Goal: Task Accomplishment & Management: Complete application form

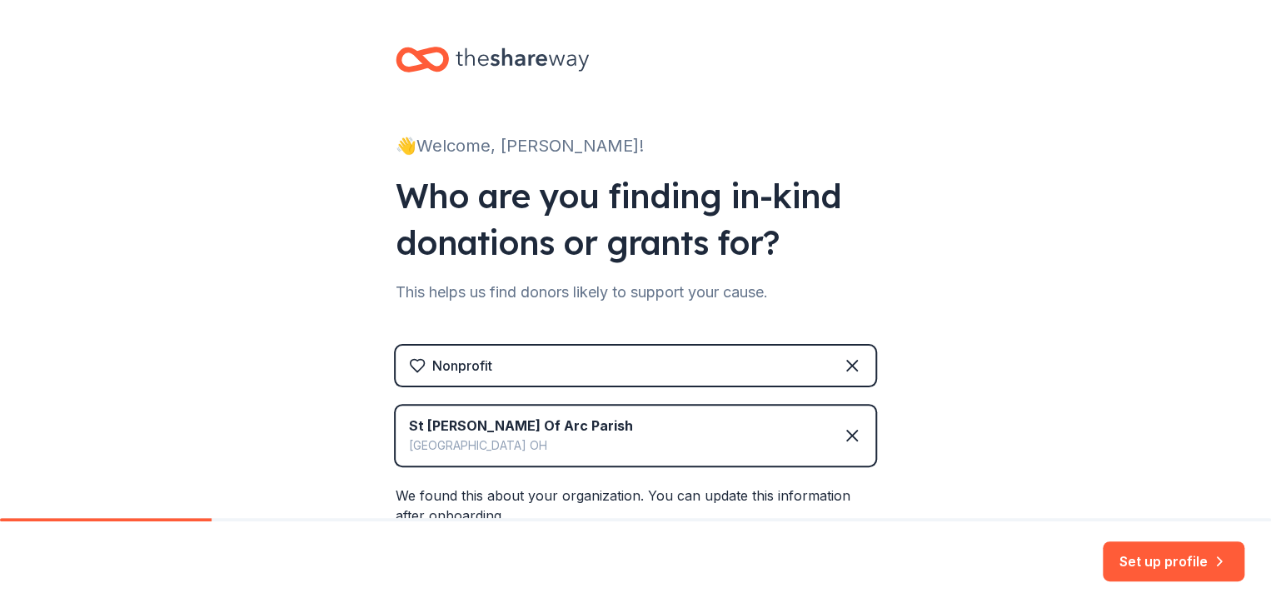
click at [557, 437] on div "St Joan Of Arc Parish Chagrin Falls OH" at bounding box center [636, 436] width 480 height 60
click at [1190, 551] on button "Set up profile" at bounding box center [1174, 562] width 142 height 40
click at [1190, 551] on div "Set up profile" at bounding box center [1174, 562] width 142 height 40
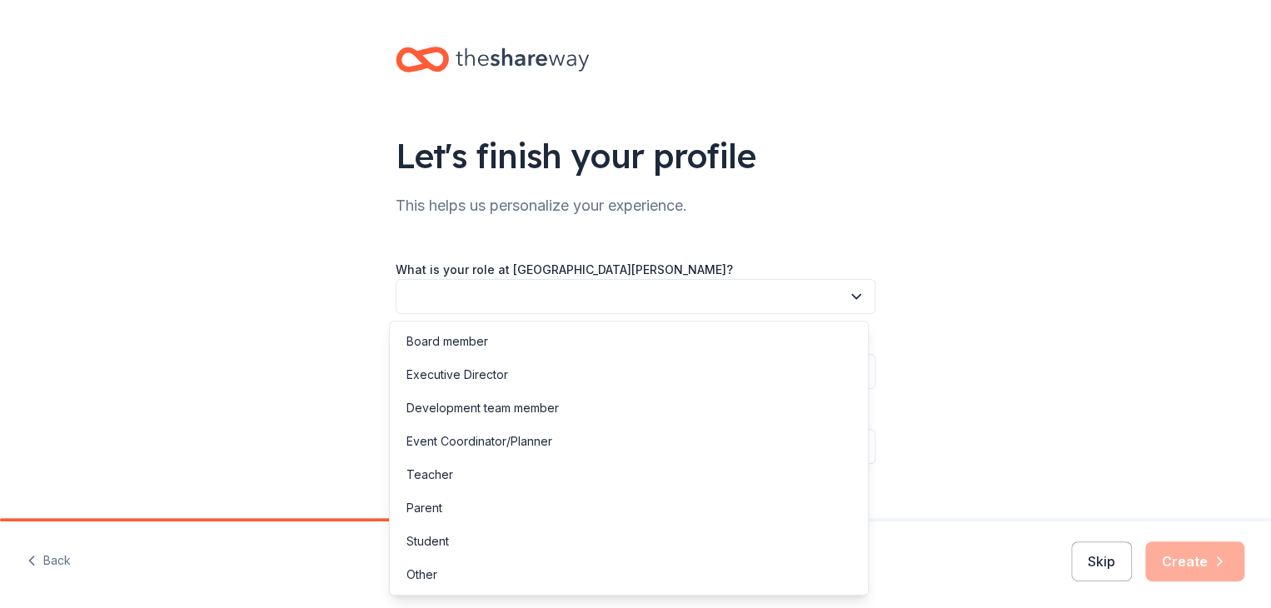
click at [770, 293] on button "button" at bounding box center [636, 296] width 480 height 35
click at [449, 499] on div "Parent" at bounding box center [629, 508] width 472 height 33
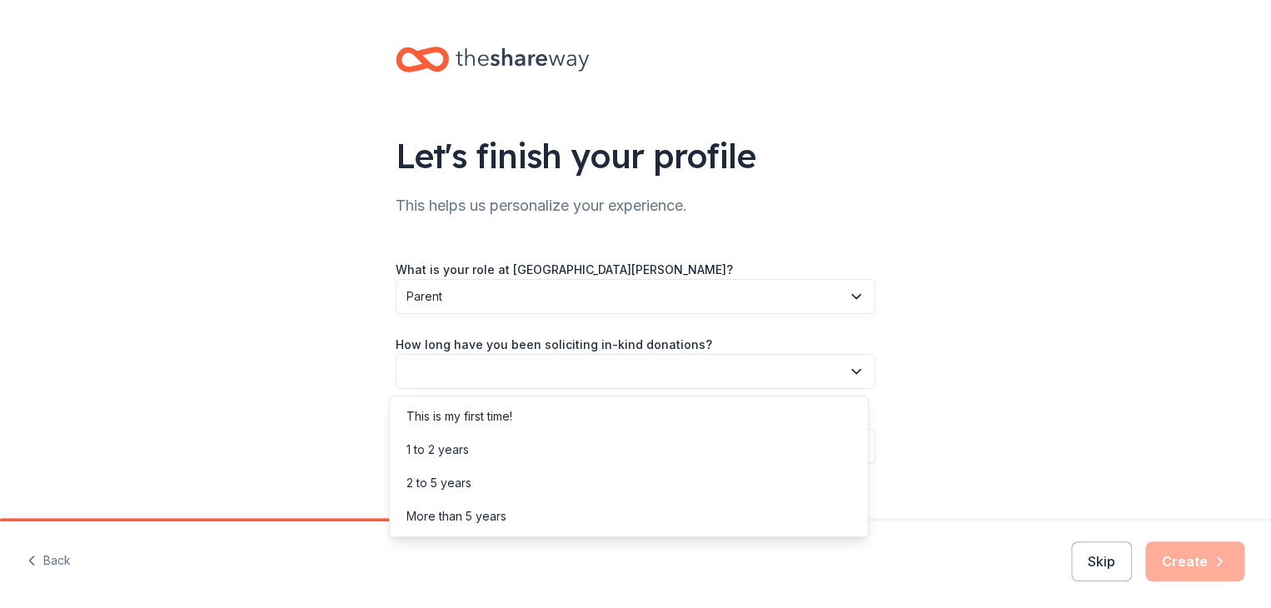
click at [546, 361] on button "button" at bounding box center [636, 371] width 480 height 35
click at [503, 407] on div "This is my first time!" at bounding box center [460, 417] width 106 height 20
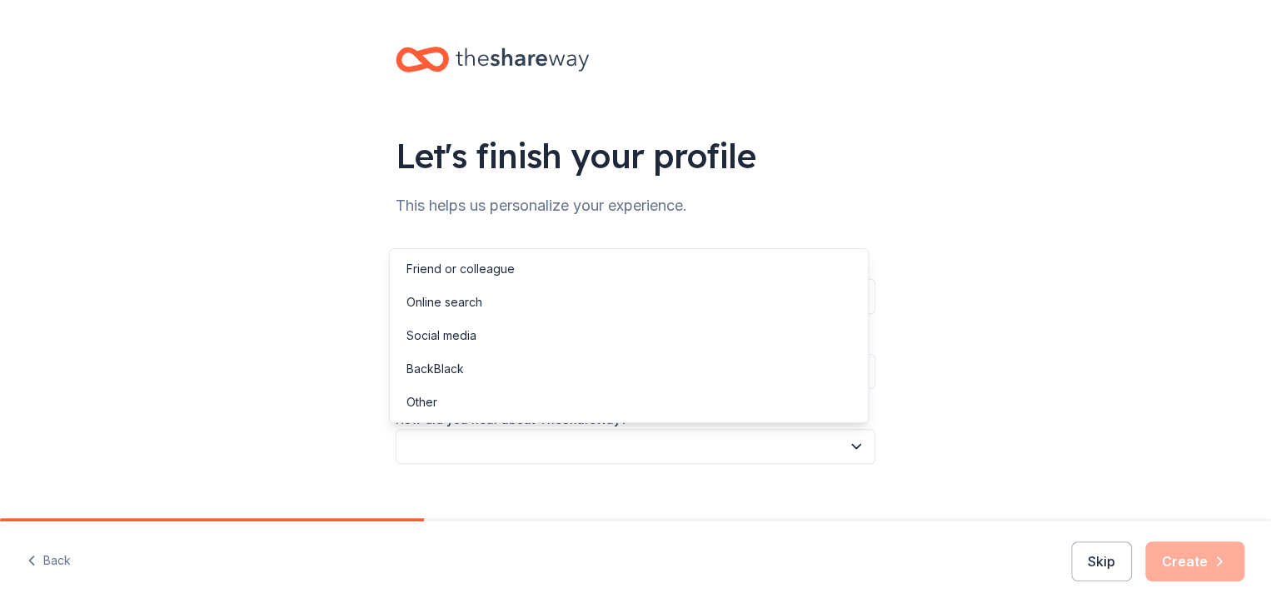
click at [525, 453] on button "button" at bounding box center [636, 446] width 480 height 35
click at [502, 301] on div "Online search" at bounding box center [629, 302] width 472 height 33
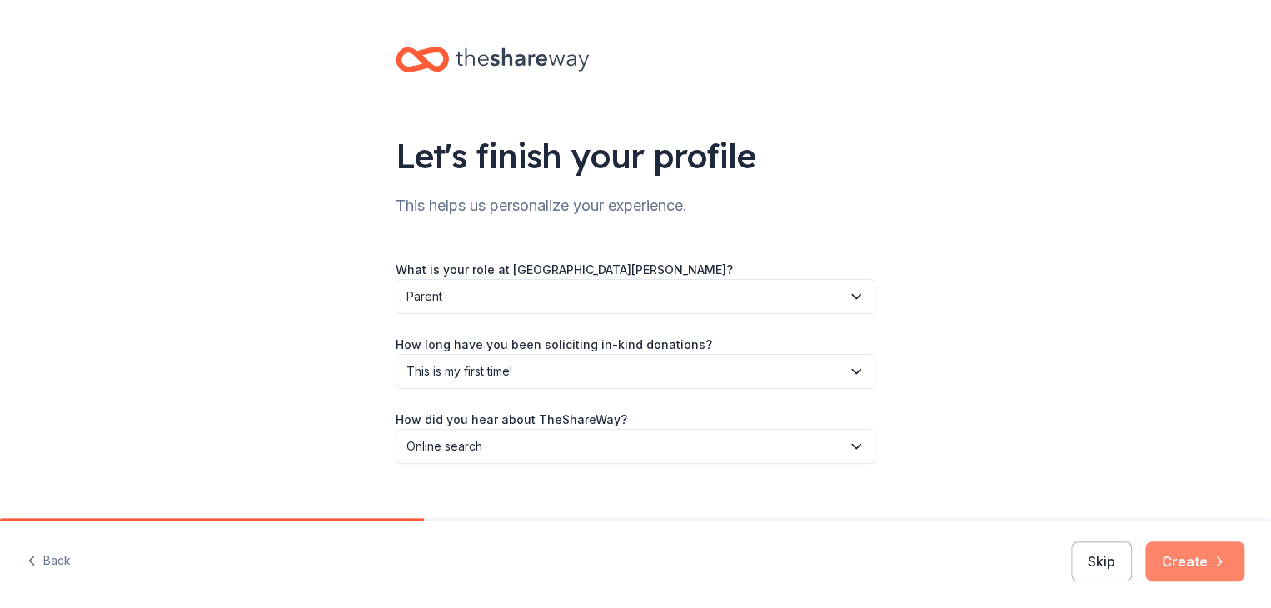
click at [1206, 562] on button "Create" at bounding box center [1195, 562] width 99 height 40
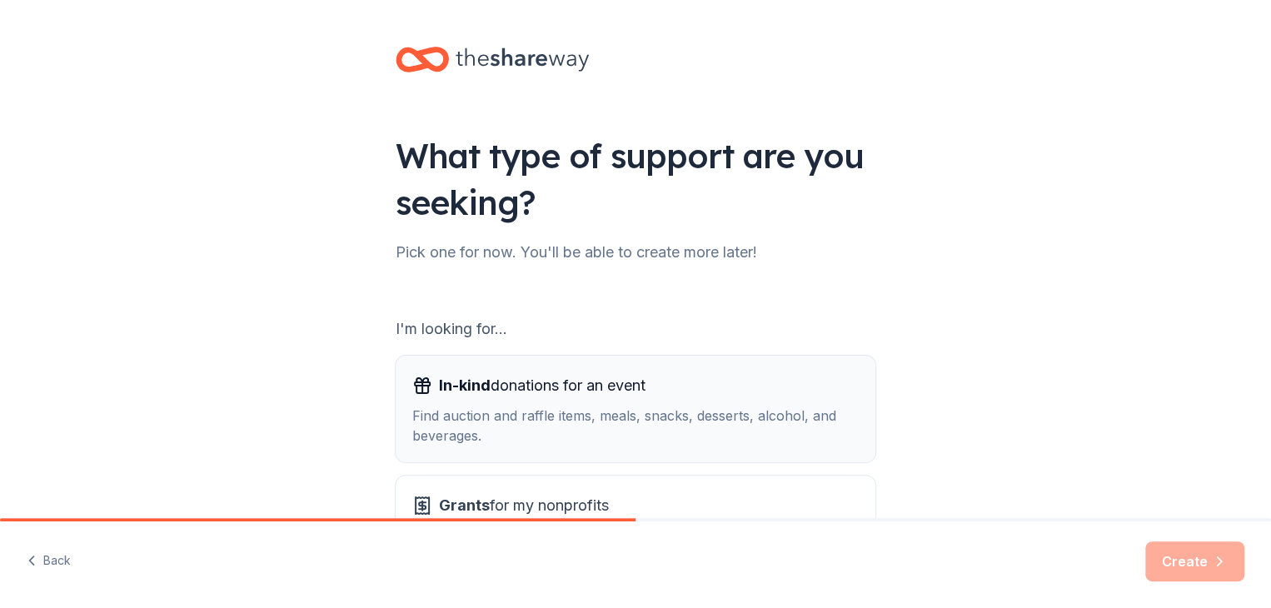
click at [647, 407] on div "Find auction and raffle items, meals, snacks, desserts, alcohol, and beverages." at bounding box center [635, 426] width 447 height 40
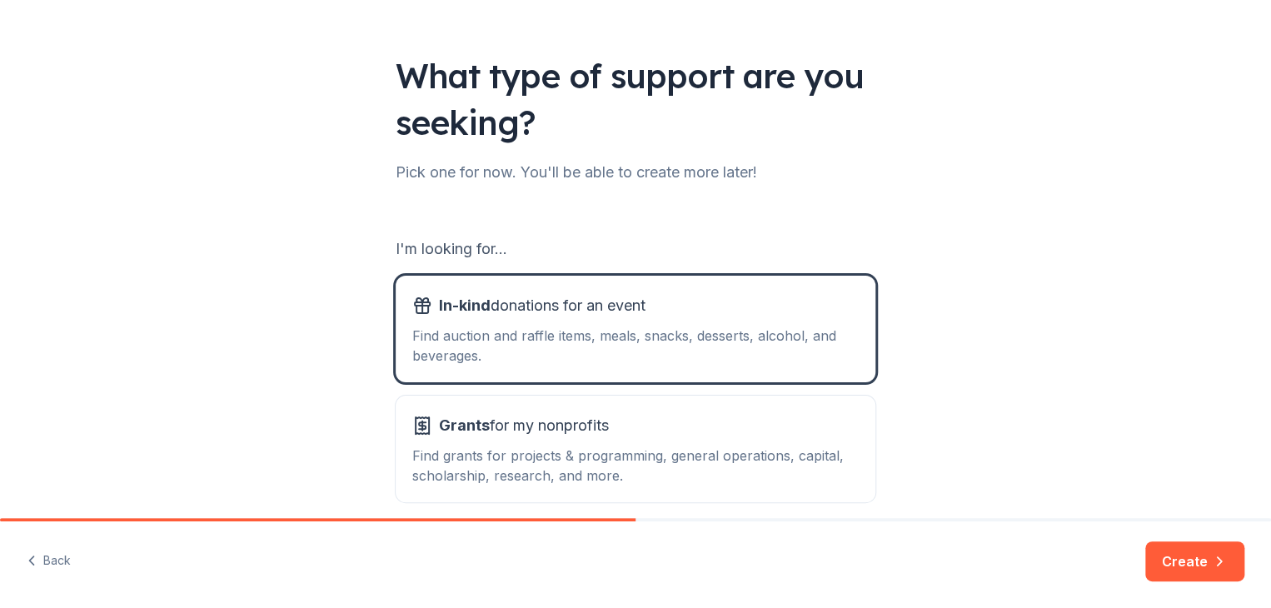
scroll to position [154, 0]
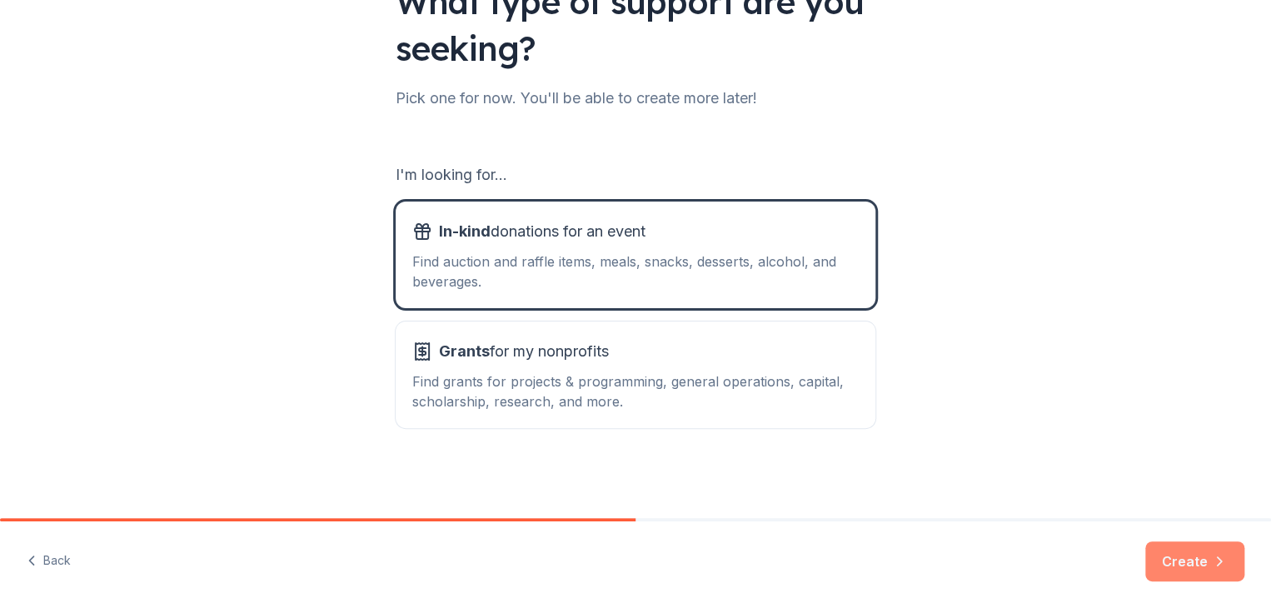
click at [1181, 557] on button "Create" at bounding box center [1195, 562] width 99 height 40
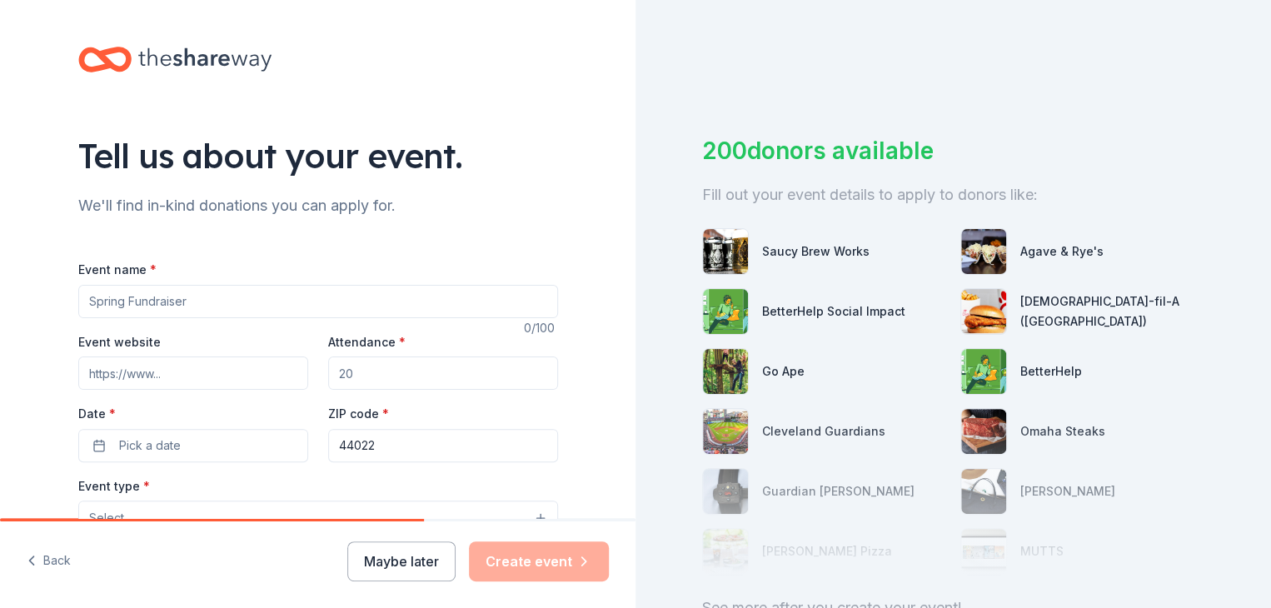
click at [316, 297] on input "Event name *" at bounding box center [318, 301] width 480 height 33
type input "Annual Charity Fundraiser"
drag, startPoint x: 441, startPoint y: 376, endPoint x: 257, endPoint y: 382, distance: 184.2
click at [257, 382] on div "Event website Attendance * Date * Pick a date ZIP code * 44022" at bounding box center [318, 397] width 480 height 131
type input "120"
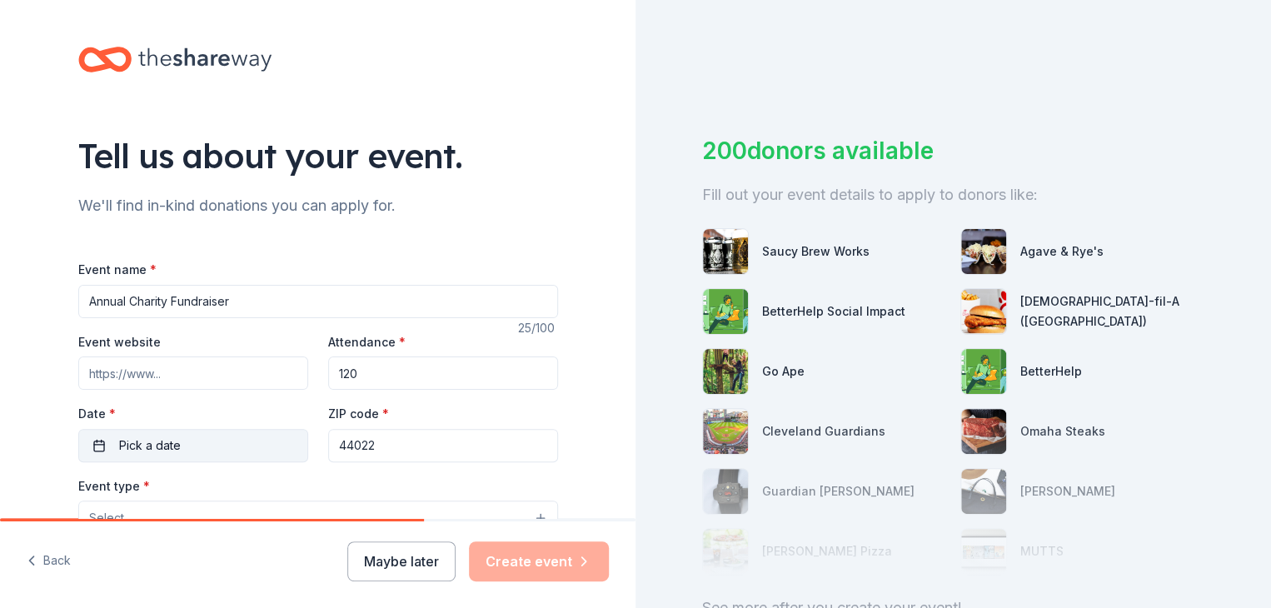
click at [252, 449] on button "Pick a date" at bounding box center [193, 445] width 230 height 33
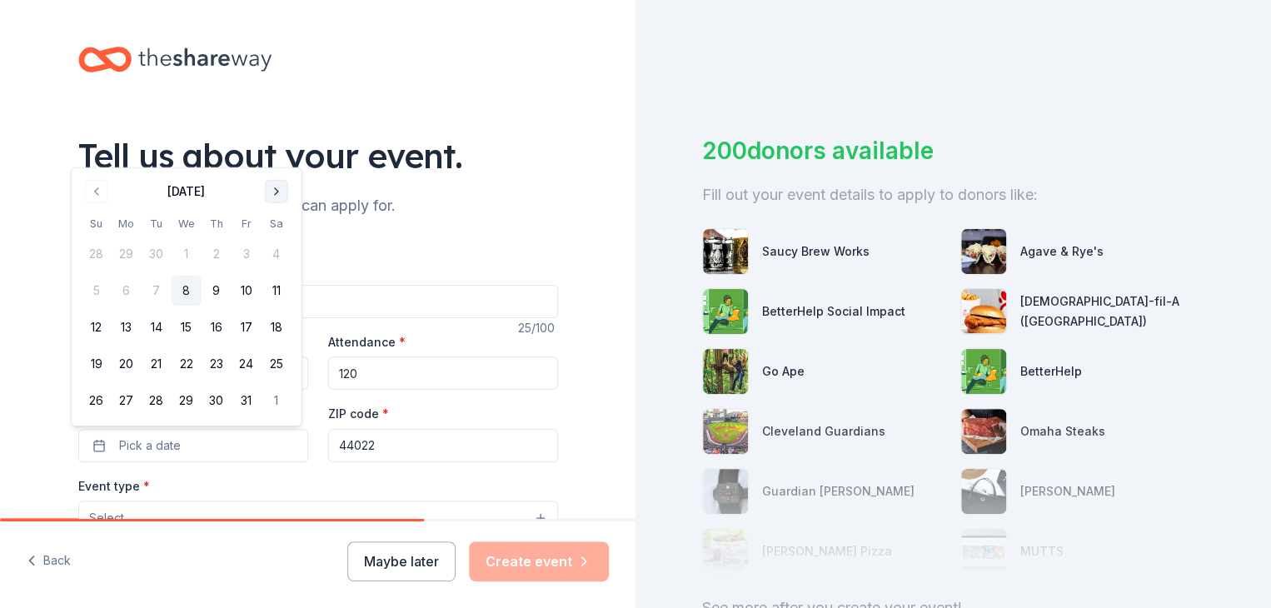
click at [275, 193] on button "Go to next month" at bounding box center [276, 191] width 23 height 23
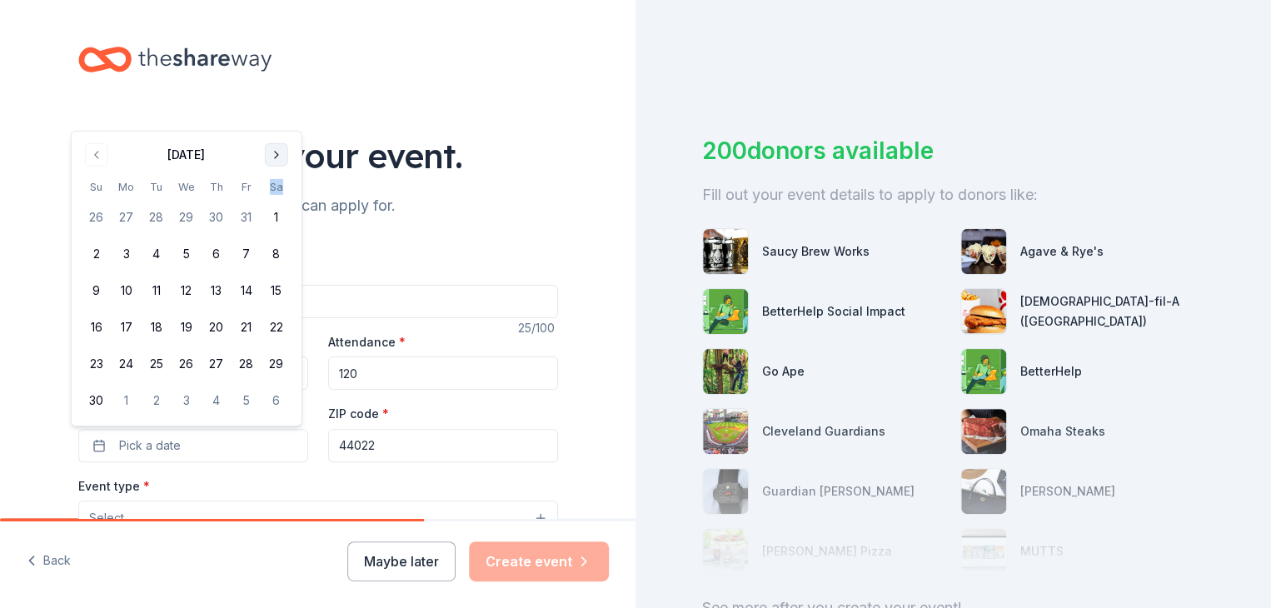
click at [275, 193] on th "Sa" at bounding box center [277, 186] width 30 height 17
click at [280, 154] on button "Go to next month" at bounding box center [276, 154] width 23 height 23
click at [280, 154] on div "Tell us about your event." at bounding box center [318, 155] width 480 height 47
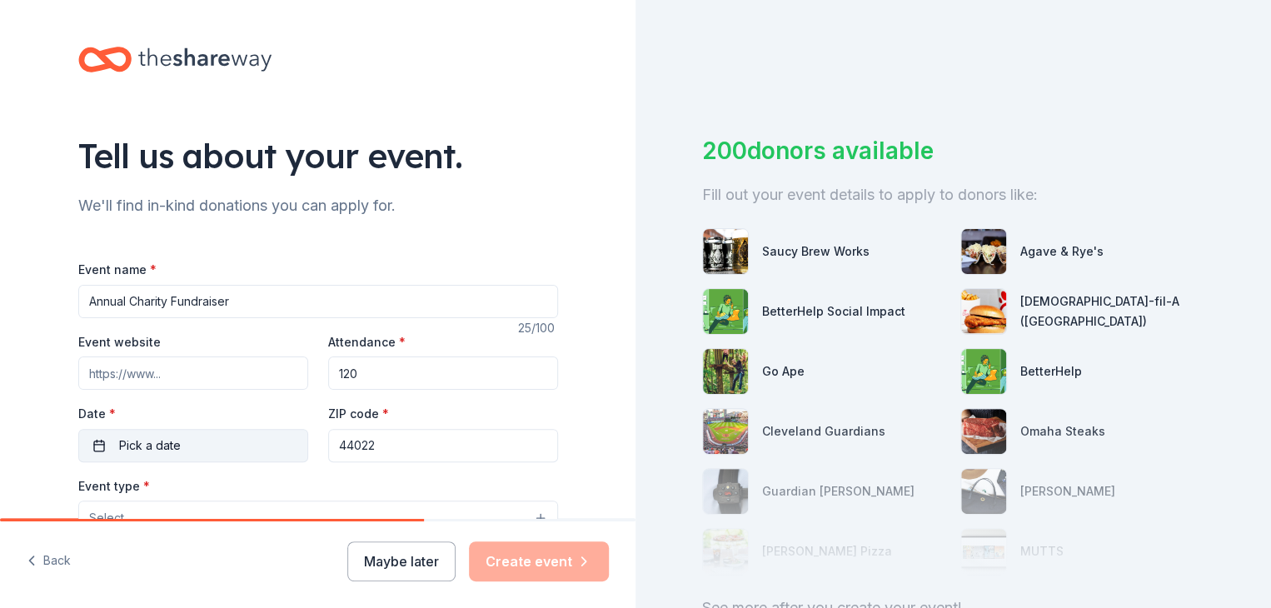
click at [187, 444] on button "Pick a date" at bounding box center [193, 445] width 230 height 33
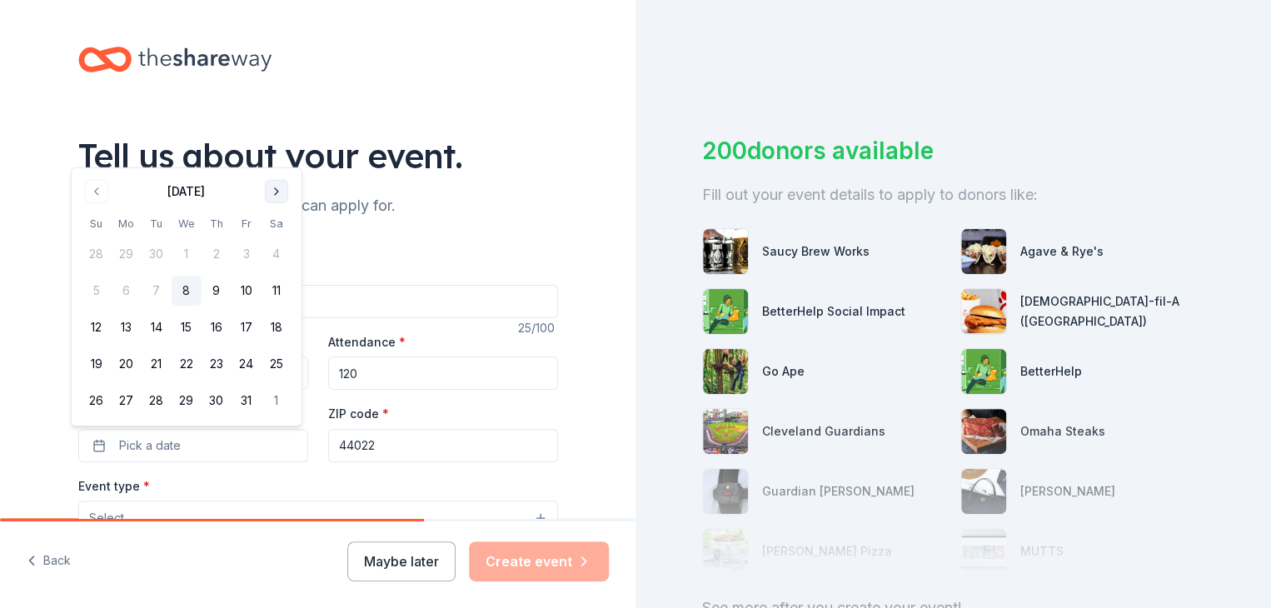
click at [273, 187] on button "Go to next month" at bounding box center [276, 191] width 23 height 23
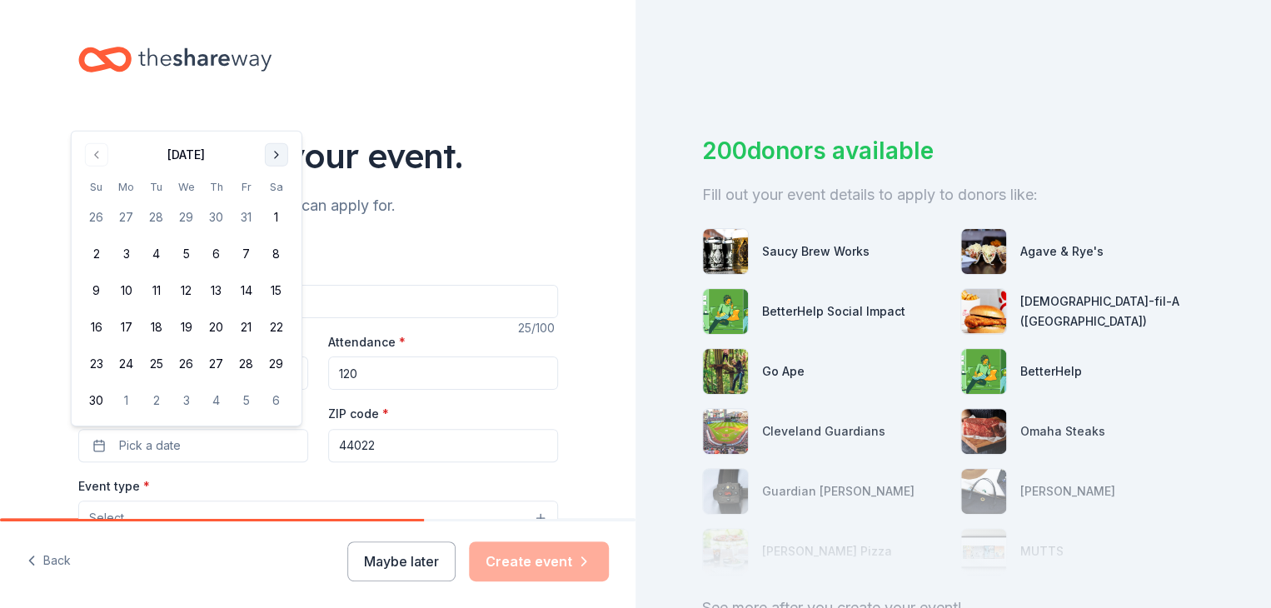
click at [279, 153] on button "Go to next month" at bounding box center [276, 154] width 23 height 23
click at [277, 194] on button "Go to next month" at bounding box center [276, 191] width 23 height 23
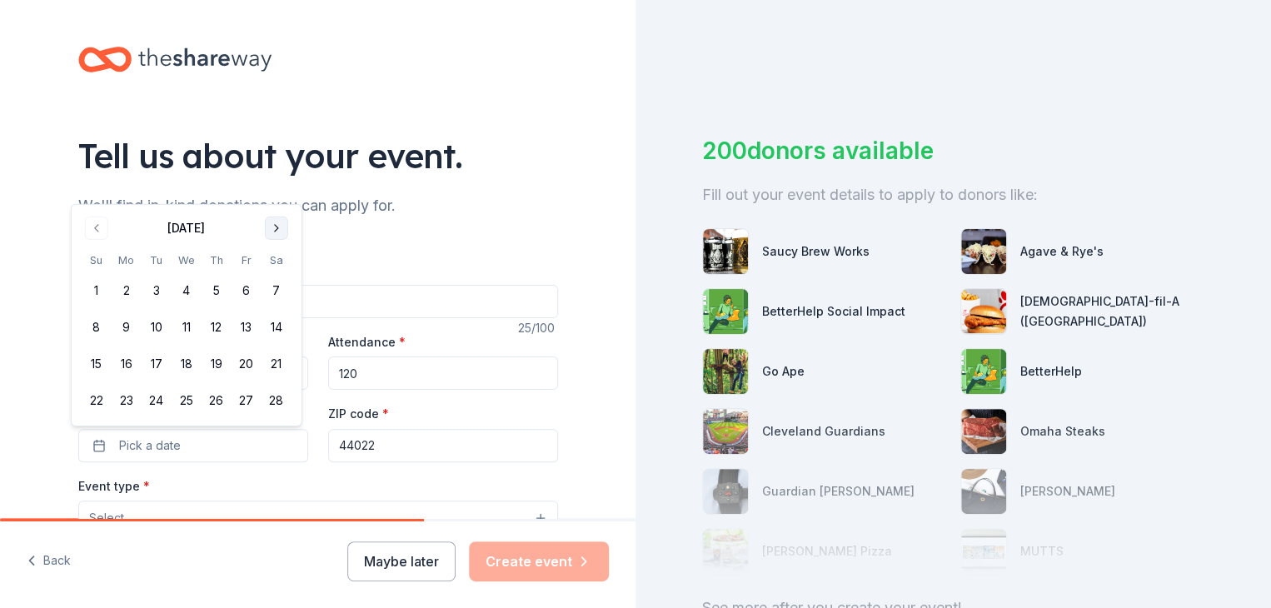
click at [277, 234] on button "Go to next month" at bounding box center [276, 228] width 23 height 23
click at [281, 192] on button "Go to next month" at bounding box center [276, 191] width 23 height 23
click at [283, 323] on button "18" at bounding box center [277, 327] width 30 height 30
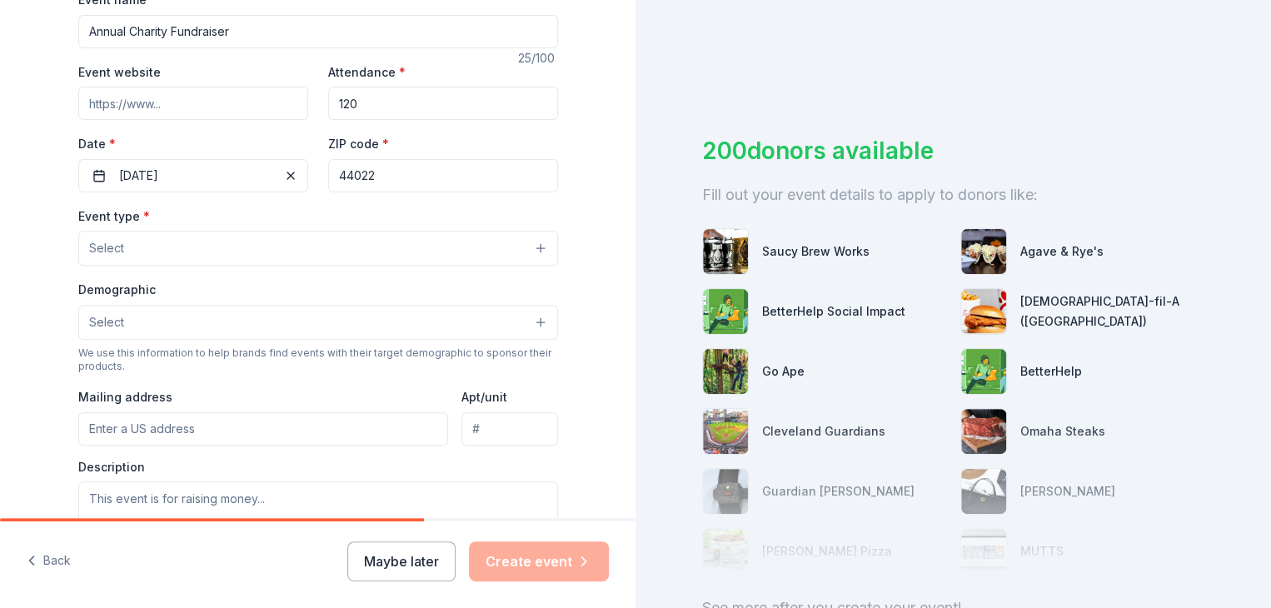
scroll to position [341, 0]
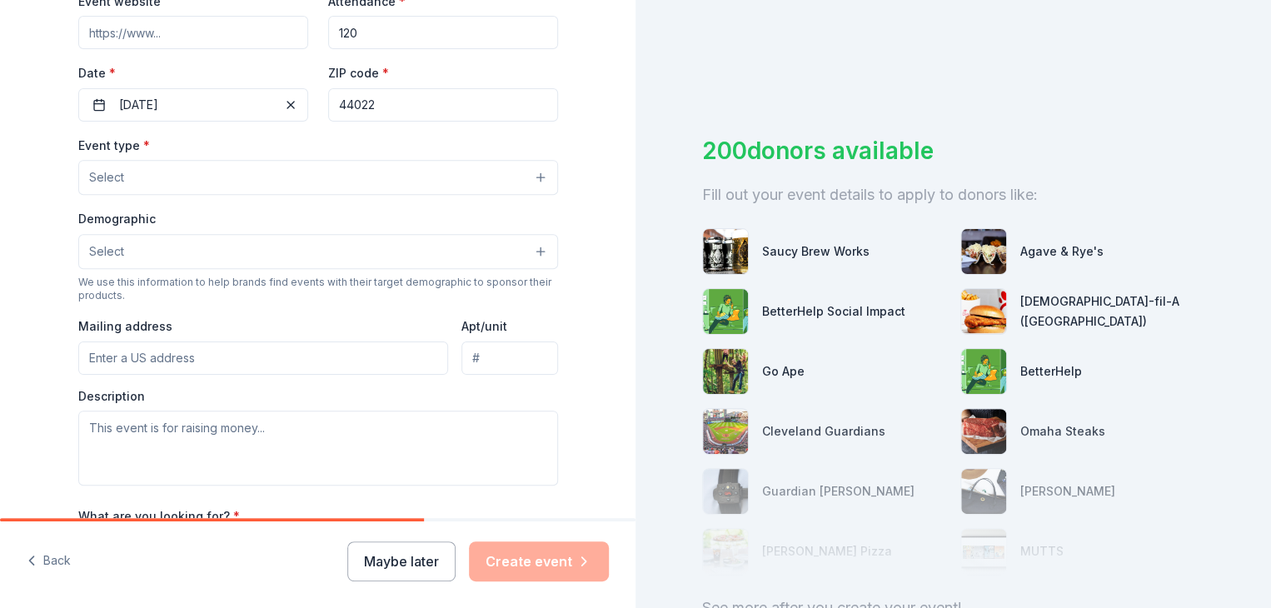
click at [240, 178] on button "Select" at bounding box center [318, 177] width 480 height 35
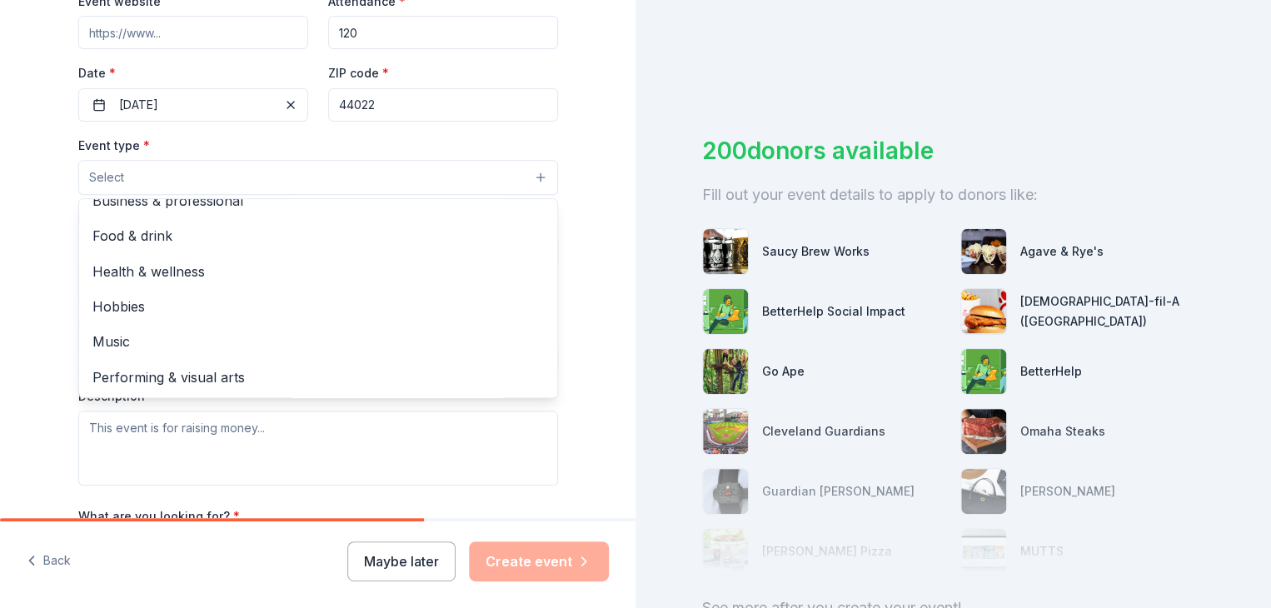
scroll to position [0, 0]
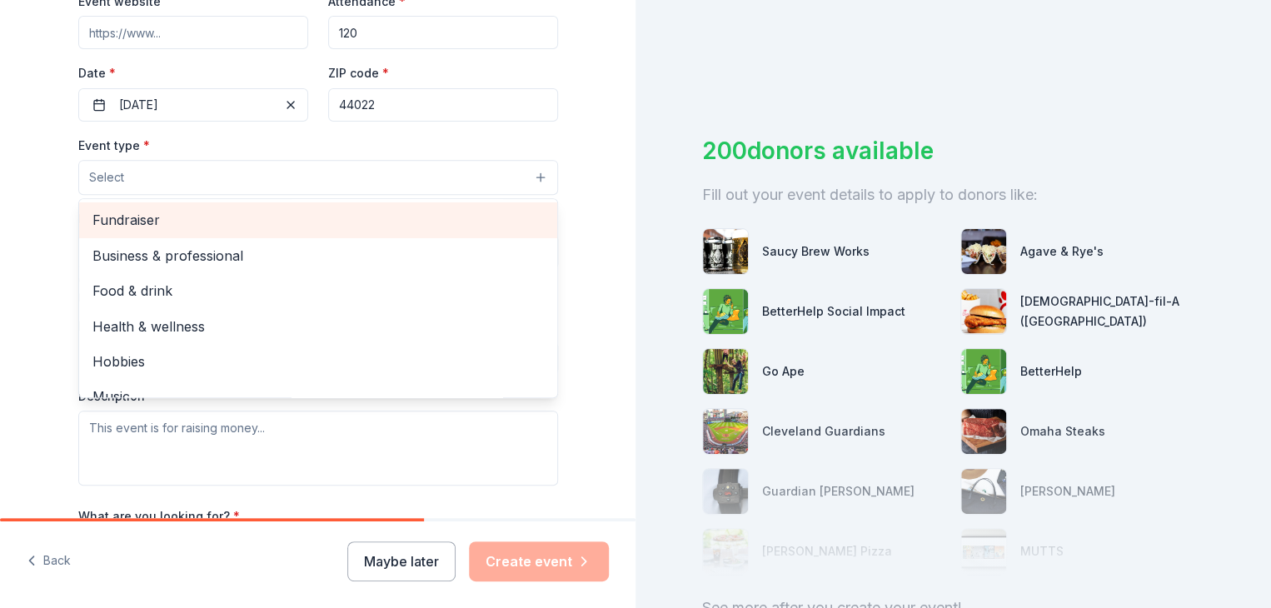
click at [123, 214] on span "Fundraiser" at bounding box center [318, 220] width 452 height 22
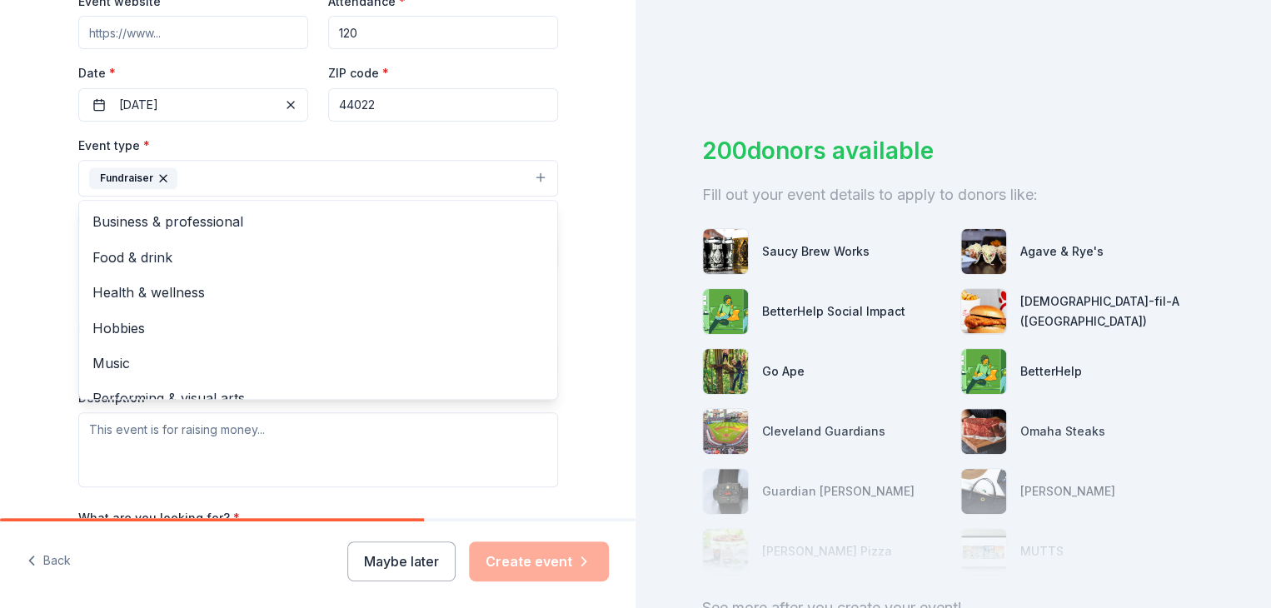
scroll to position [20, 0]
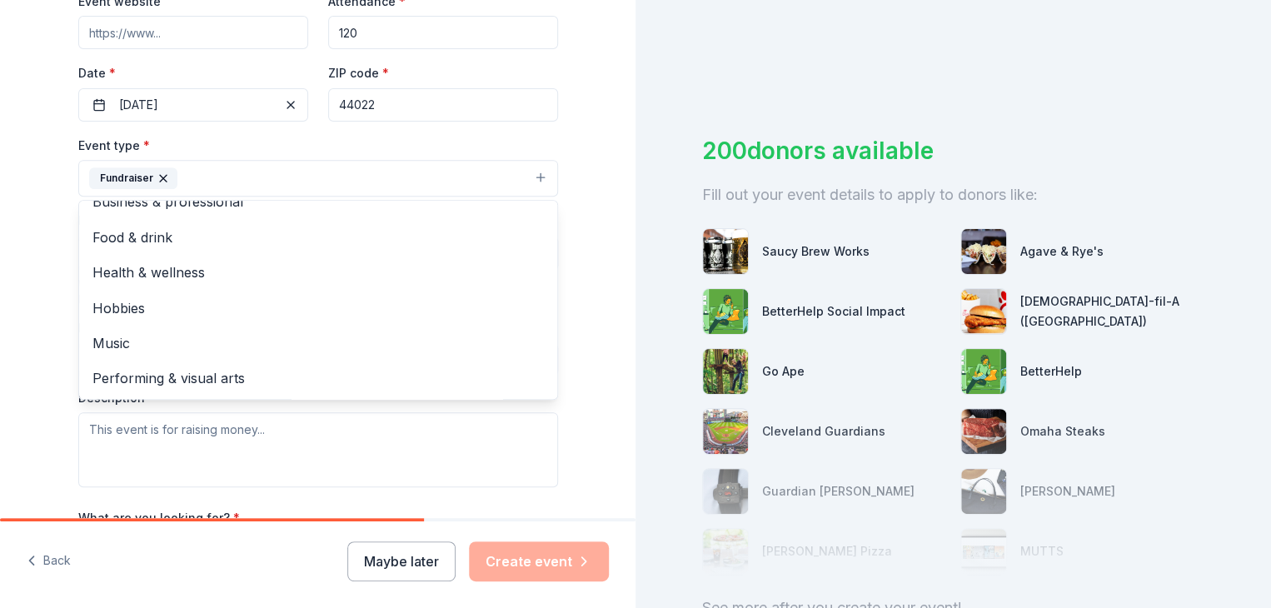
click at [55, 217] on div "Tell us about your event. We'll find in-kind donations you can apply for. Event…" at bounding box center [318, 214] width 533 height 1111
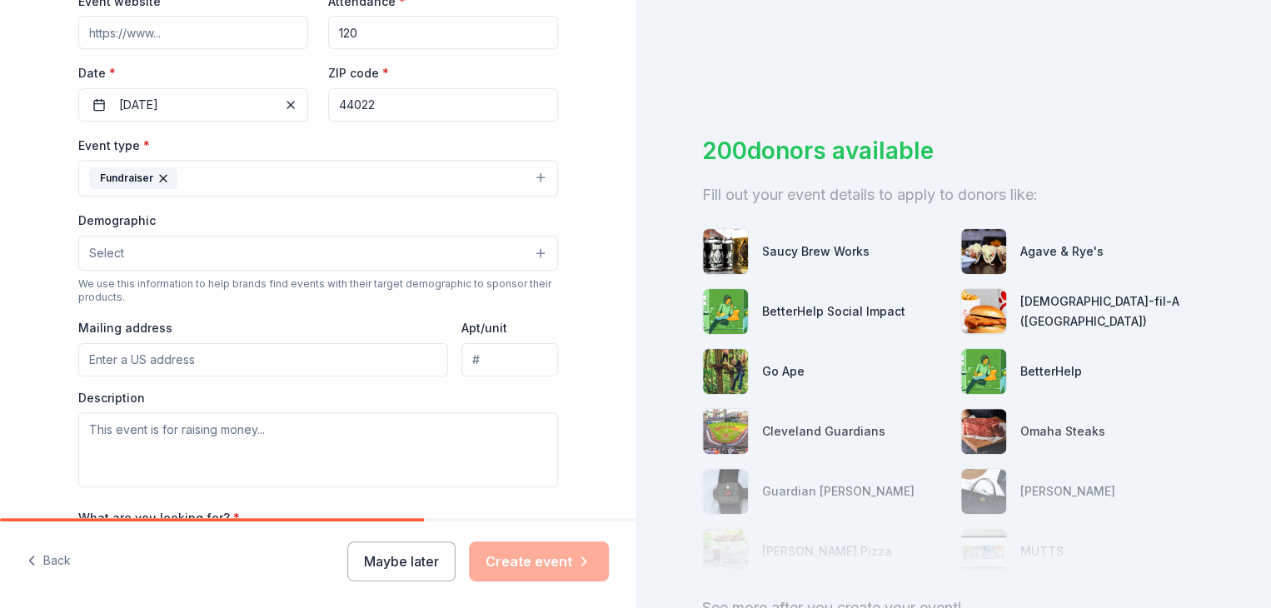
click at [196, 252] on button "Select" at bounding box center [318, 253] width 480 height 35
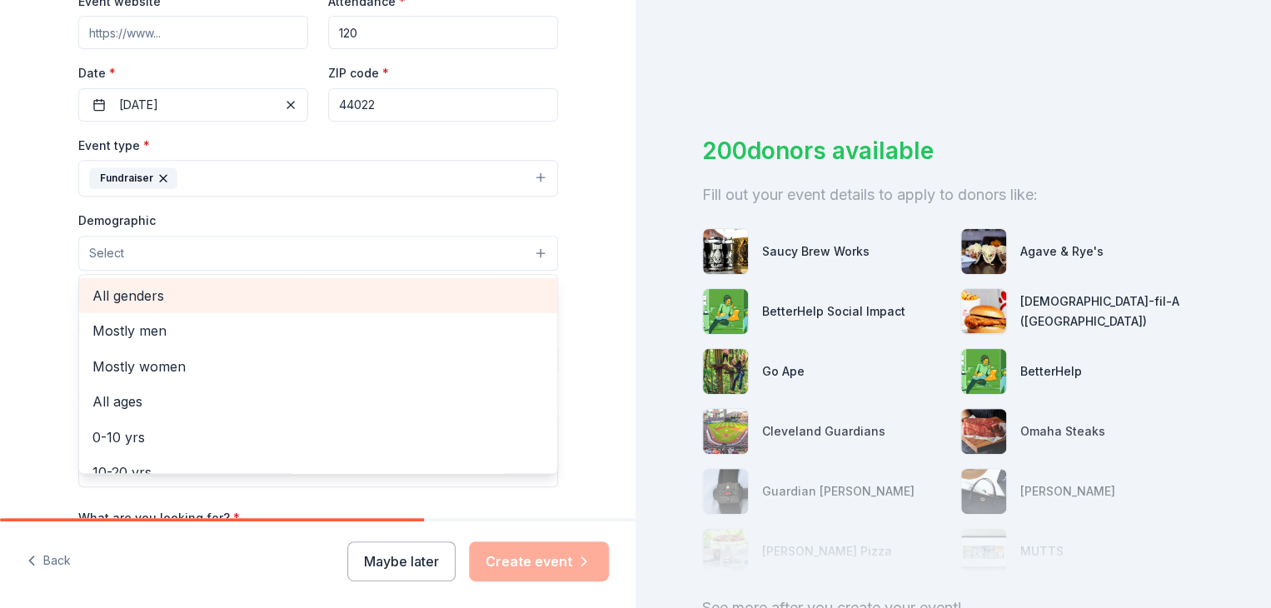
click at [148, 292] on span "All genders" at bounding box center [318, 296] width 452 height 22
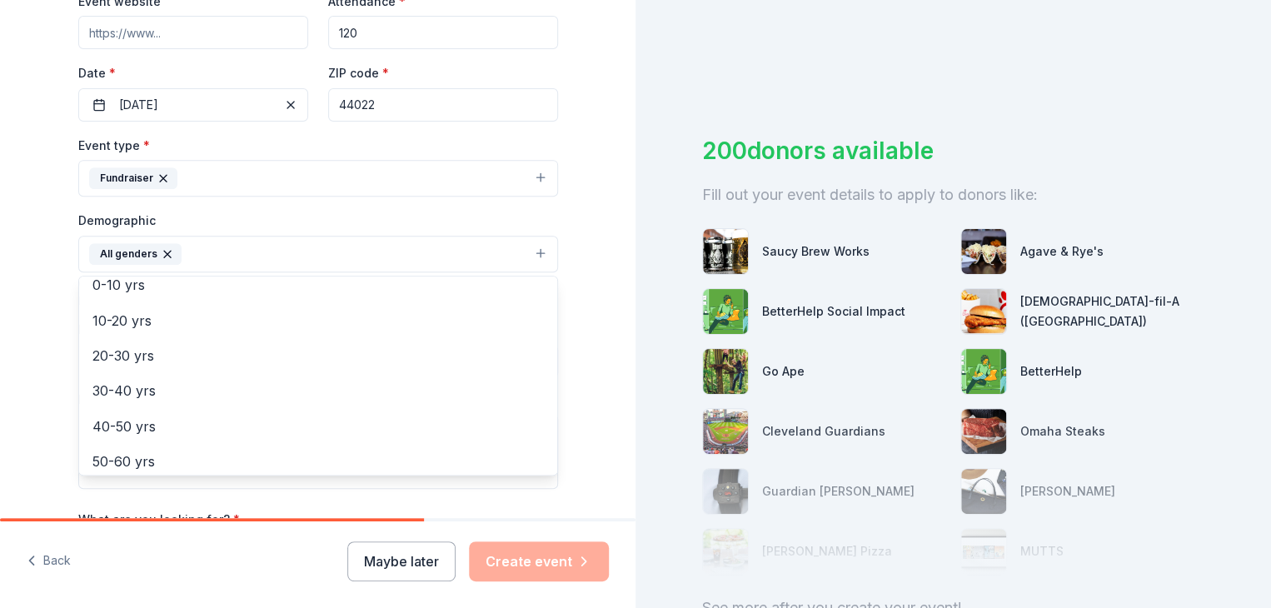
scroll to position [232, 0]
click at [587, 442] on div "Tell us about your event. We'll find in-kind donations you can apply for. Event…" at bounding box center [318, 215] width 636 height 1112
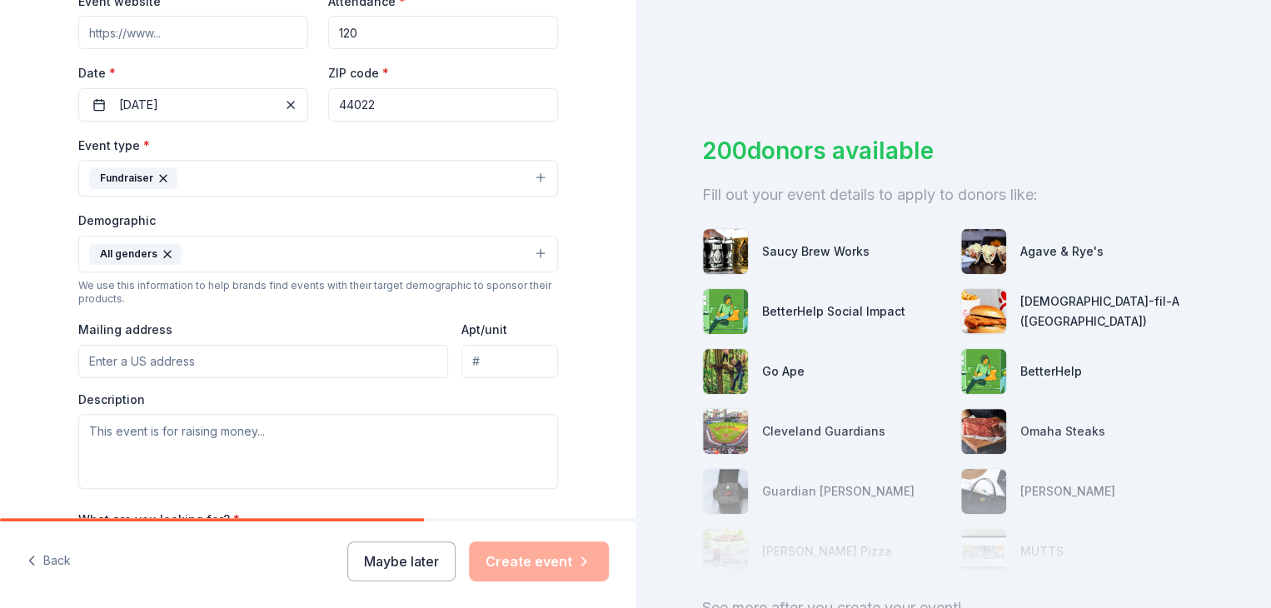
click at [417, 367] on input "Mailing address" at bounding box center [263, 361] width 371 height 33
type input "8759 Holly Springs Trail, Chagrin Falls, OH"
click at [312, 448] on textarea at bounding box center [318, 451] width 480 height 75
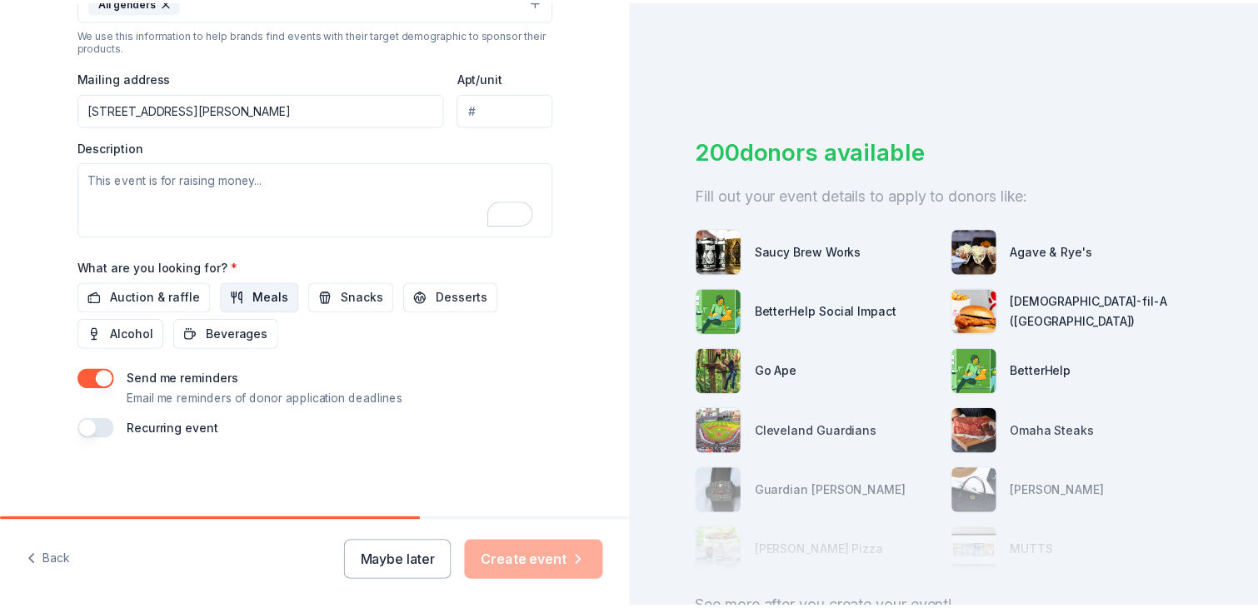
scroll to position [593, 0]
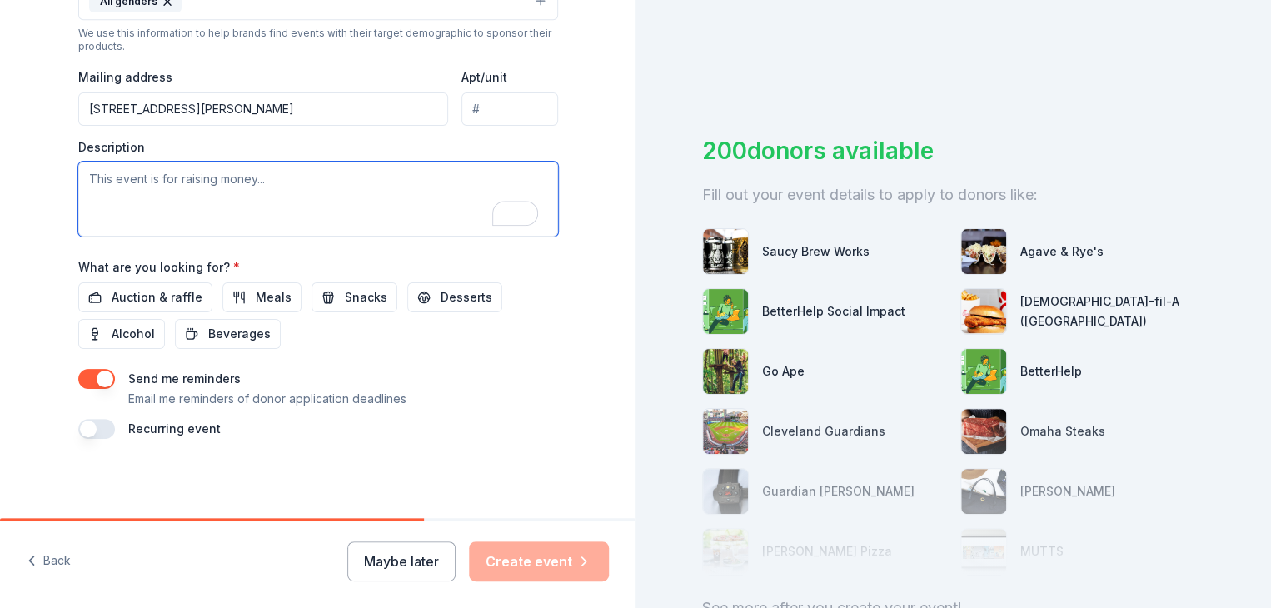
click at [342, 182] on textarea "To enrich screen reader interactions, please activate Accessibility in Grammarl…" at bounding box center [318, 199] width 480 height 75
type textarea "T"
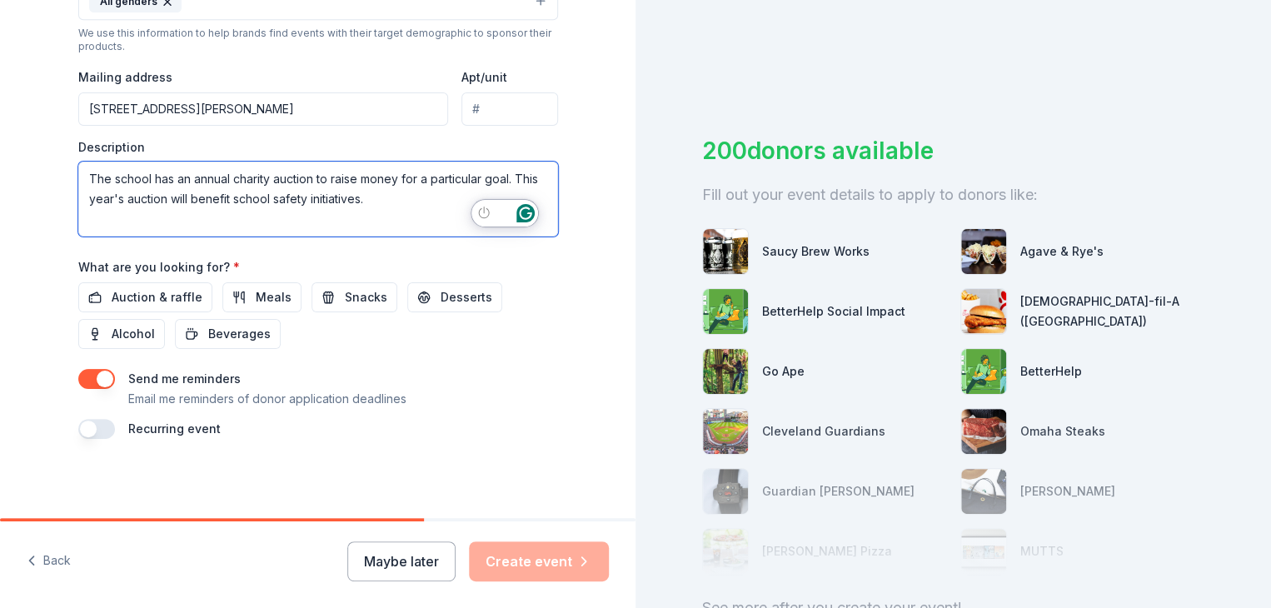
type textarea "The school has an annual charity auction to raise money for a particular goal. …"
click at [522, 214] on icon "Open Grammarly. 0 Suggestions." at bounding box center [526, 213] width 18 height 18
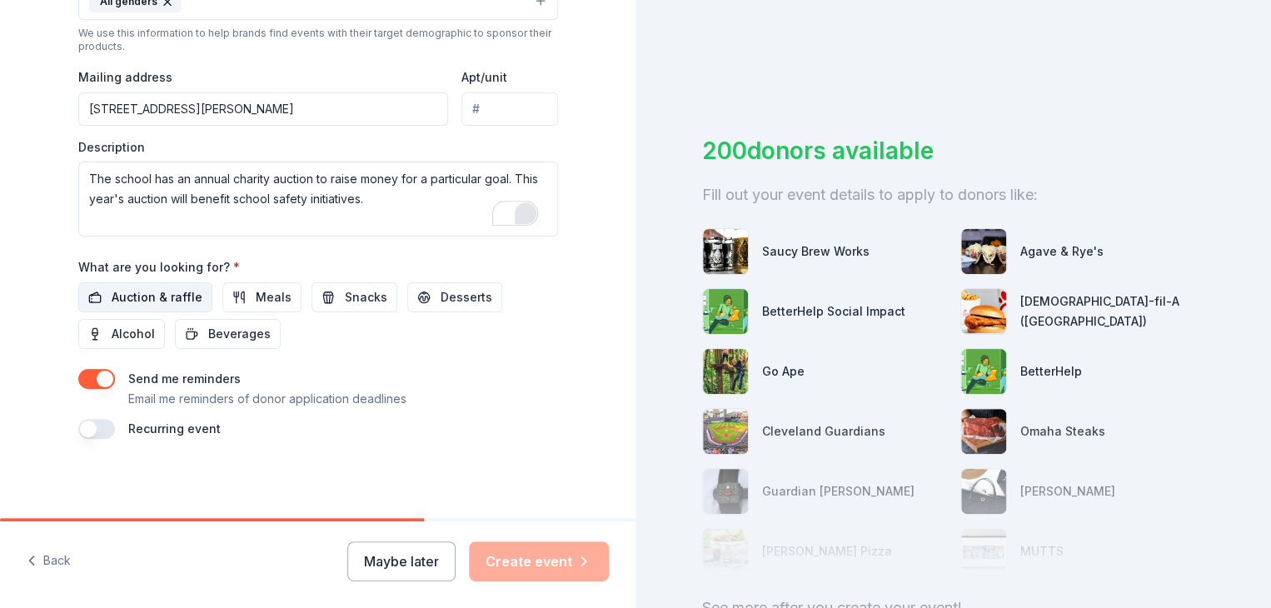
click at [172, 296] on span "Auction & raffle" at bounding box center [157, 297] width 91 height 20
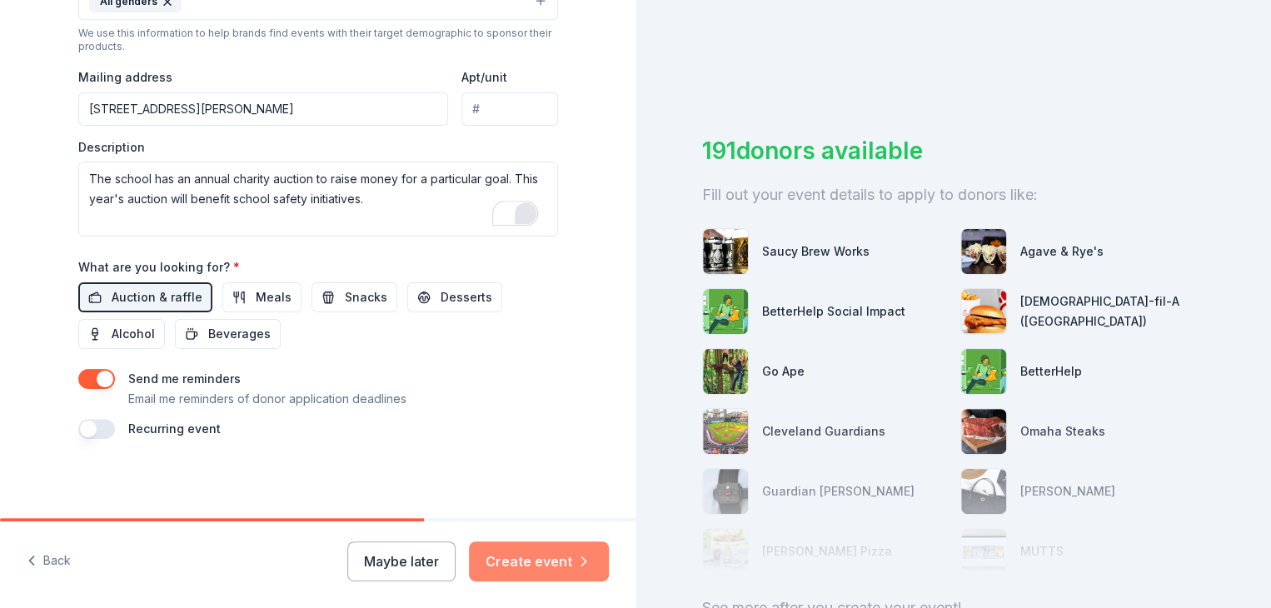
click at [549, 552] on button "Create event" at bounding box center [539, 562] width 140 height 40
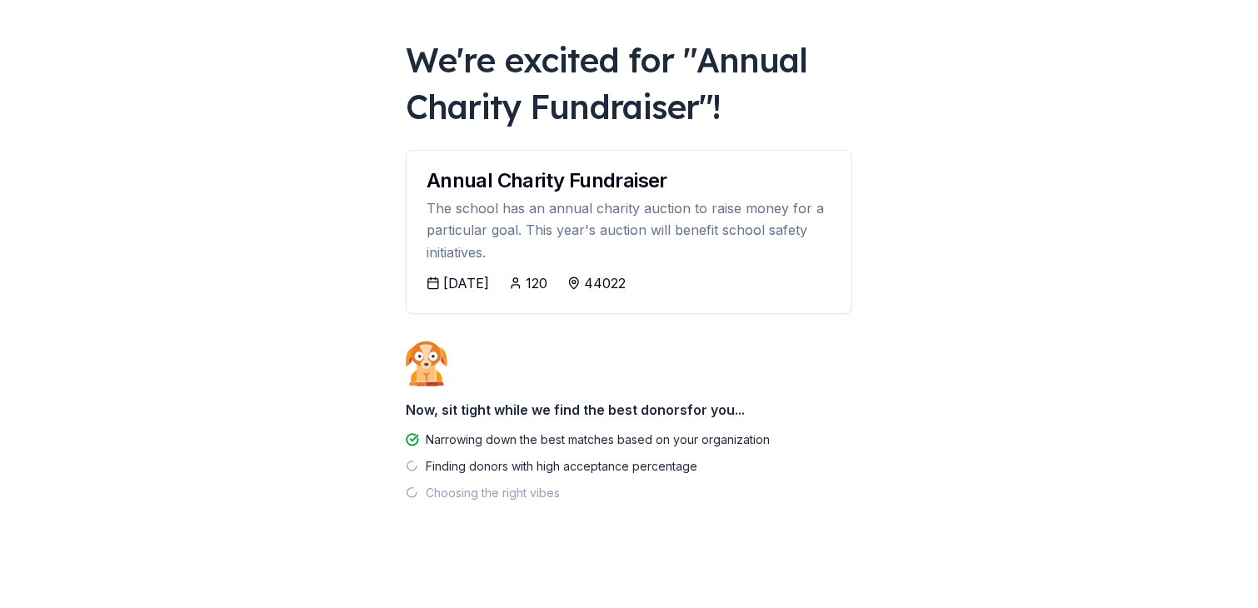
scroll to position [73, 0]
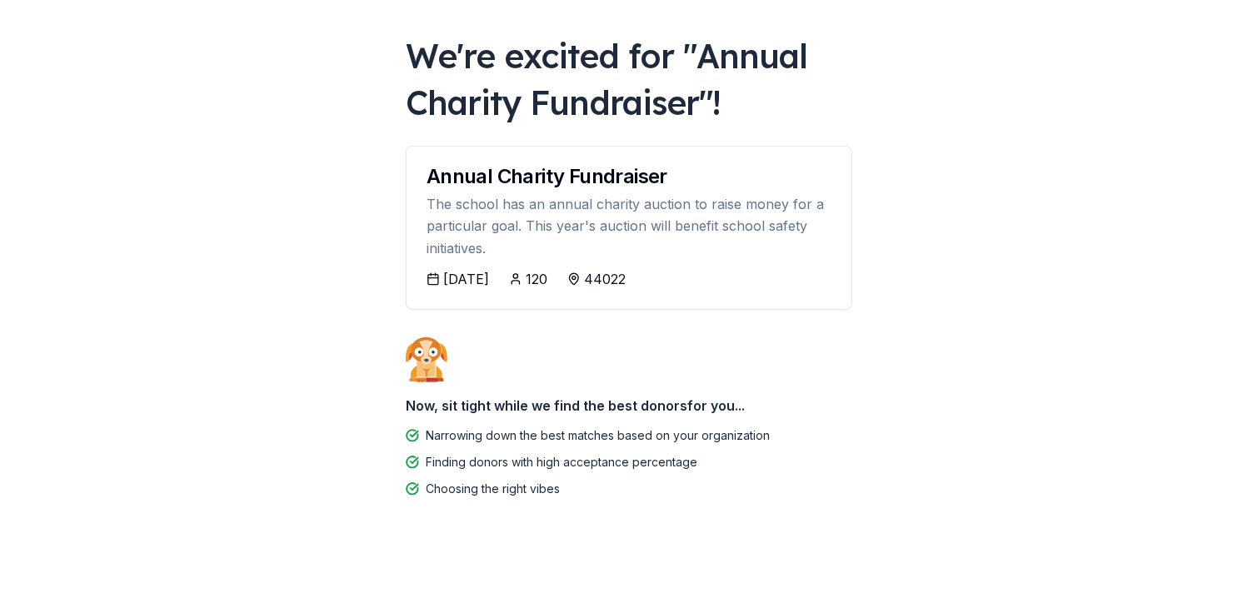
click at [437, 277] on icon at bounding box center [433, 278] width 13 height 13
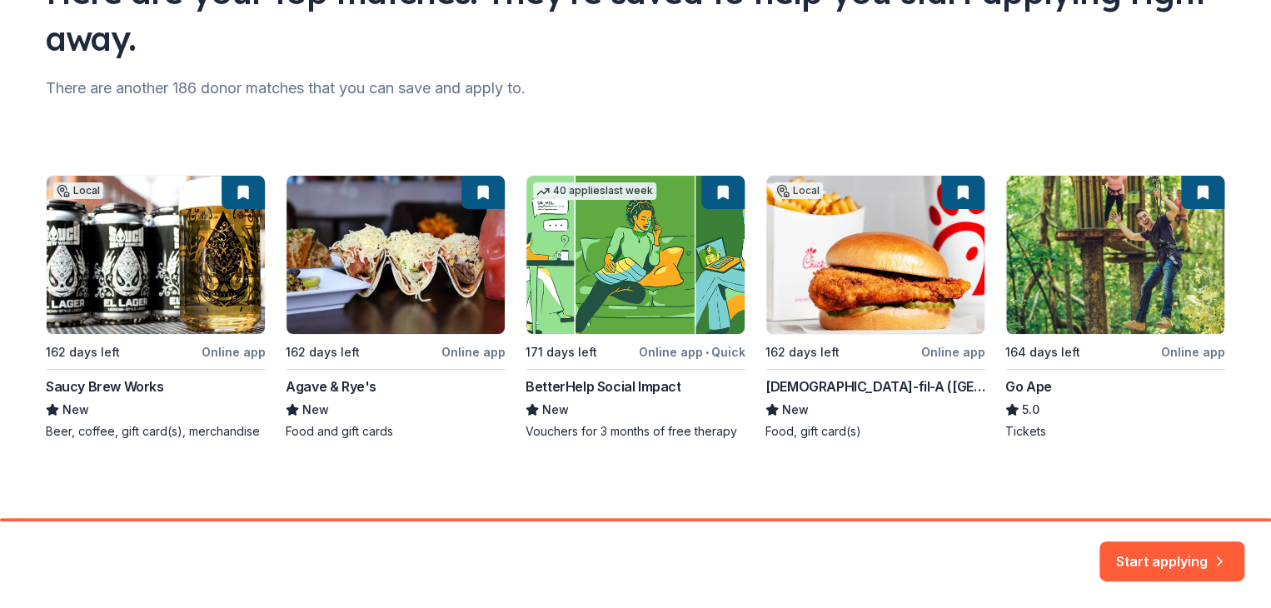
scroll to position [166, 0]
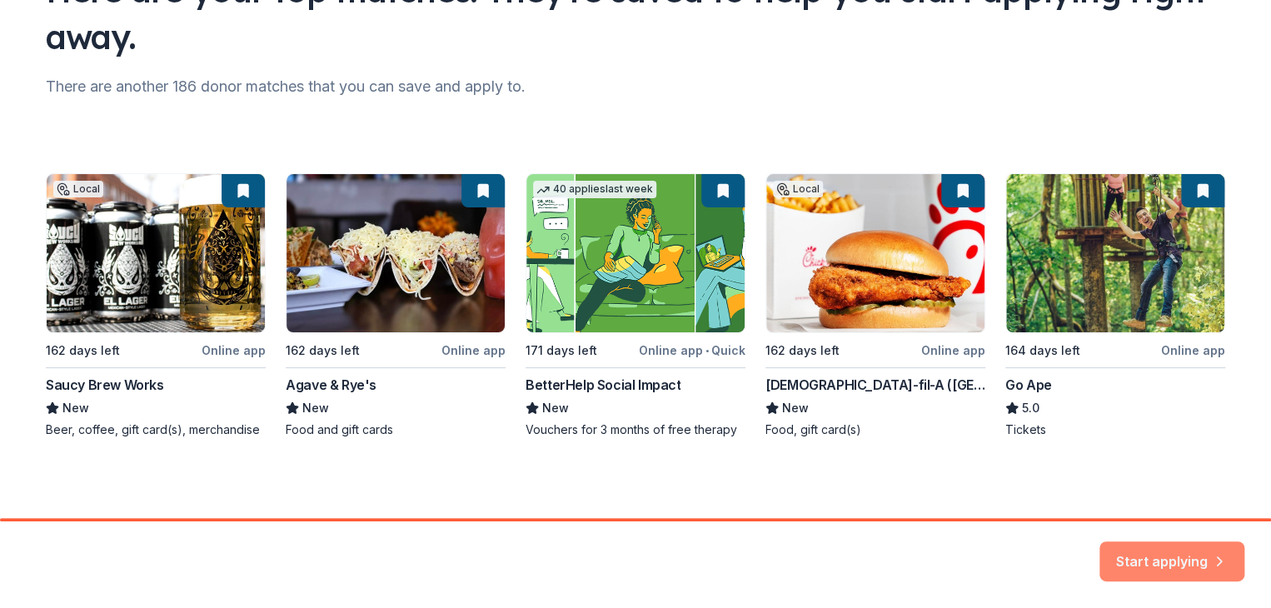
click at [1176, 561] on button "Start applying" at bounding box center [1172, 561] width 145 height 40
click at [1181, 554] on div "Start applying" at bounding box center [1172, 562] width 145 height 40
click at [1187, 213] on div "Local 162 days left Online app Saucy Brew Works New Beer, coffee, gift card(s),…" at bounding box center [636, 305] width 1180 height 265
click at [1195, 201] on div "Local 162 days left Online app Saucy Brew Works New Beer, coffee, gift card(s),…" at bounding box center [636, 305] width 1180 height 265
click at [1163, 547] on div "Start applying" at bounding box center [1172, 562] width 145 height 40
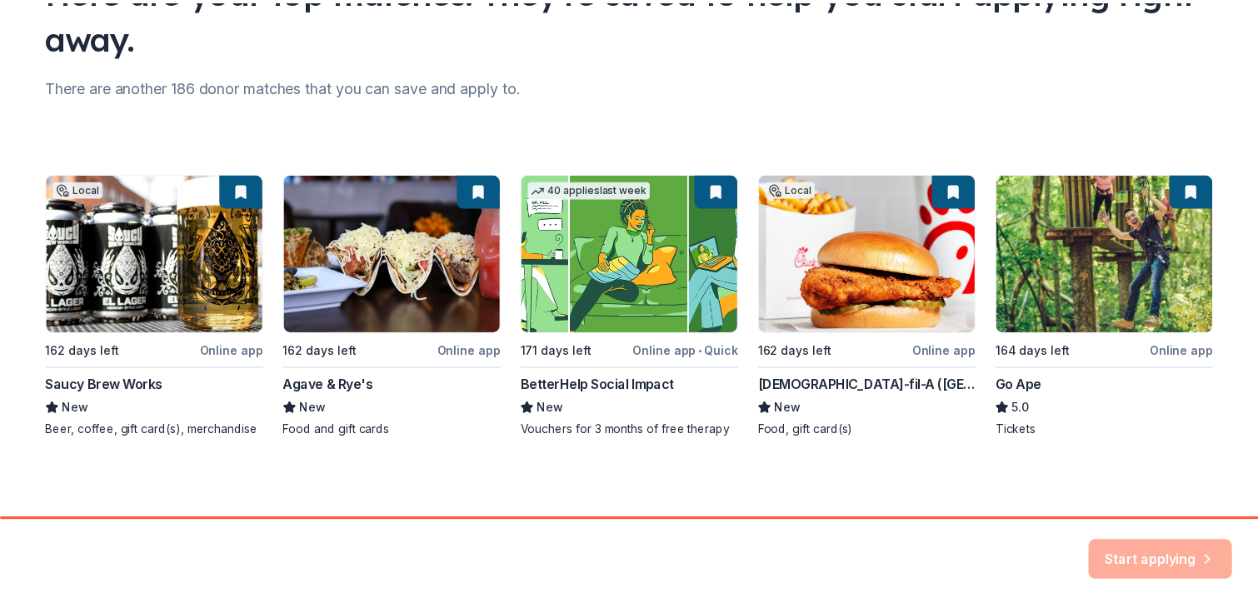
scroll to position [0, 0]
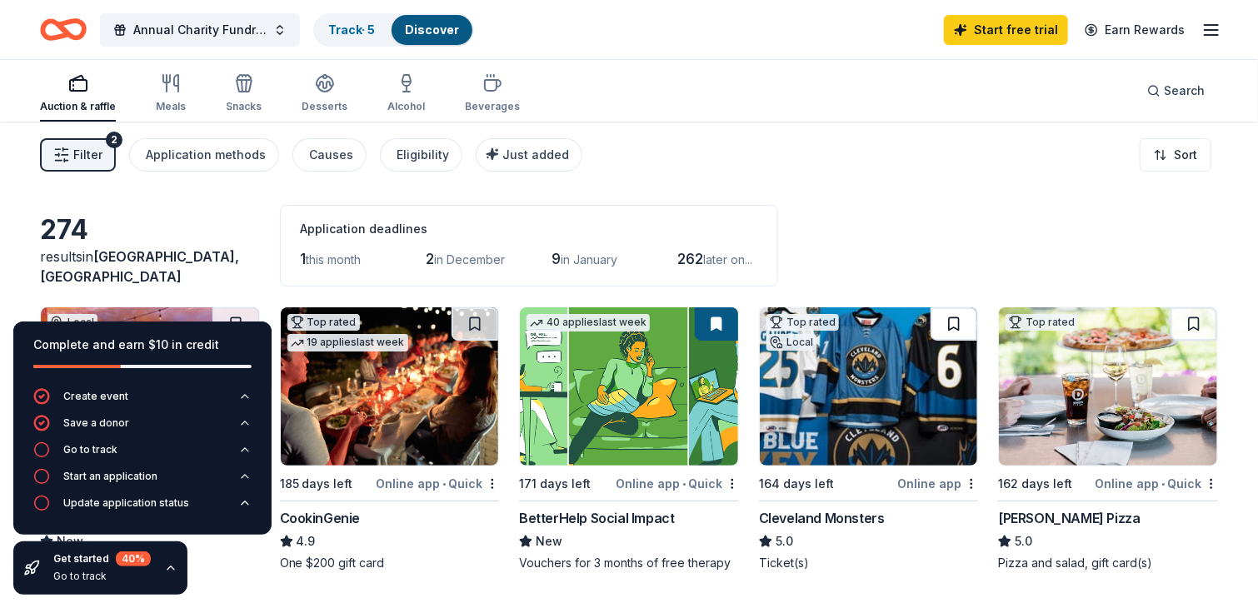
click at [956, 320] on button at bounding box center [954, 323] width 47 height 33
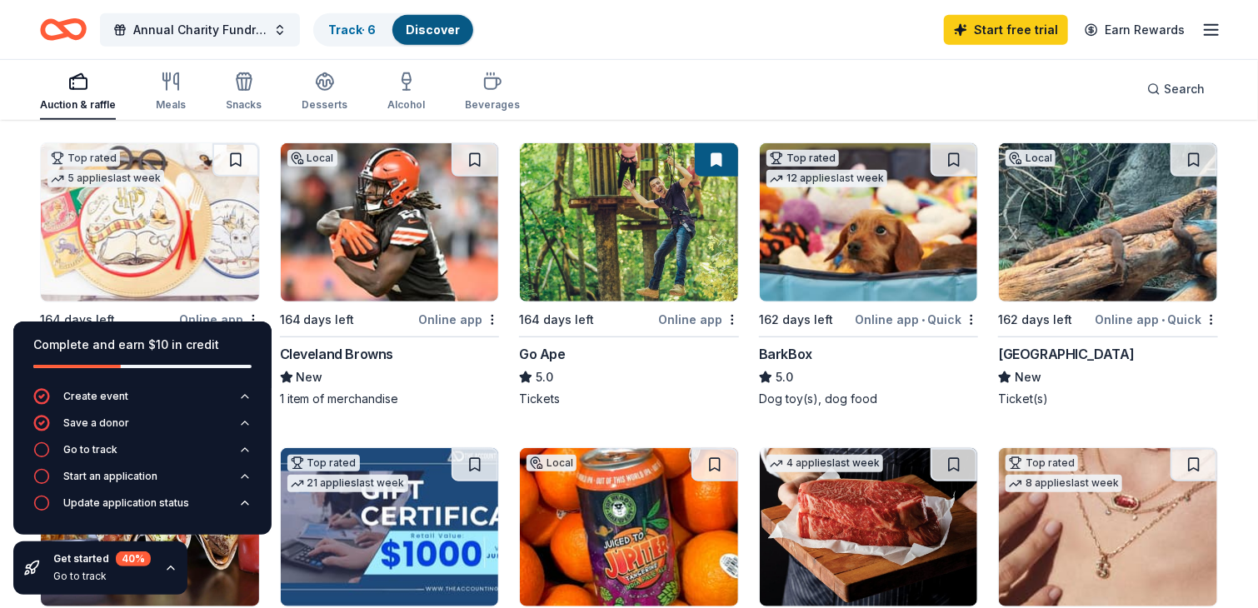
scroll to position [464, 0]
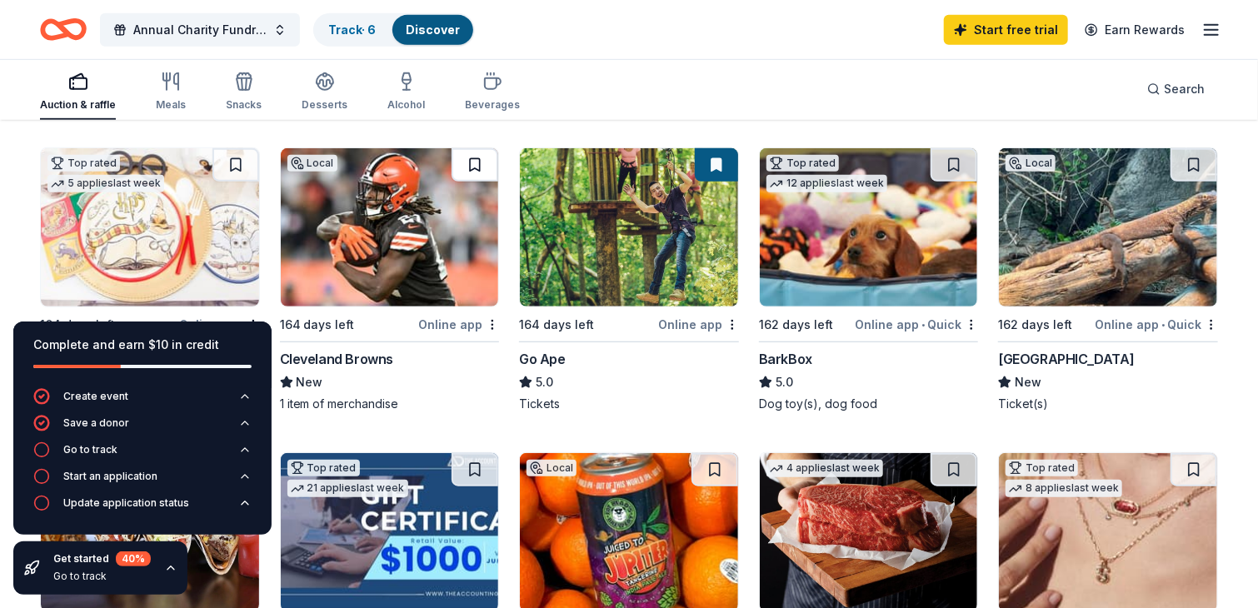
click at [477, 166] on button at bounding box center [475, 164] width 47 height 33
click at [957, 162] on button at bounding box center [954, 164] width 47 height 33
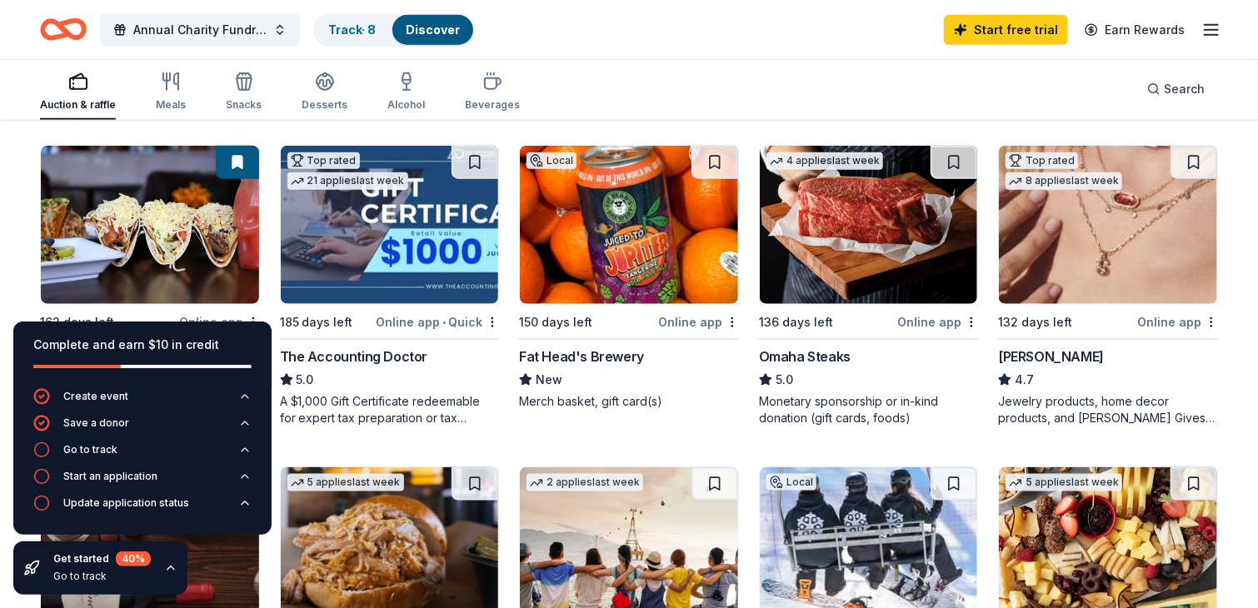
scroll to position [748, 0]
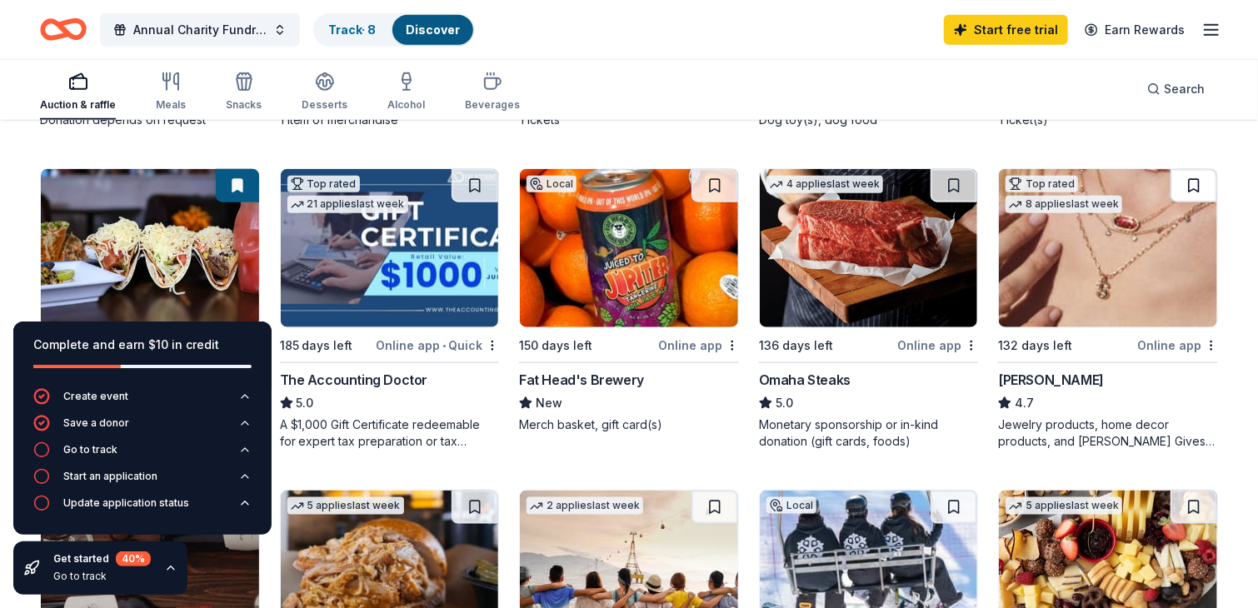
click at [1198, 181] on button at bounding box center [1194, 185] width 47 height 33
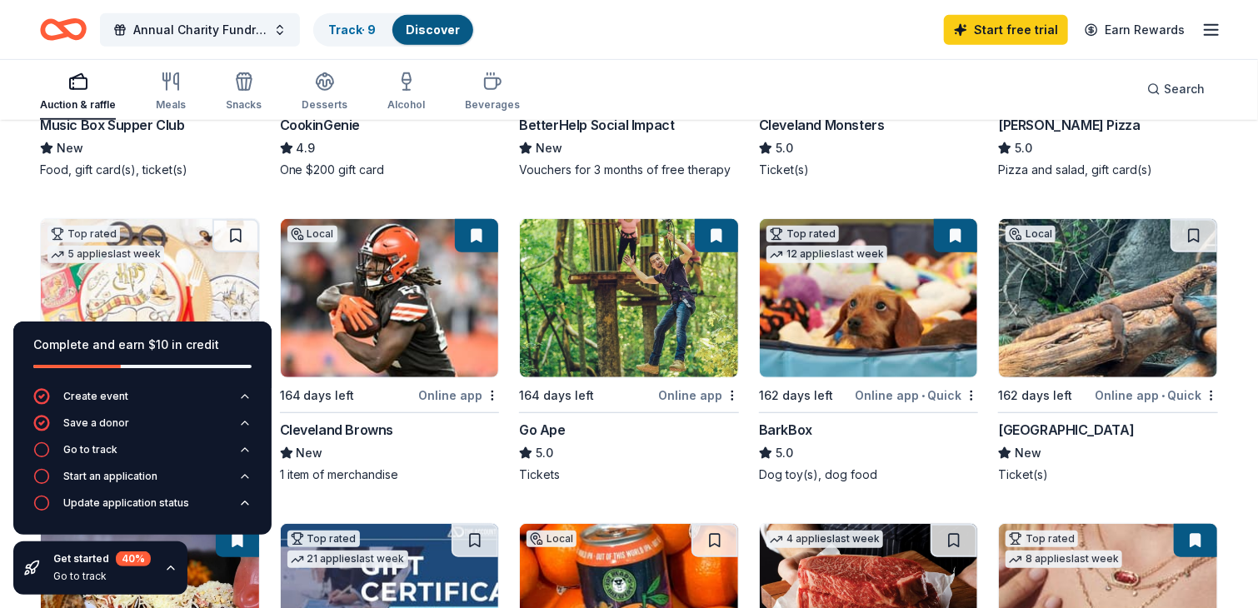
scroll to position [0, 0]
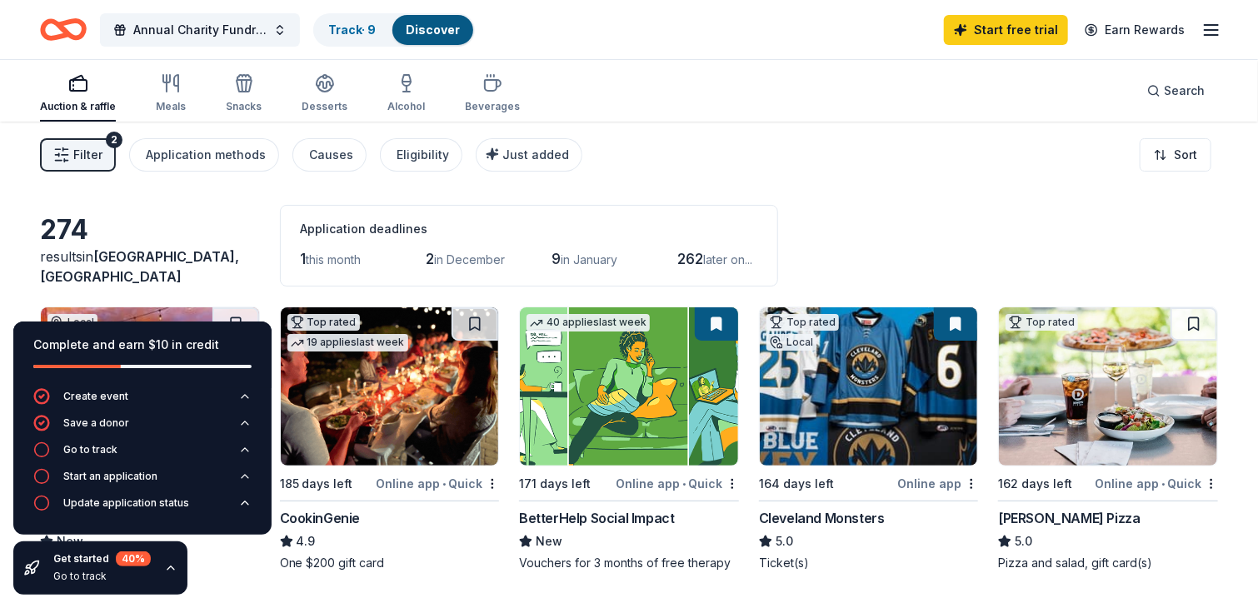
click at [64, 345] on div "Complete and earn $10 in credit" at bounding box center [142, 345] width 218 height 20
click at [244, 424] on icon "button" at bounding box center [244, 423] width 13 height 13
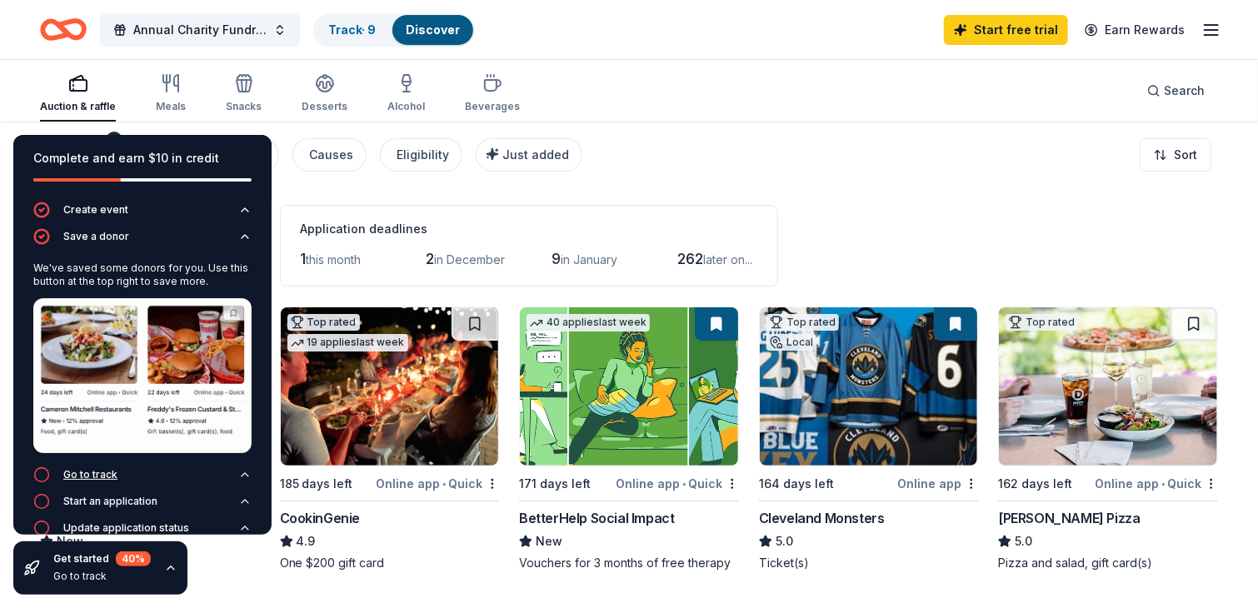
click at [97, 468] on div "Go to track" at bounding box center [90, 474] width 54 height 13
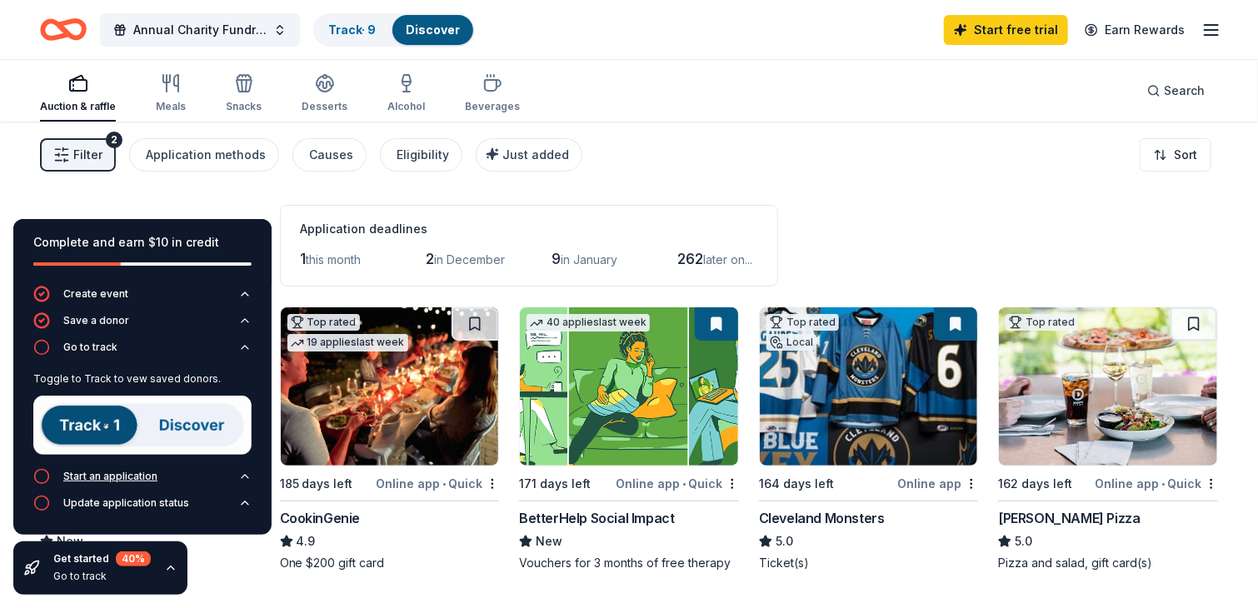
click at [110, 477] on div "Start an application" at bounding box center [110, 476] width 94 height 13
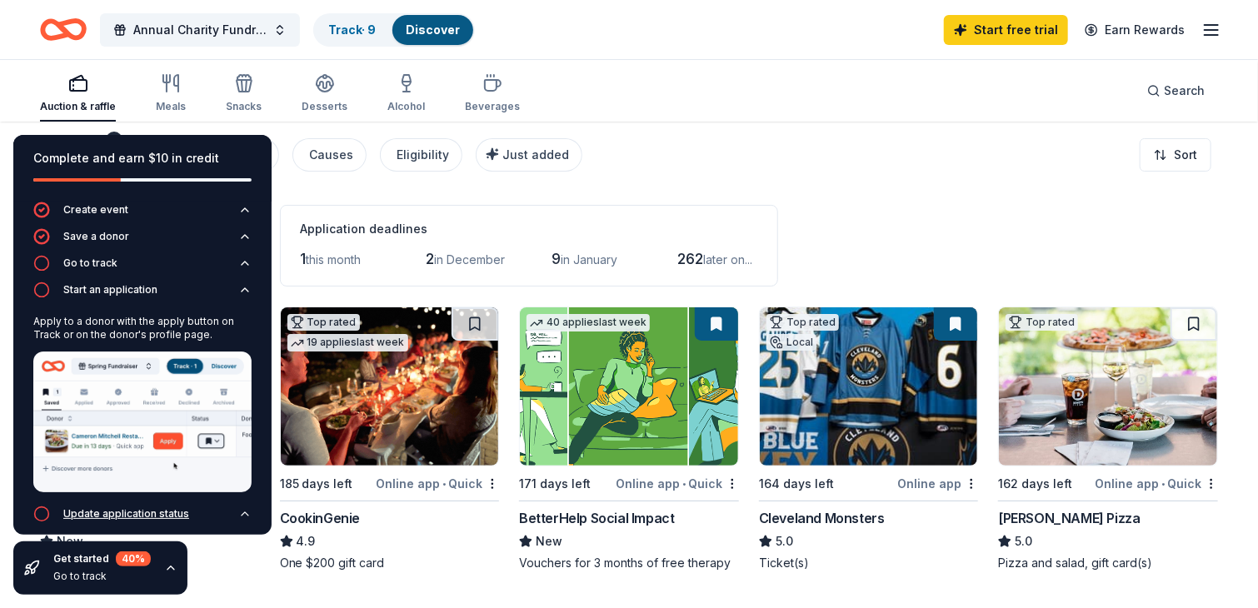
click at [114, 507] on div "Update application status" at bounding box center [126, 513] width 126 height 13
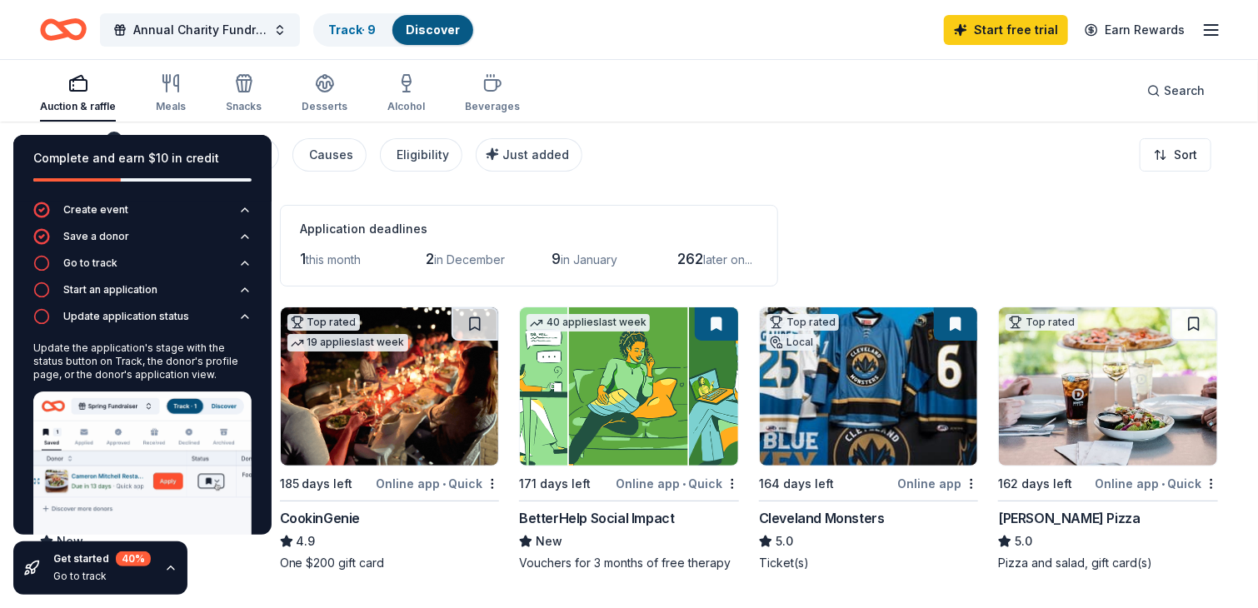
scroll to position [47, 0]
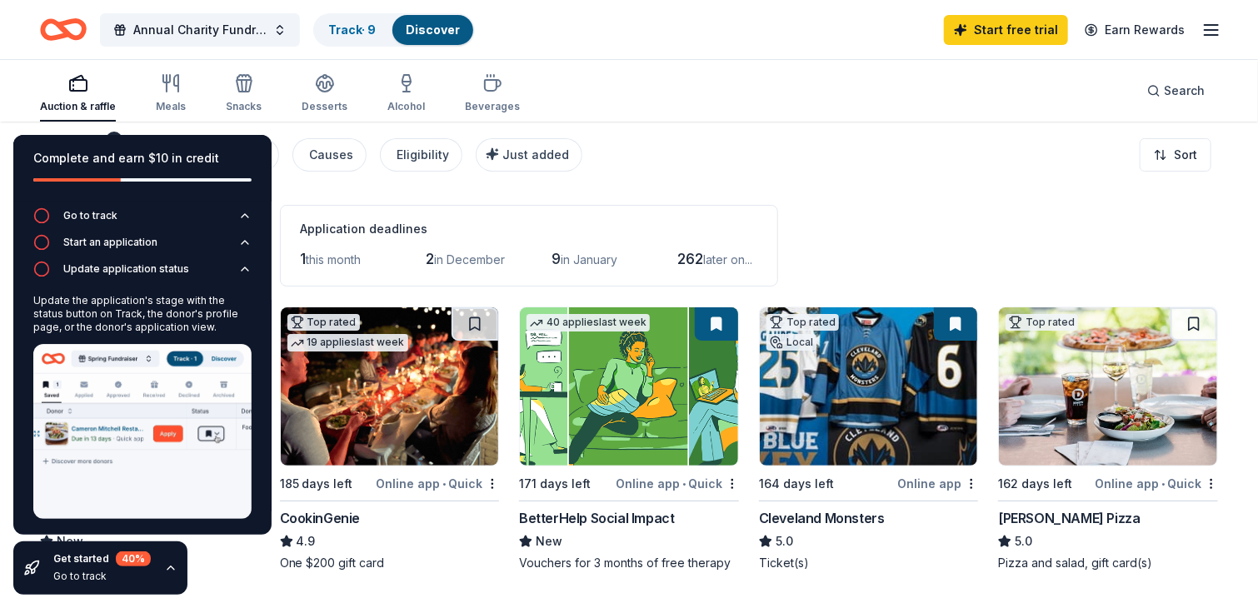
click at [166, 565] on div "Get started 40 % Go to track" at bounding box center [100, 568] width 174 height 53
click at [166, 565] on icon "button" at bounding box center [170, 568] width 13 height 13
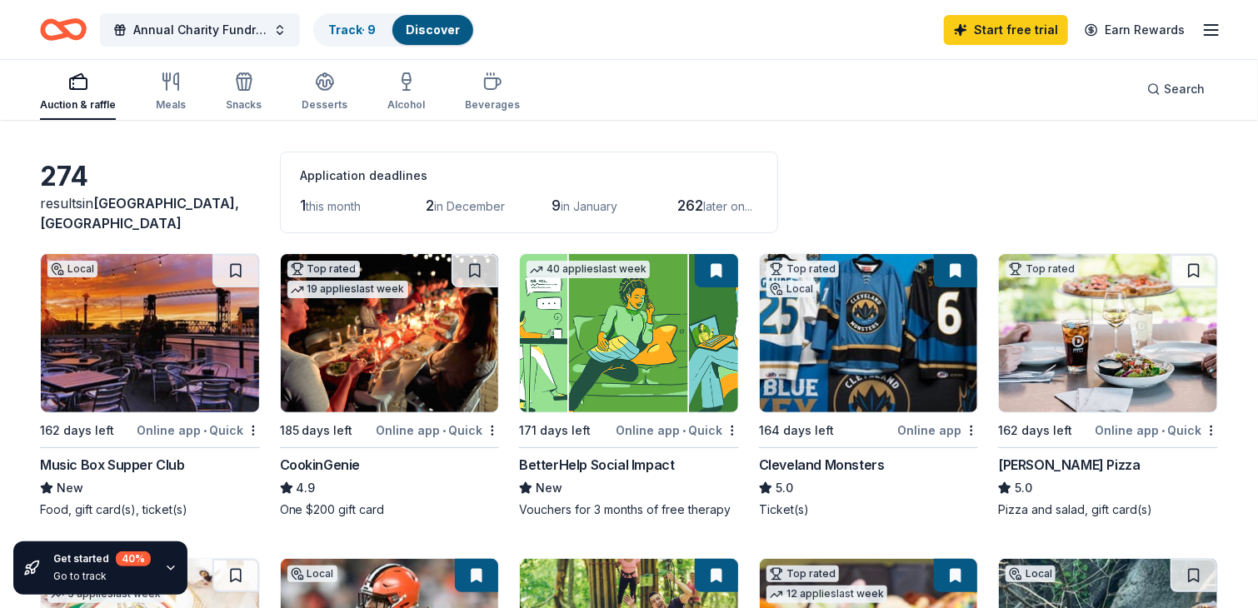
scroll to position [68, 0]
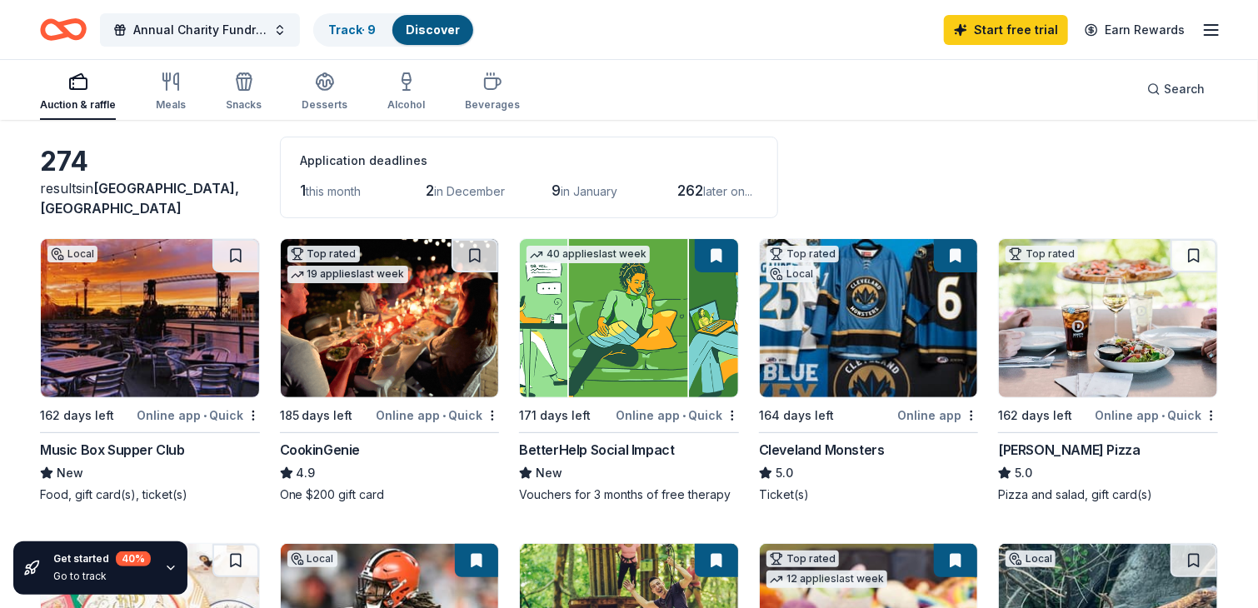
click at [844, 337] on img at bounding box center [869, 318] width 218 height 158
click at [710, 258] on button at bounding box center [716, 255] width 43 height 33
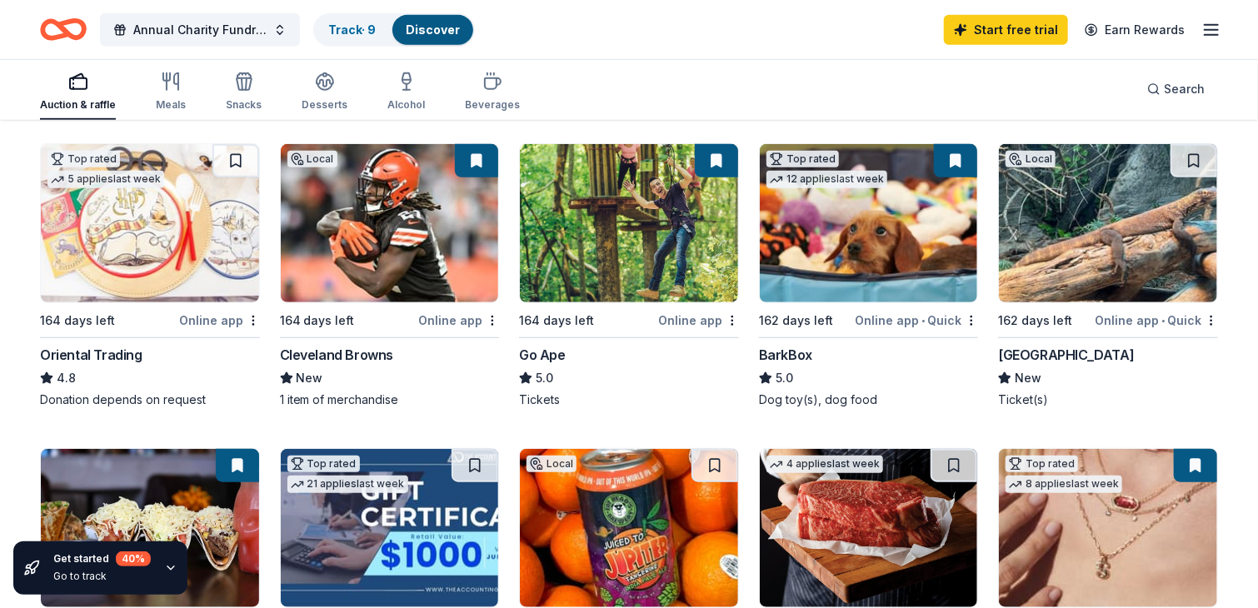
scroll to position [477, 0]
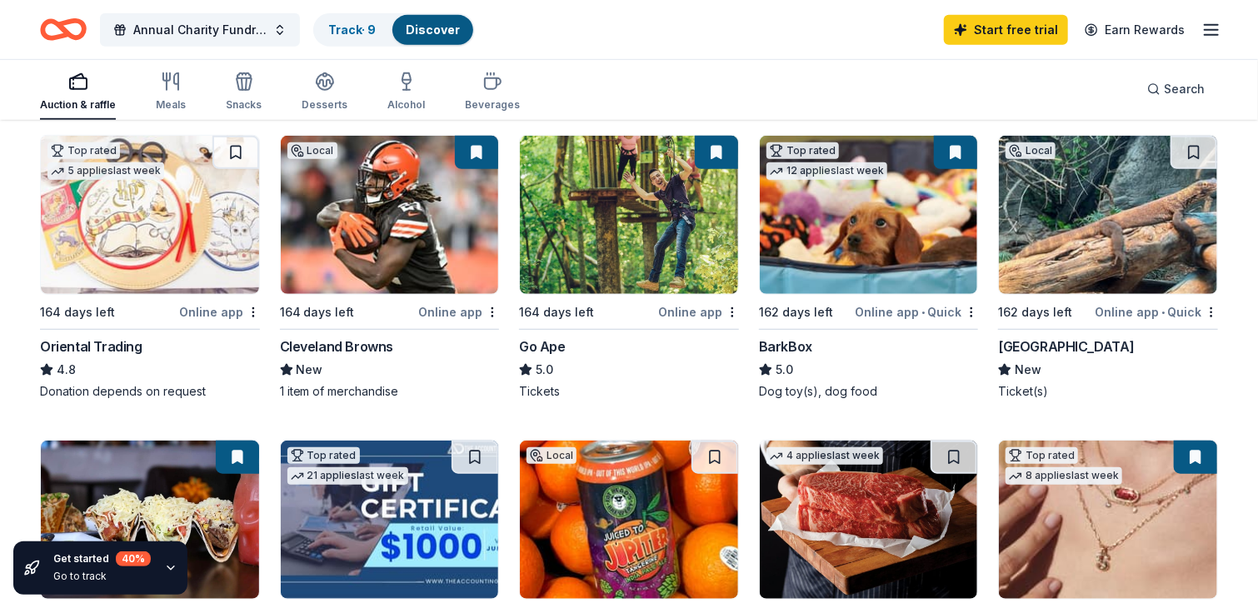
click at [342, 204] on img at bounding box center [390, 215] width 218 height 158
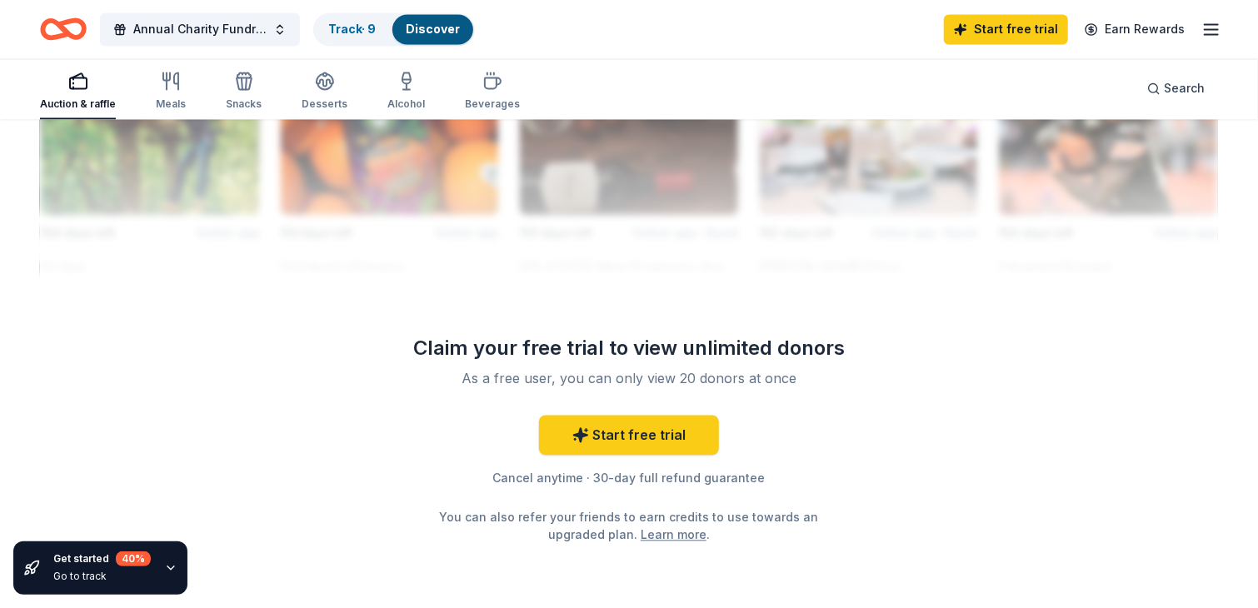
scroll to position [1593, 0]
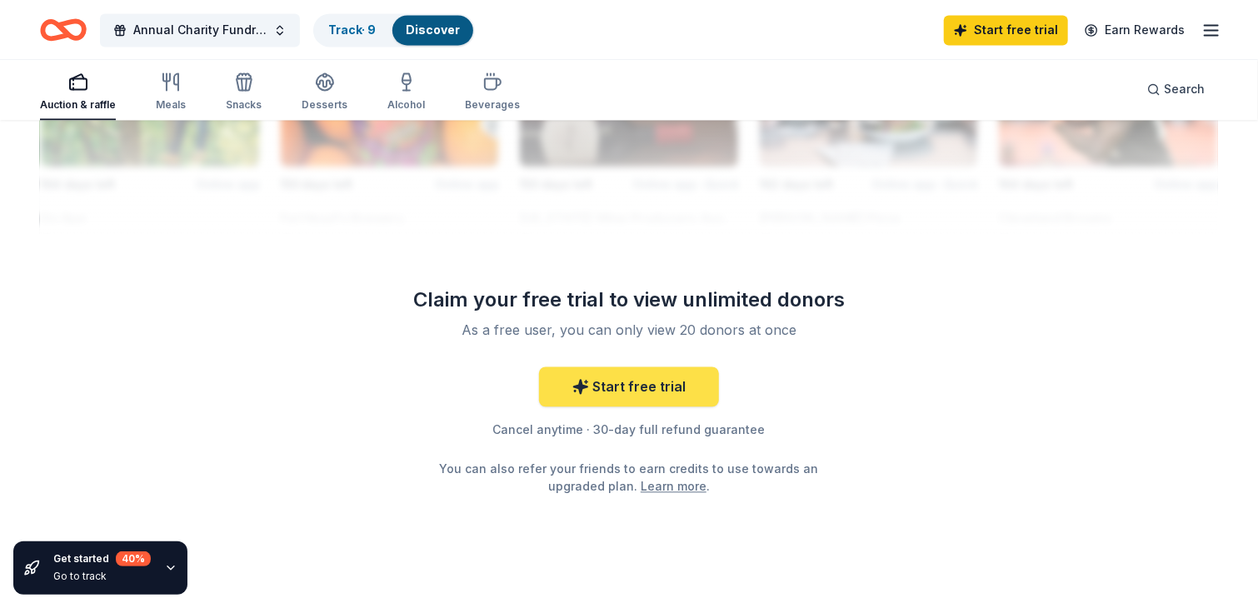
click at [641, 377] on link "Start free trial" at bounding box center [629, 387] width 180 height 40
click at [637, 390] on link "Start free trial" at bounding box center [629, 387] width 180 height 40
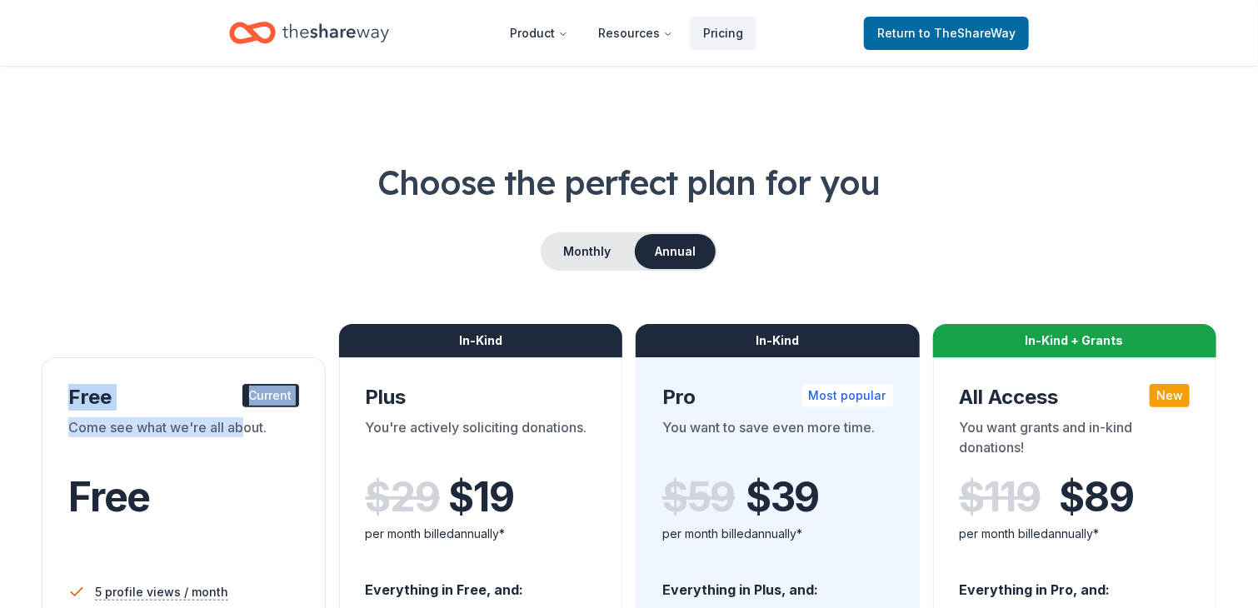
drag, startPoint x: 242, startPoint y: 420, endPoint x: 1118, endPoint y: 224, distance: 898.1
click at [1118, 224] on div "Choose the perfect plan for you Monthly Annual Free Current Come see what we're…" at bounding box center [629, 600] width 1178 height 882
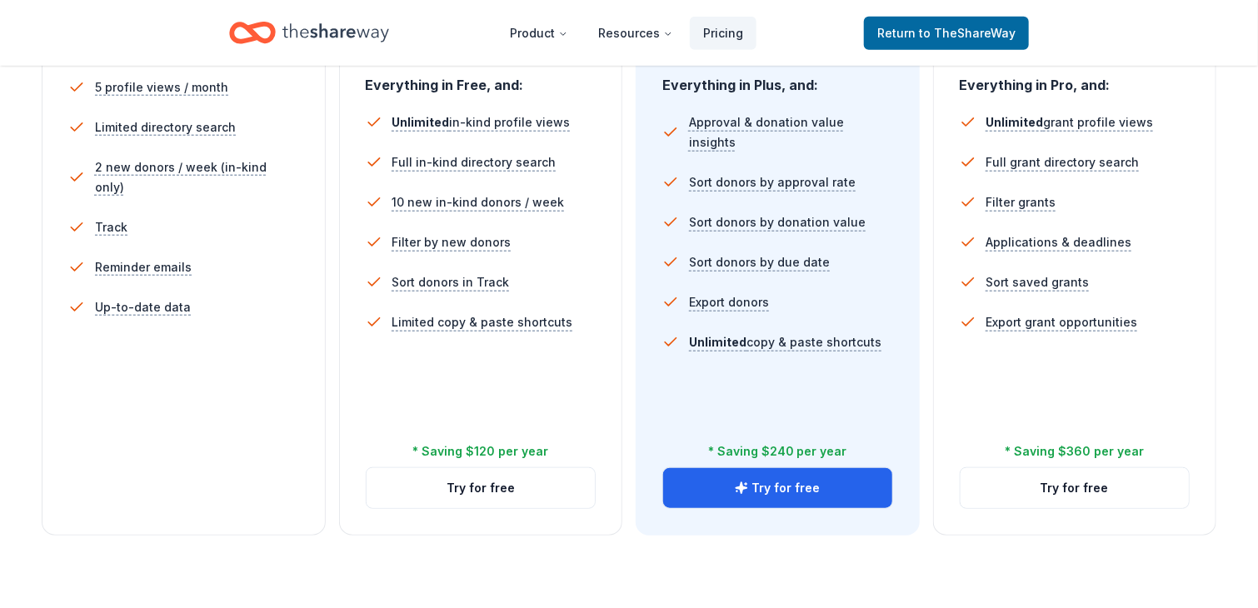
scroll to position [203, 0]
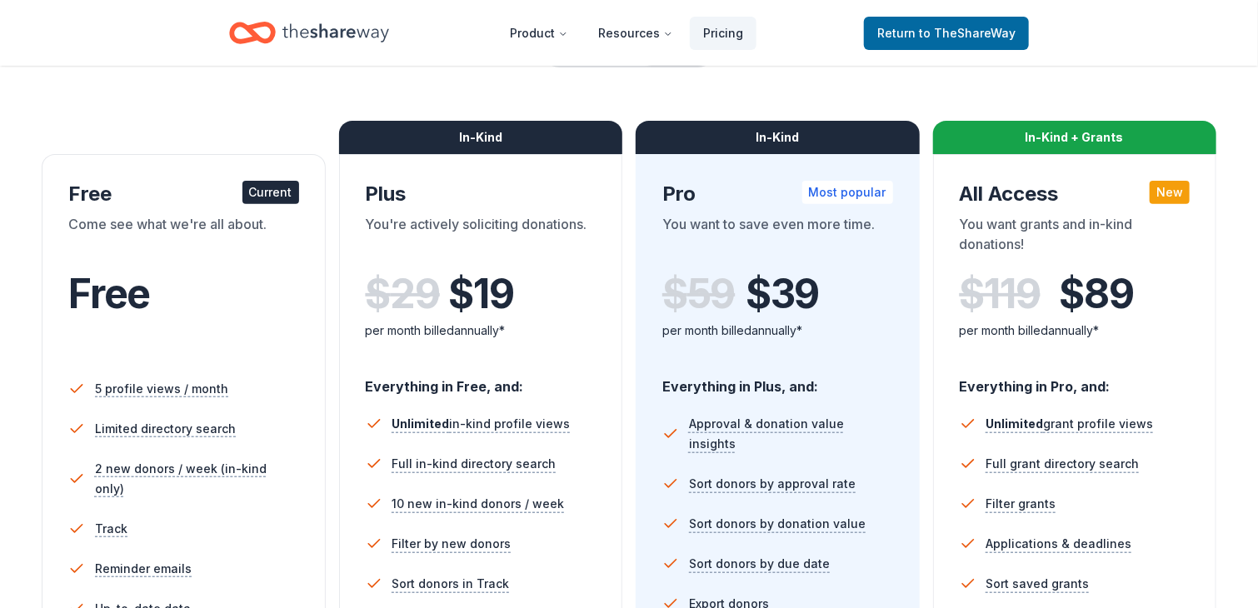
click at [180, 263] on div "Free" at bounding box center [183, 312] width 231 height 102
click at [145, 257] on div "Come see what we're all about." at bounding box center [183, 237] width 231 height 47
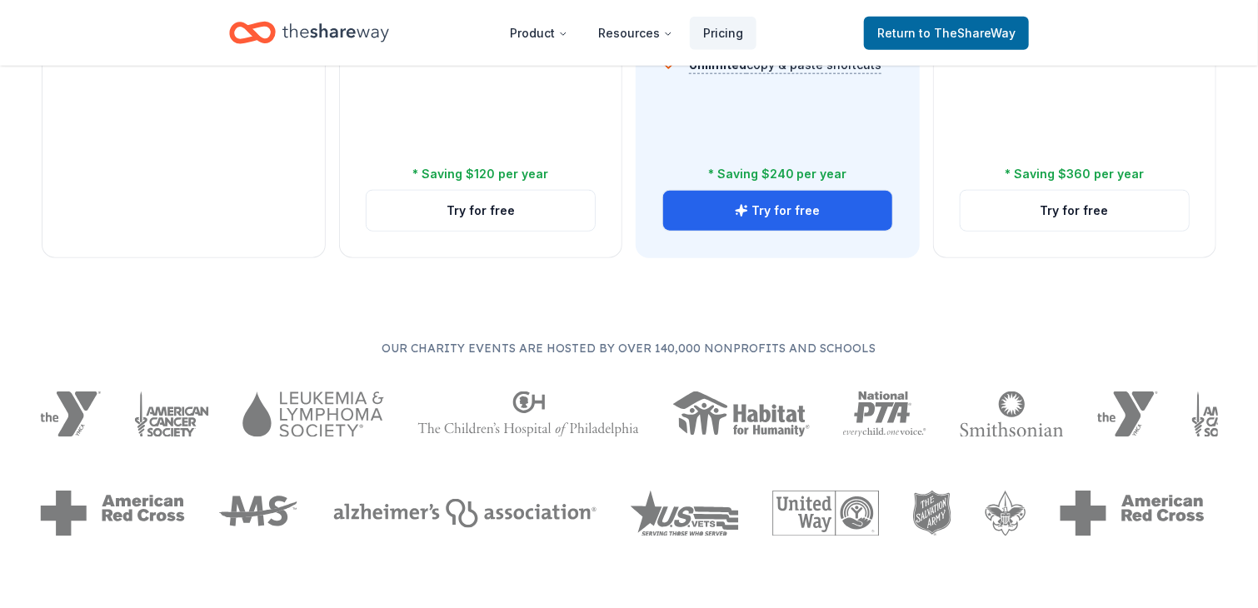
scroll to position [773, 0]
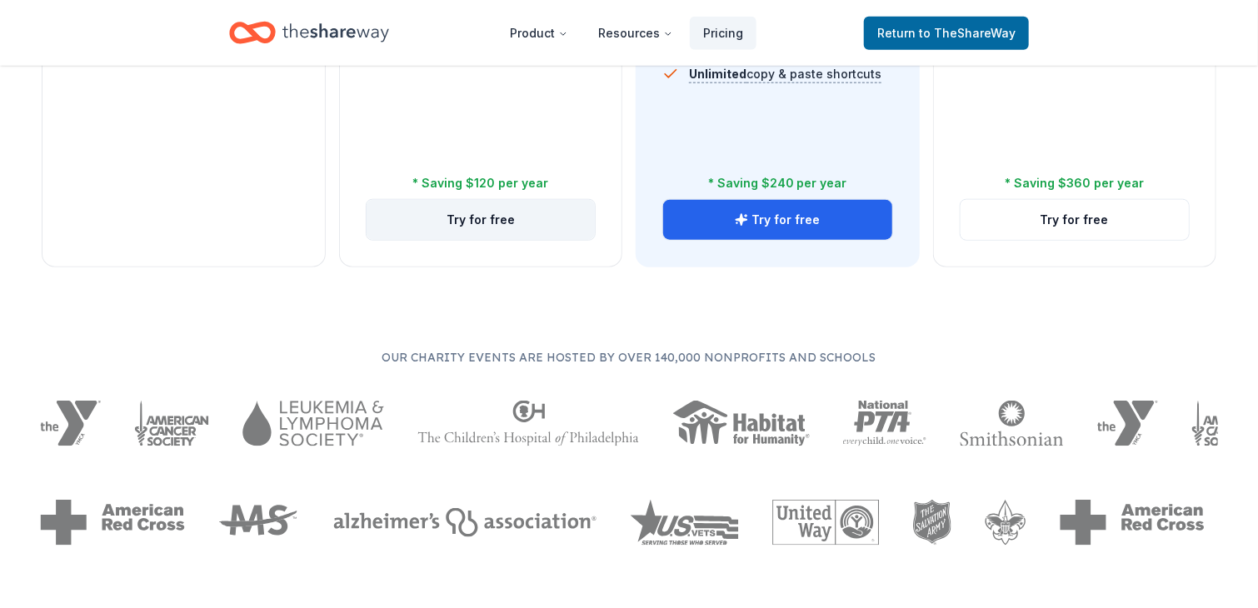
click at [515, 219] on button "Try for free" at bounding box center [481, 220] width 229 height 40
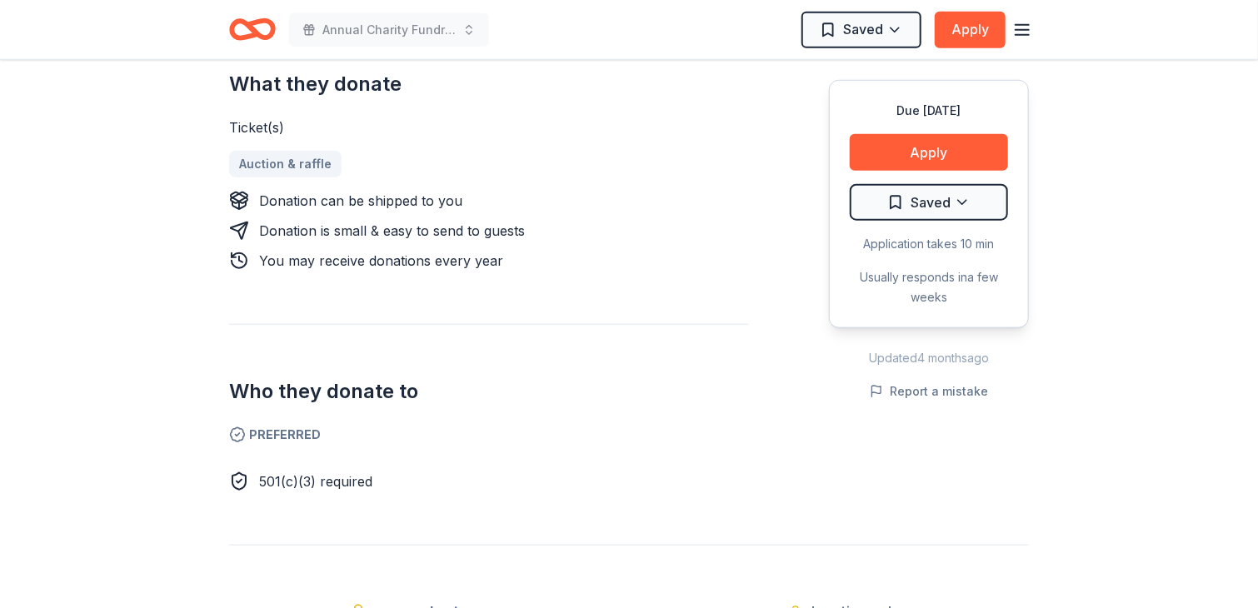
scroll to position [388, 0]
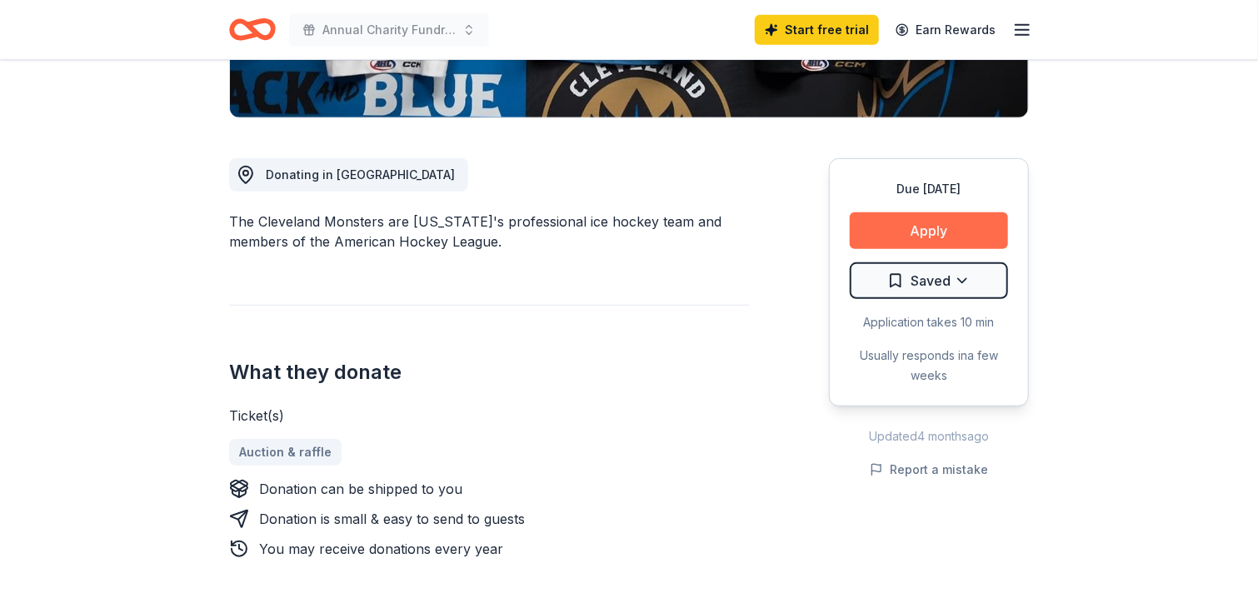
click at [963, 224] on button "Apply" at bounding box center [929, 230] width 158 height 37
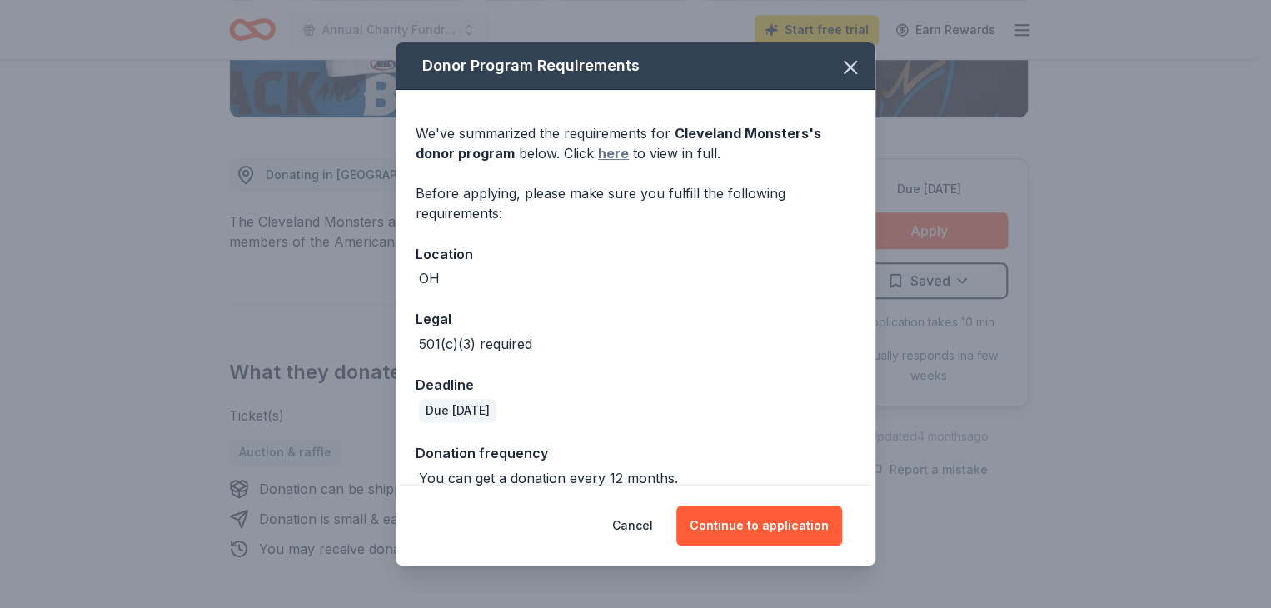
click at [609, 147] on link "here" at bounding box center [613, 153] width 31 height 20
click at [840, 67] on icon "button" at bounding box center [850, 67] width 23 height 23
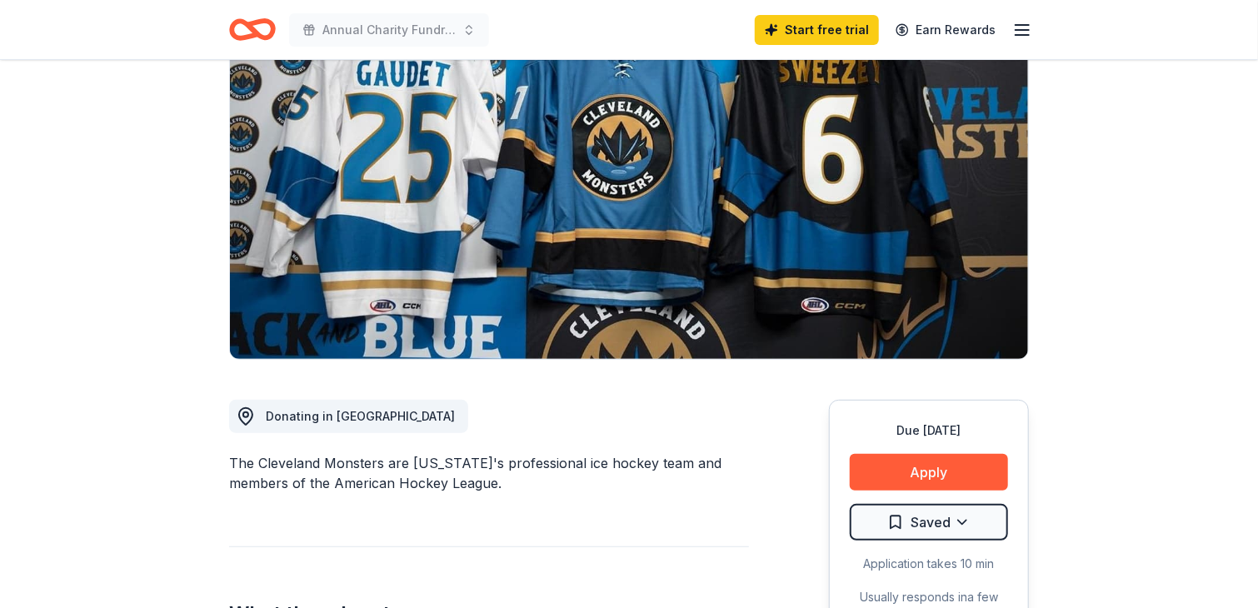
scroll to position [0, 0]
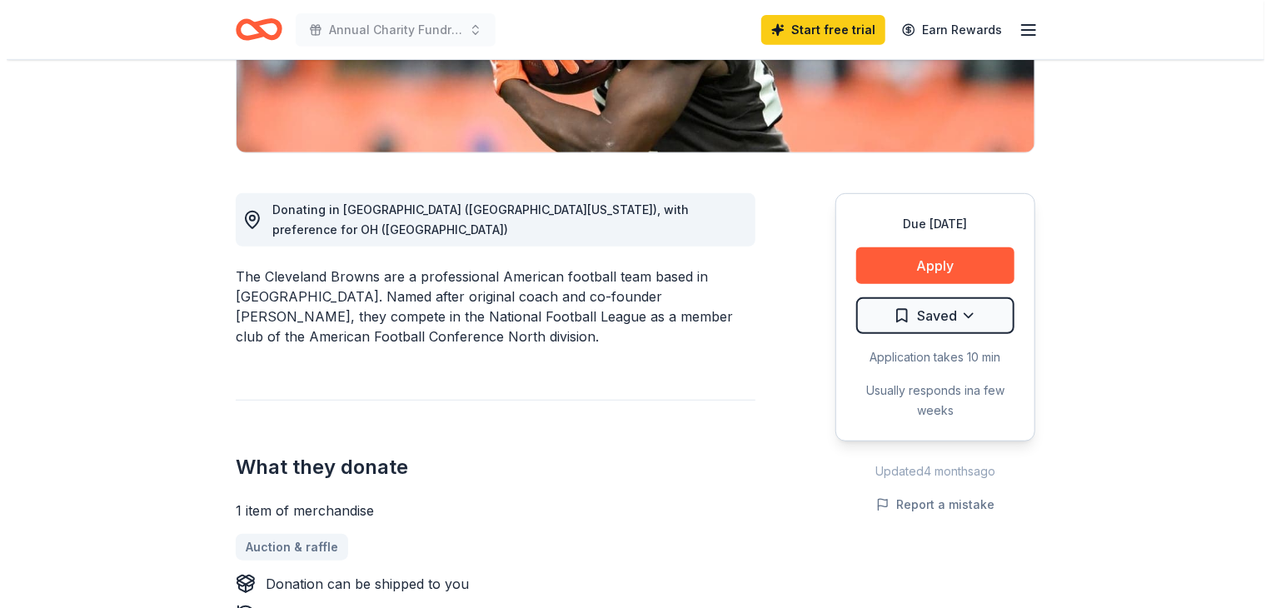
scroll to position [458, 0]
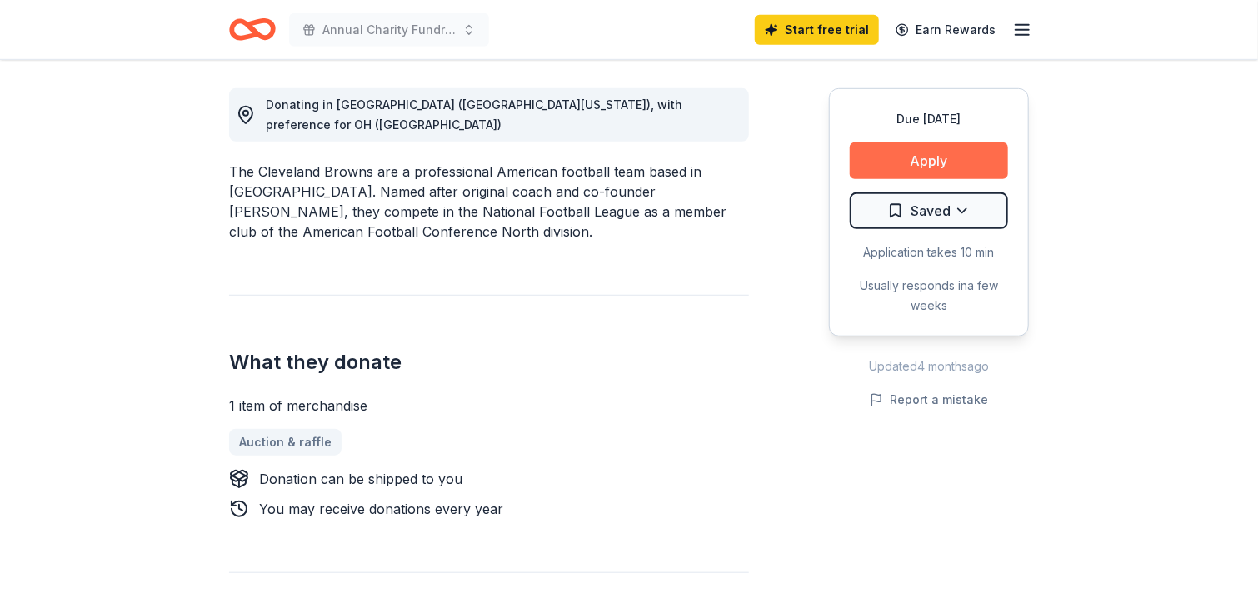
click at [953, 165] on button "Apply" at bounding box center [929, 160] width 158 height 37
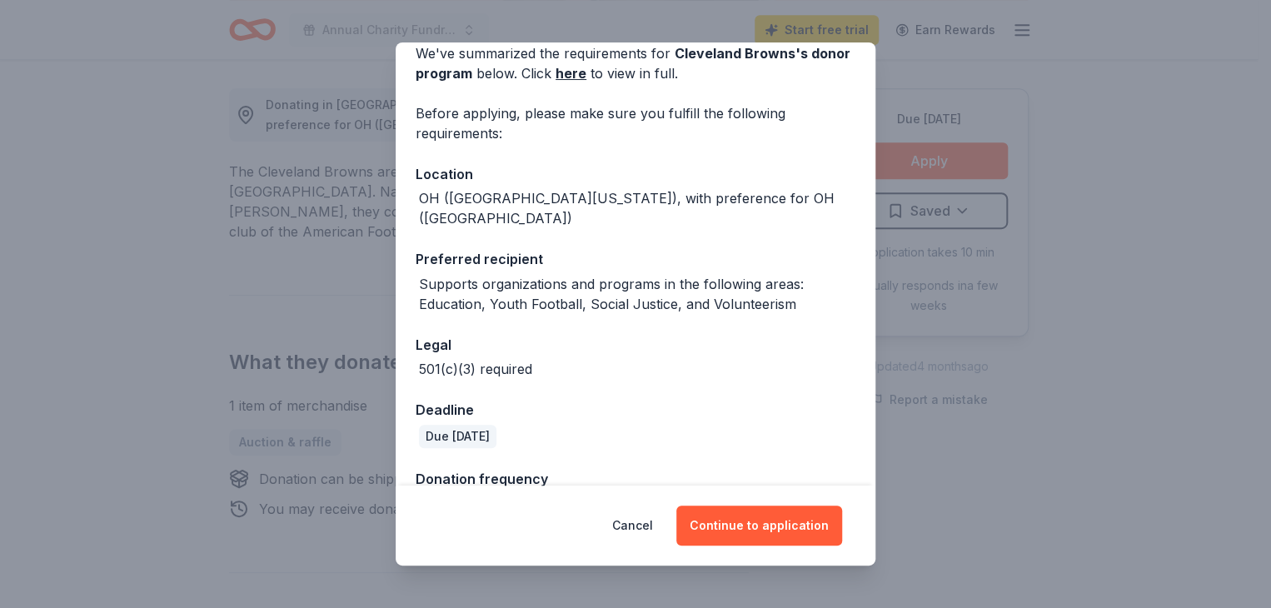
scroll to position [107, 0]
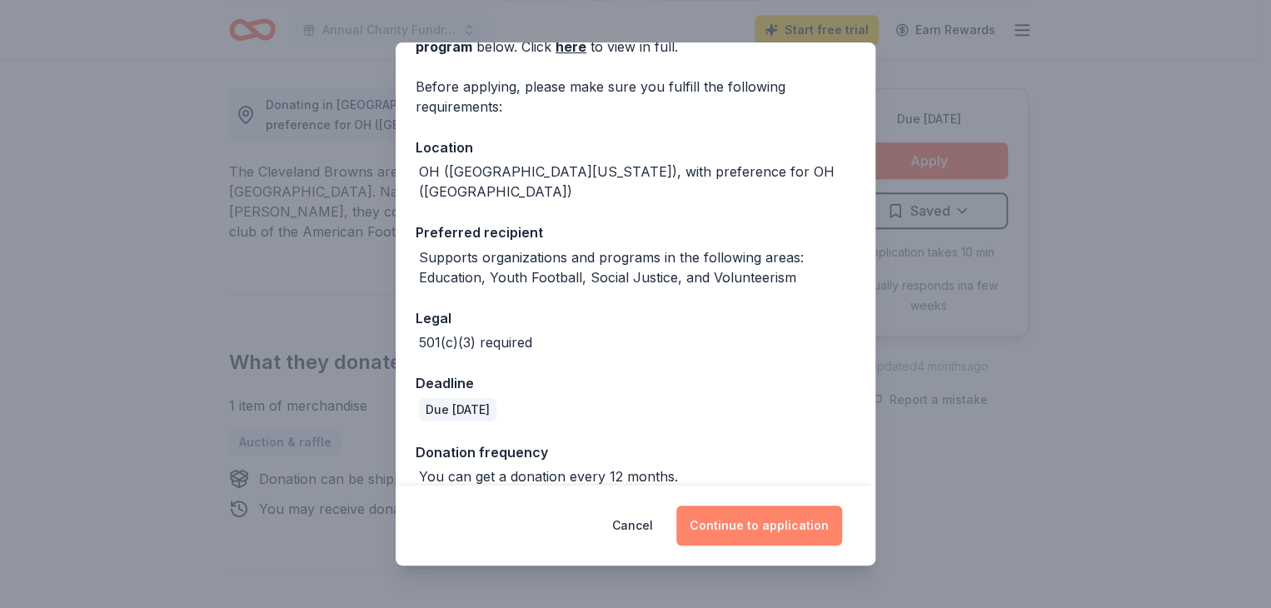
click at [756, 525] on button "Continue to application" at bounding box center [760, 526] width 166 height 40
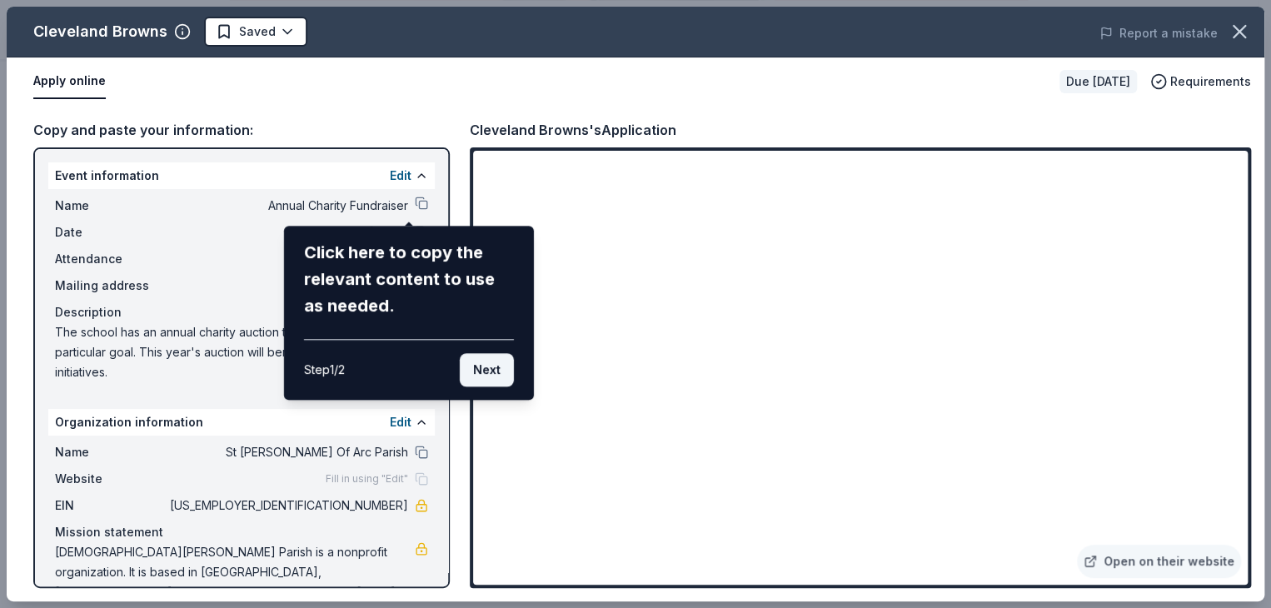
click at [491, 371] on button "Next" at bounding box center [487, 369] width 54 height 33
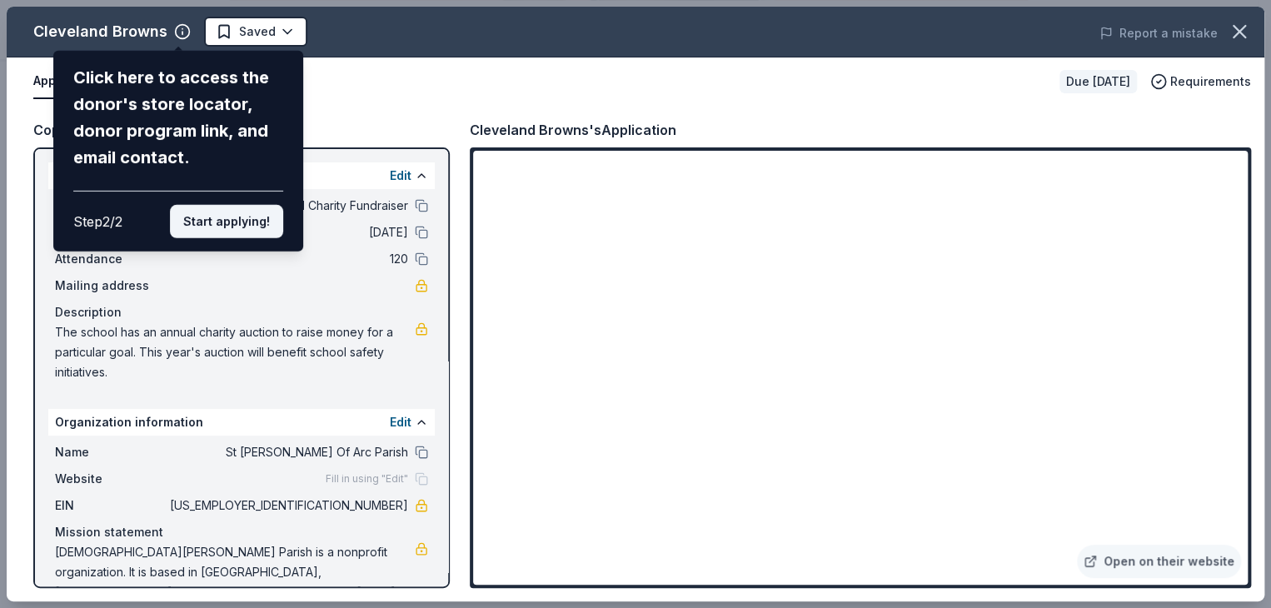
click at [230, 227] on button "Start applying!" at bounding box center [226, 221] width 113 height 33
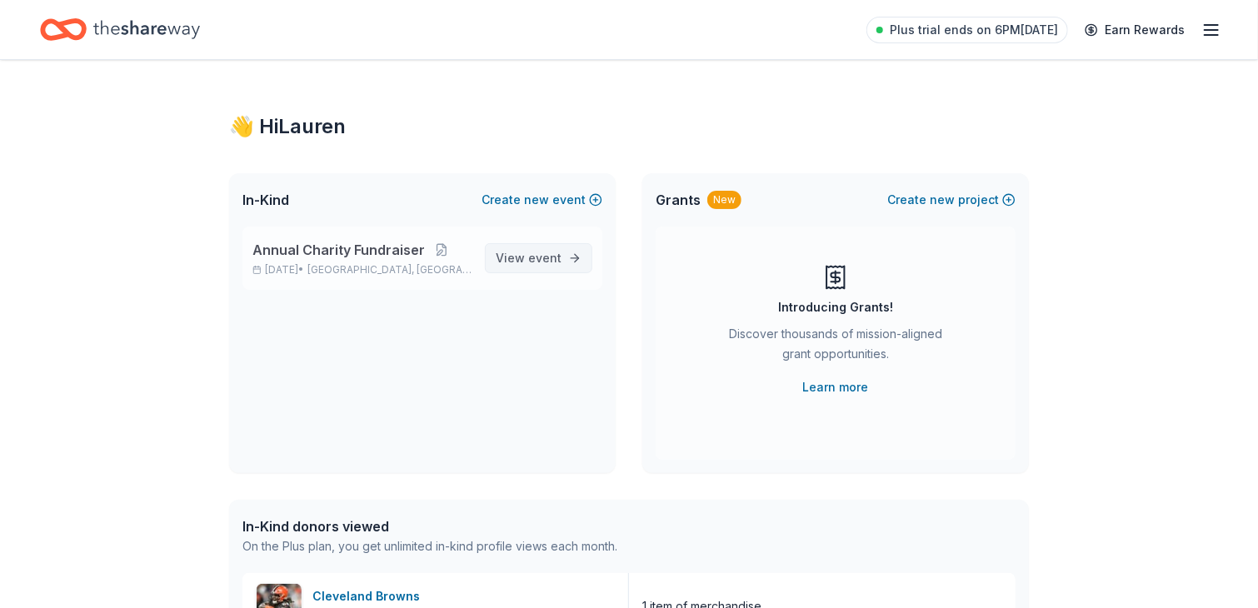
click at [561, 261] on span "event" at bounding box center [544, 258] width 33 height 14
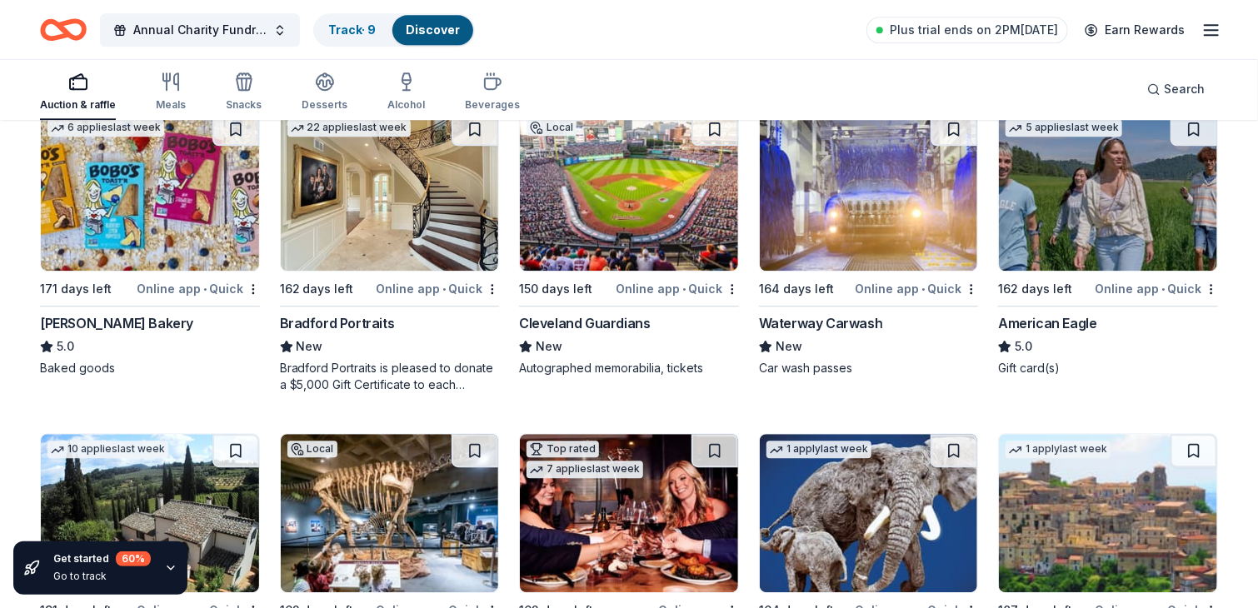
scroll to position [2101, 0]
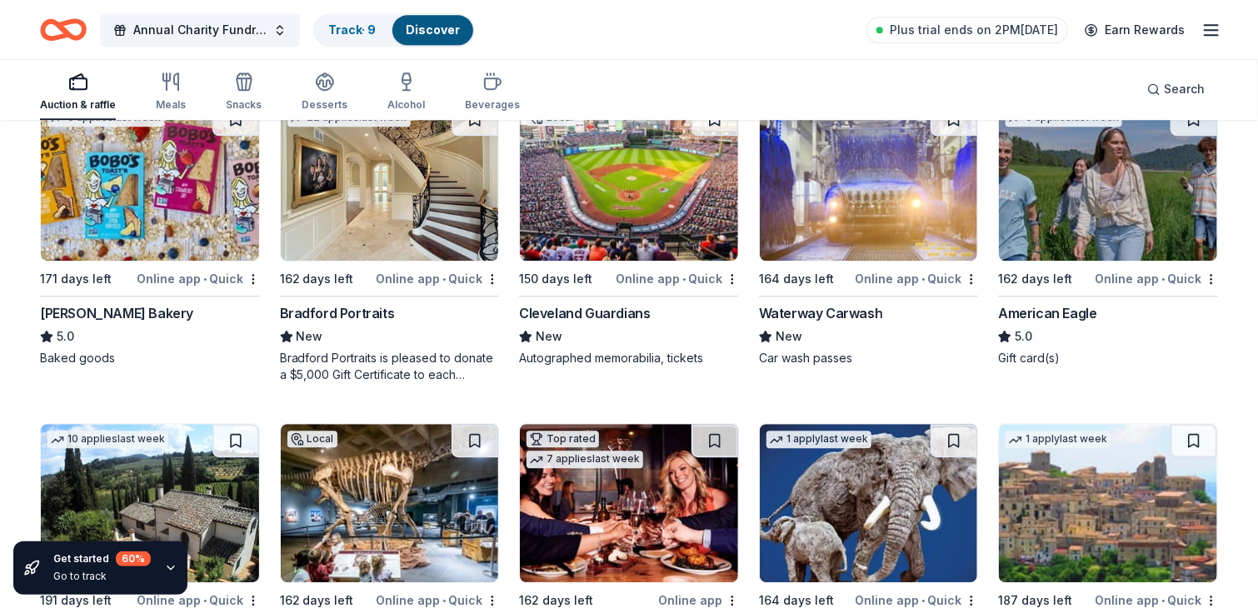
click at [641, 186] on img at bounding box center [629, 181] width 218 height 158
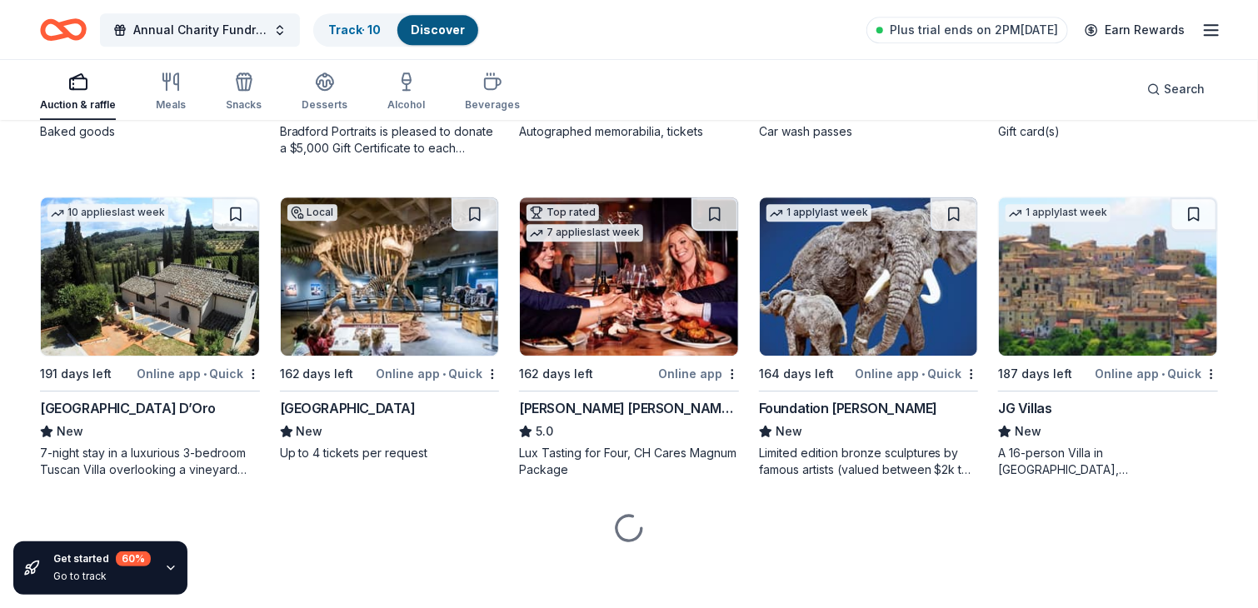
scroll to position [2330, 0]
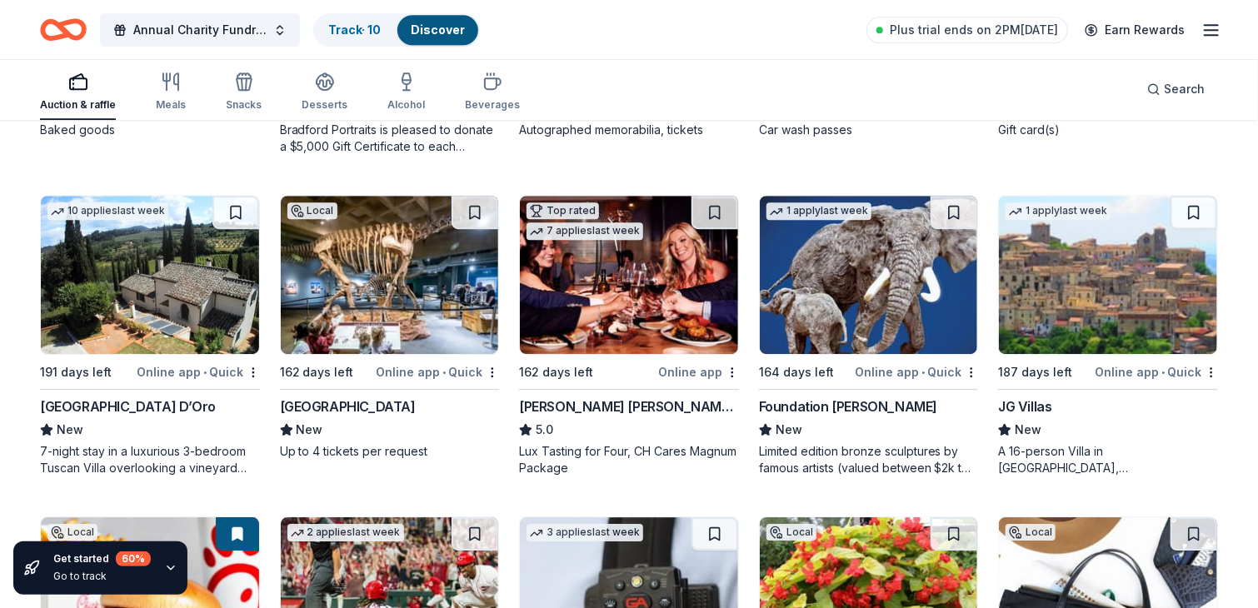
click at [185, 301] on img at bounding box center [150, 275] width 218 height 158
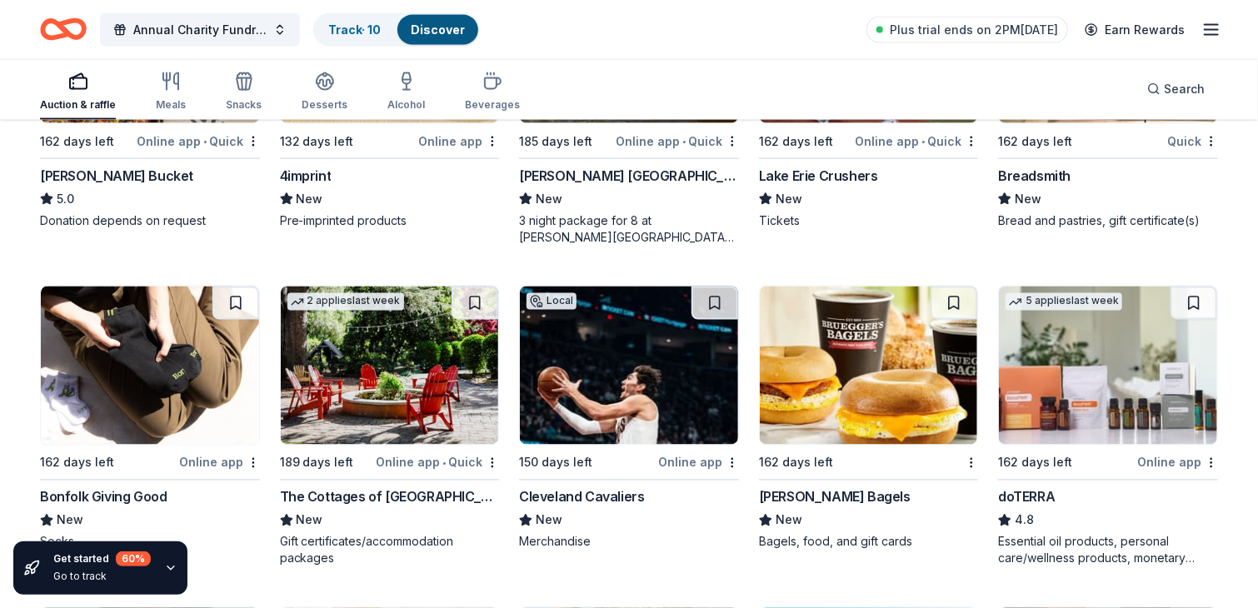
scroll to position [4482, 0]
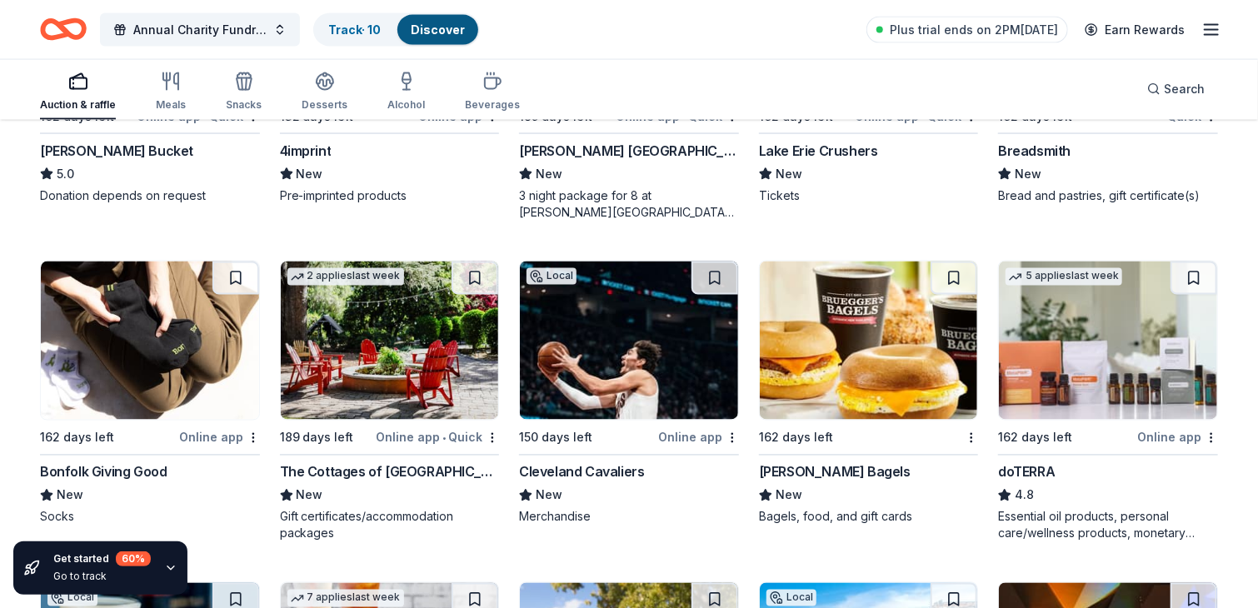
click at [622, 351] on img at bounding box center [629, 341] width 218 height 158
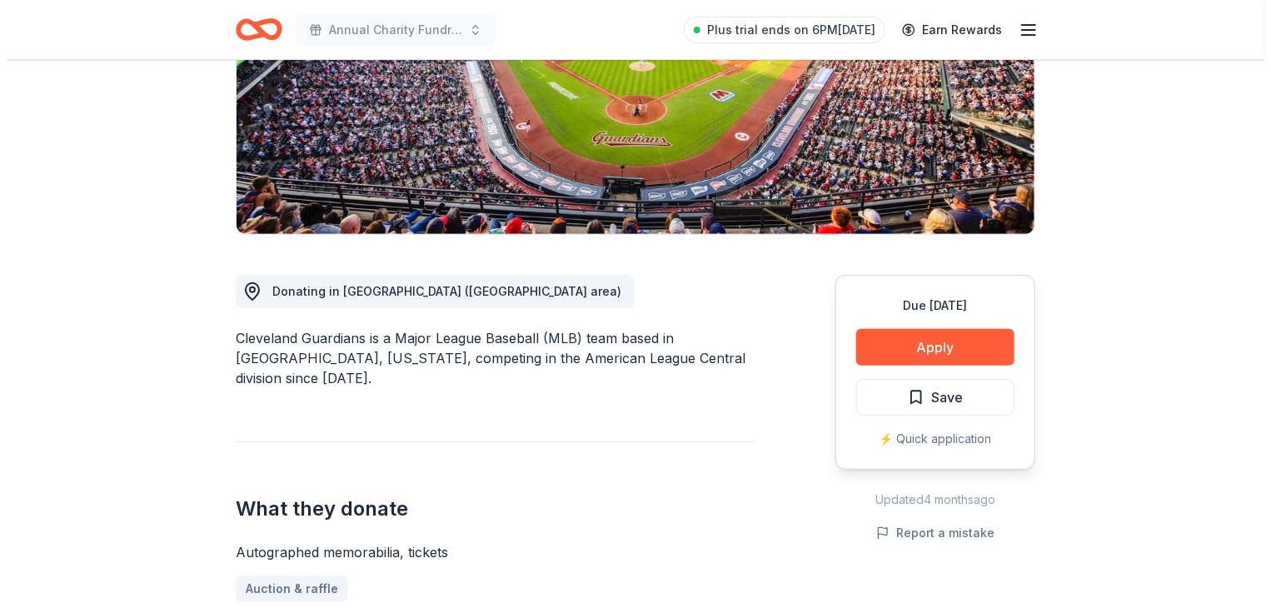
scroll to position [379, 0]
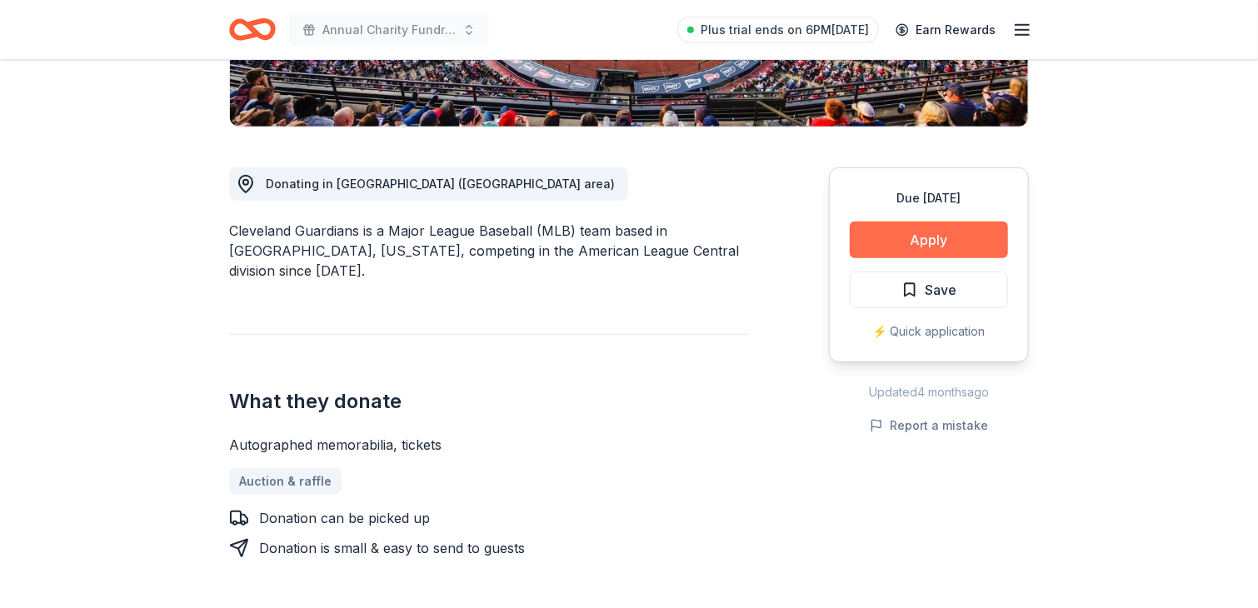
click at [947, 239] on button "Apply" at bounding box center [929, 240] width 158 height 37
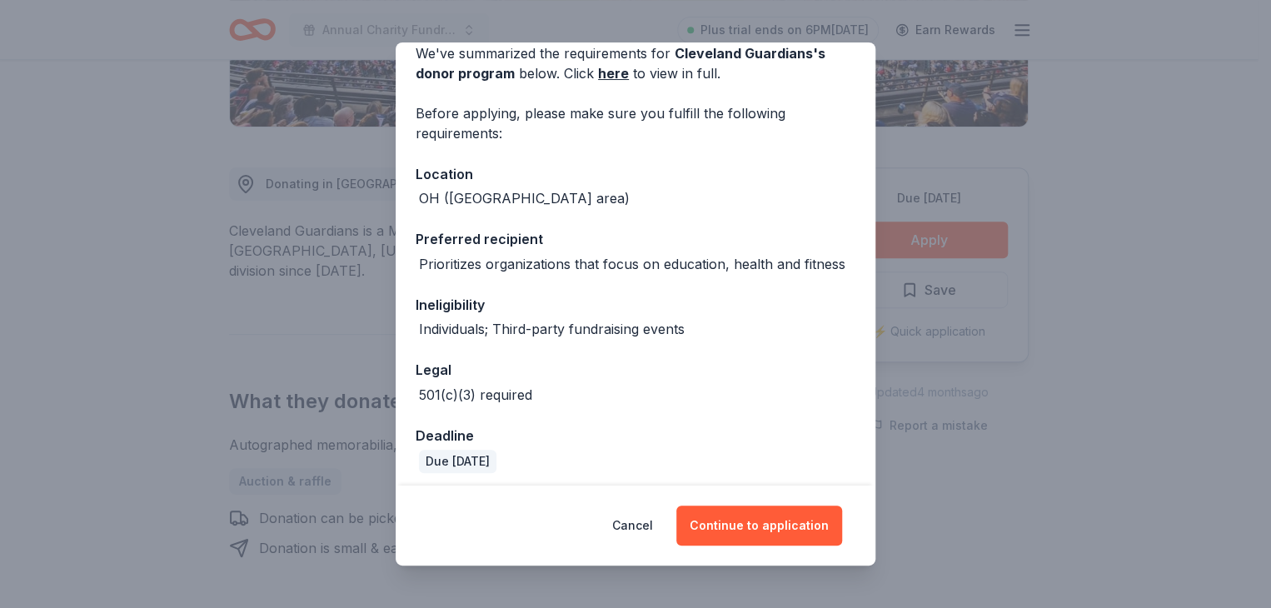
scroll to position [87, 0]
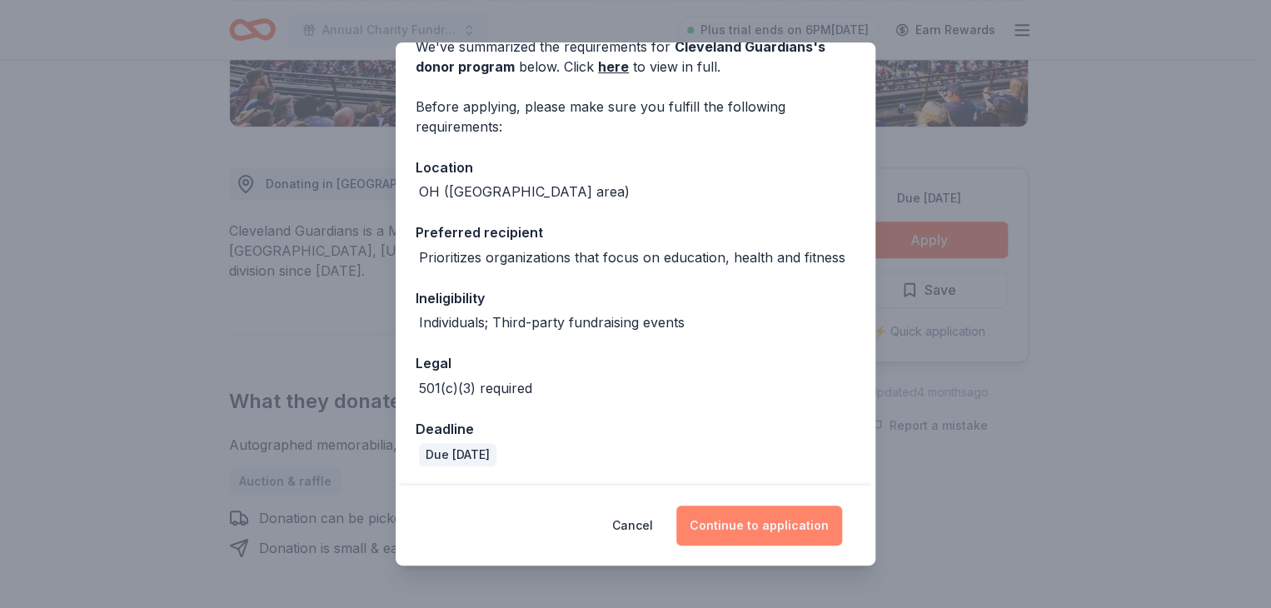
click at [793, 522] on button "Continue to application" at bounding box center [760, 526] width 166 height 40
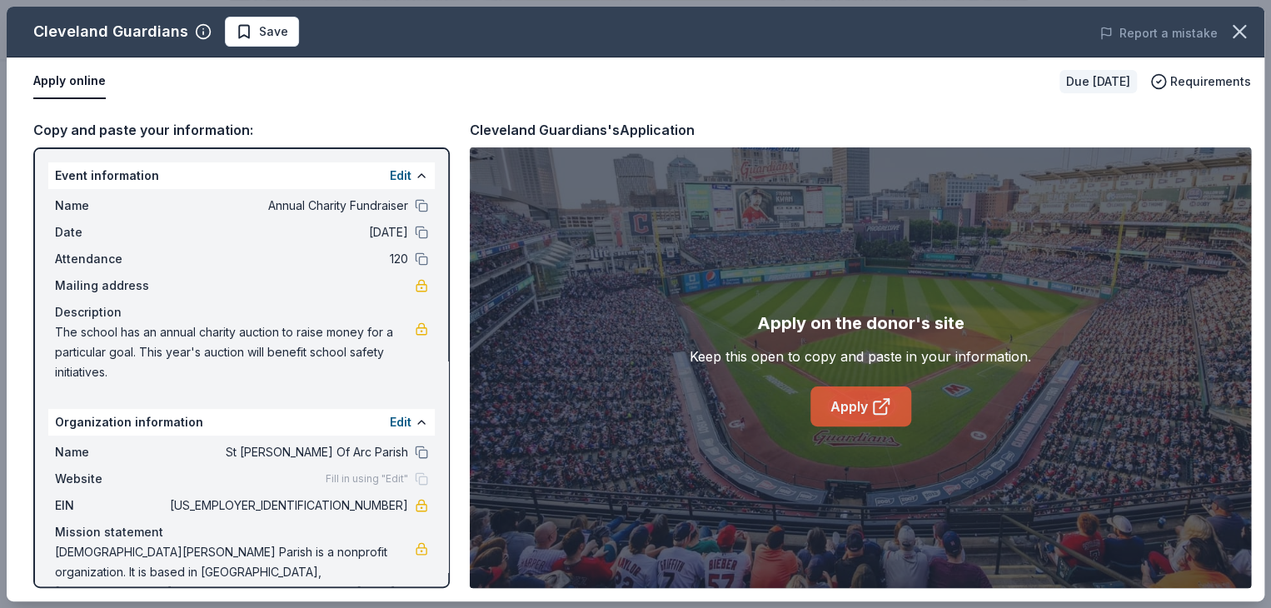
click at [872, 407] on icon at bounding box center [882, 407] width 20 height 20
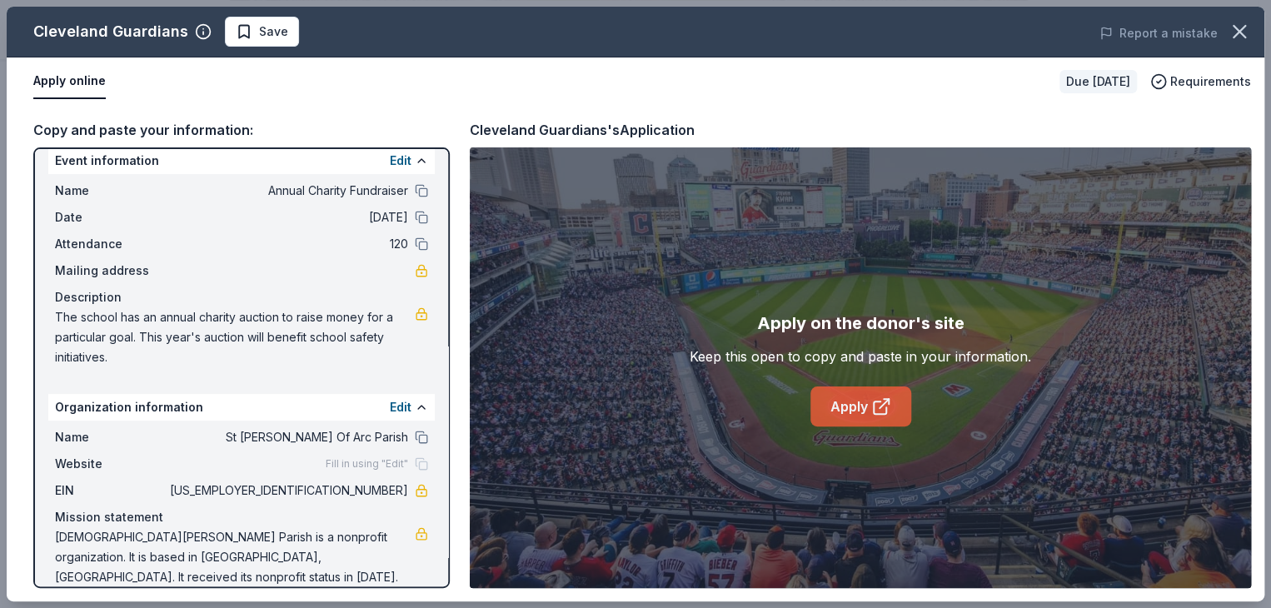
click at [863, 412] on link "Apply" at bounding box center [861, 407] width 101 height 40
click at [259, 35] on span "Save" at bounding box center [273, 32] width 29 height 20
click at [1197, 81] on span "Requirements" at bounding box center [1211, 82] width 81 height 20
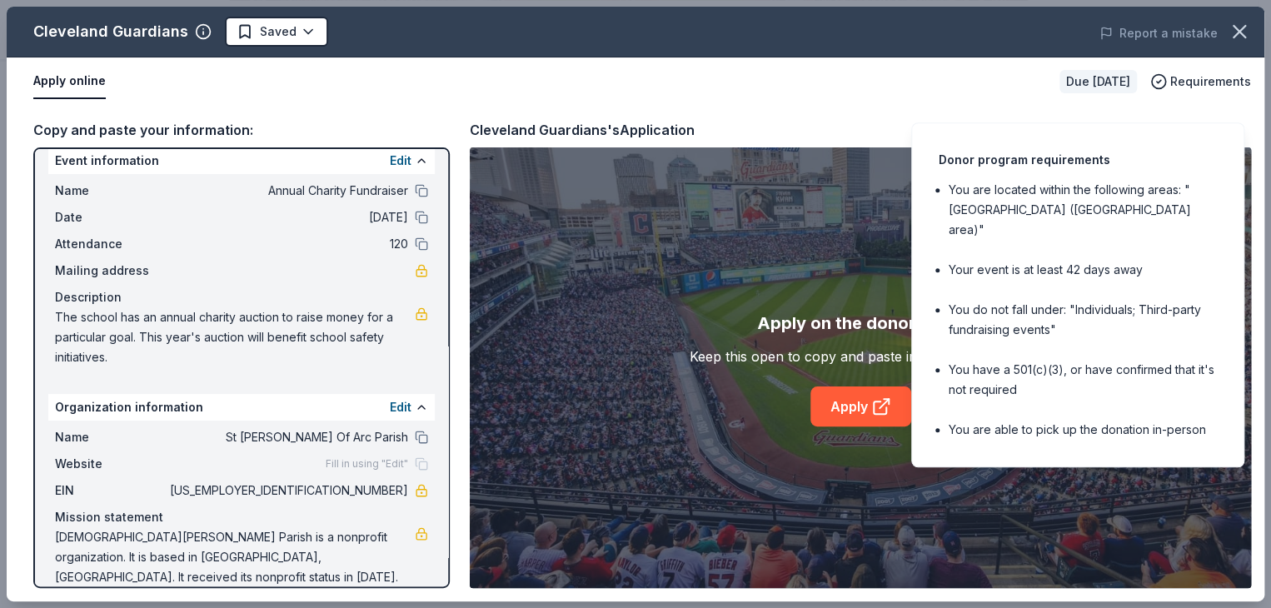
click at [1190, 122] on div "Donor program requirements You are located within the following areas: "[GEOGRA…" at bounding box center [1078, 294] width 333 height 345
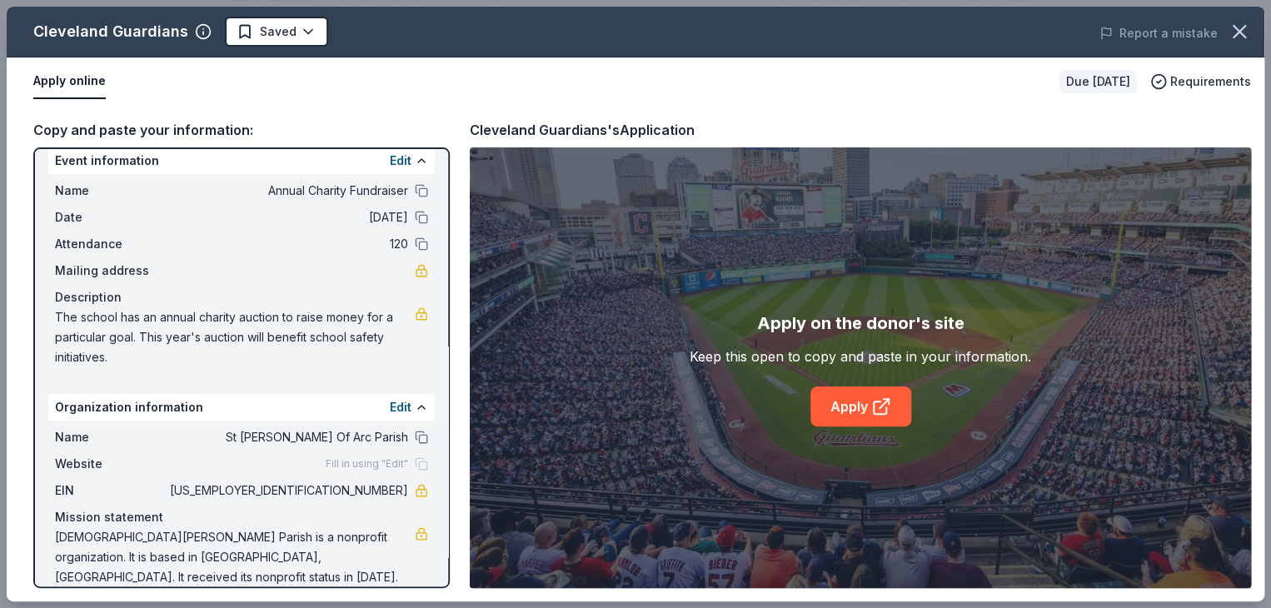
click at [875, 117] on div "Copy and paste your information: Event information Edit Name Annual Charity Fun…" at bounding box center [636, 354] width 1258 height 496
click at [57, 75] on button "Apply online" at bounding box center [69, 81] width 72 height 35
click at [62, 78] on button "Apply online" at bounding box center [69, 81] width 72 height 35
drag, startPoint x: 1269, startPoint y: 101, endPoint x: 1278, endPoint y: 251, distance: 150.3
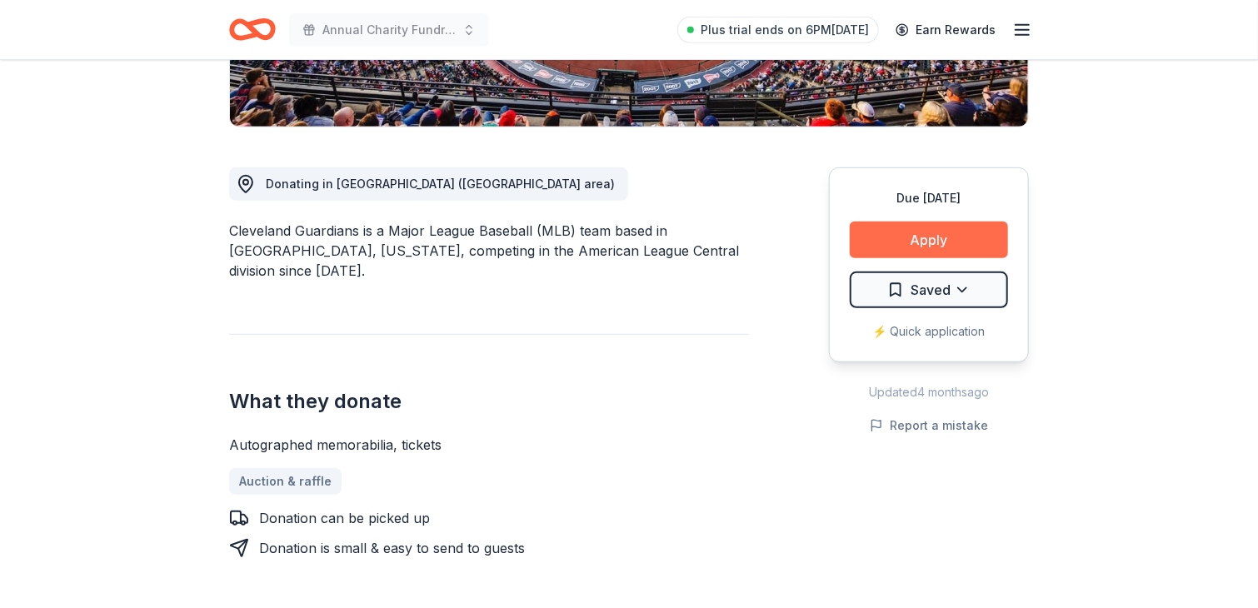
click at [937, 235] on button "Apply" at bounding box center [929, 240] width 158 height 37
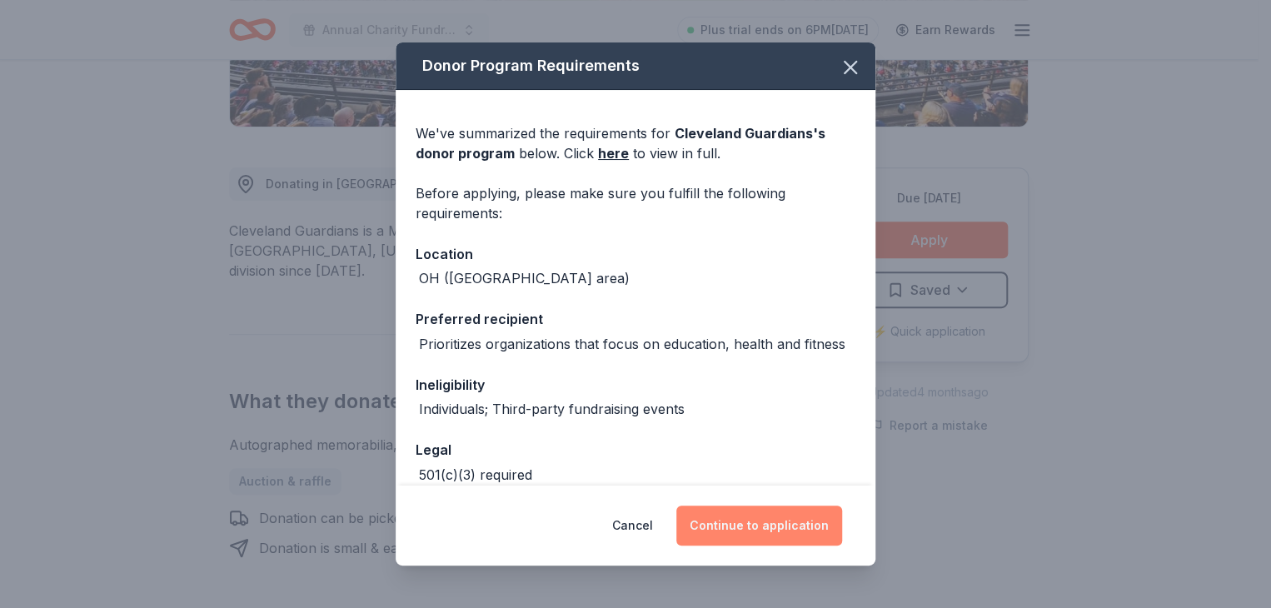
click at [732, 524] on button "Continue to application" at bounding box center [760, 526] width 166 height 40
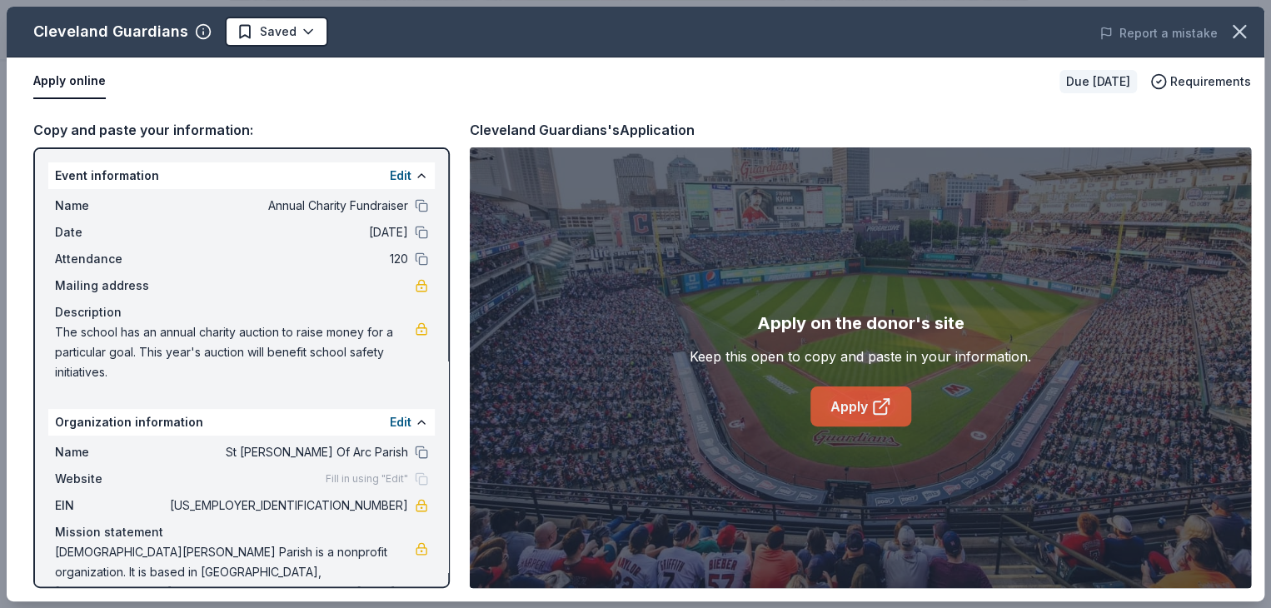
click at [879, 397] on icon at bounding box center [882, 407] width 20 height 20
click at [1163, 40] on button "Report a mistake" at bounding box center [1159, 33] width 118 height 20
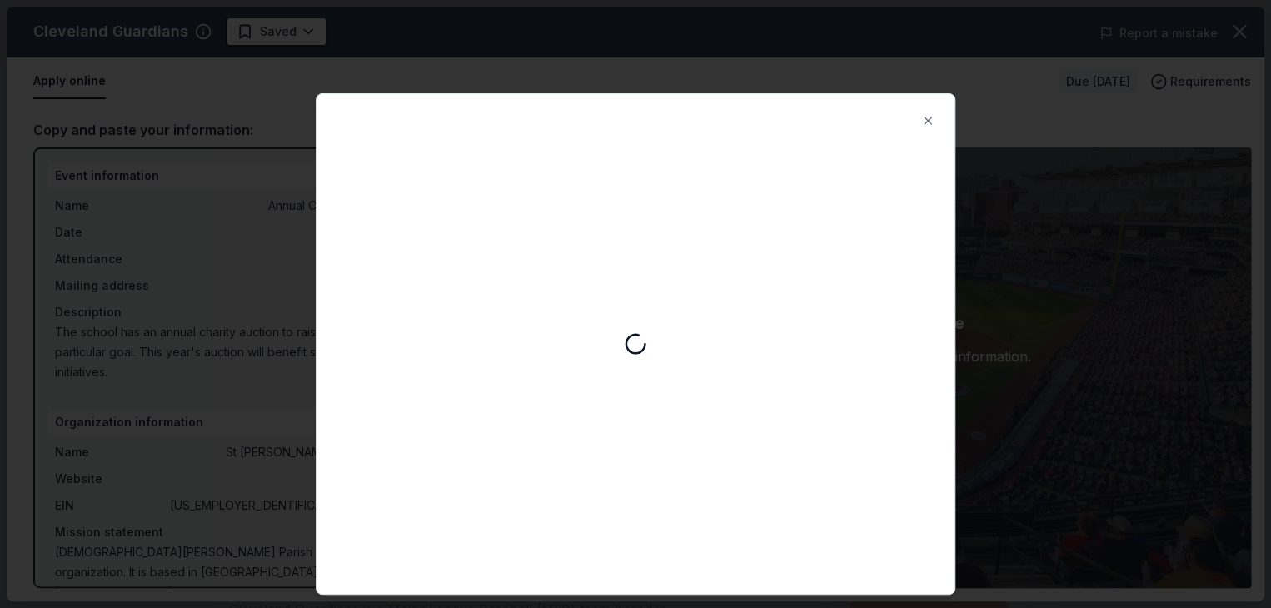
click at [1163, 40] on div at bounding box center [635, 304] width 1271 height 608
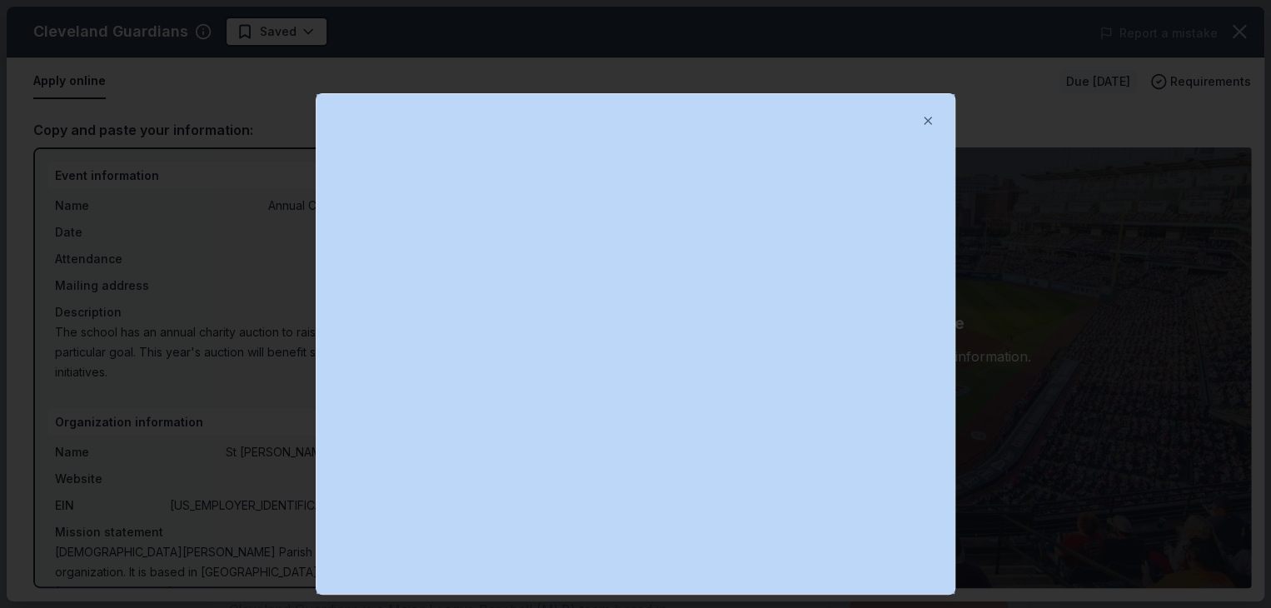
drag, startPoint x: 955, startPoint y: 407, endPoint x: 969, endPoint y: 479, distance: 73.0
click at [969, 479] on body "Annual Charity Fundraiser Saved Apply Due [DATE] Share Cleveland Guardians New …" at bounding box center [629, 304] width 1258 height 608
click at [930, 122] on button "Close" at bounding box center [928, 120] width 33 height 33
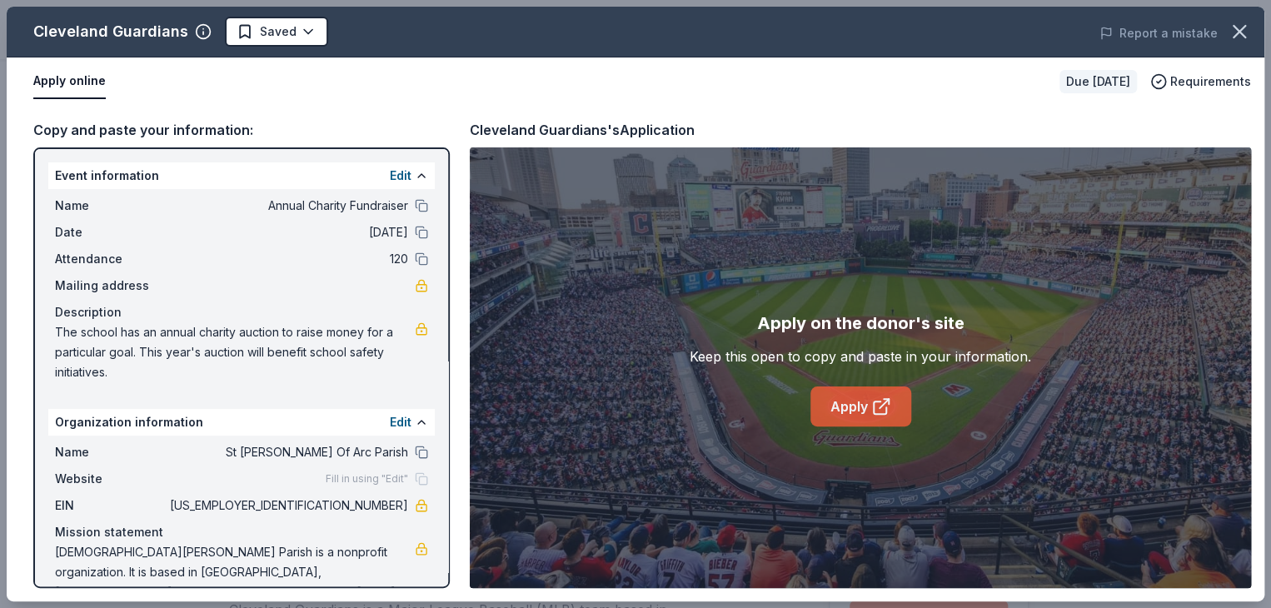
click at [884, 411] on icon at bounding box center [882, 407] width 20 height 20
